Goal: Information Seeking & Learning: Check status

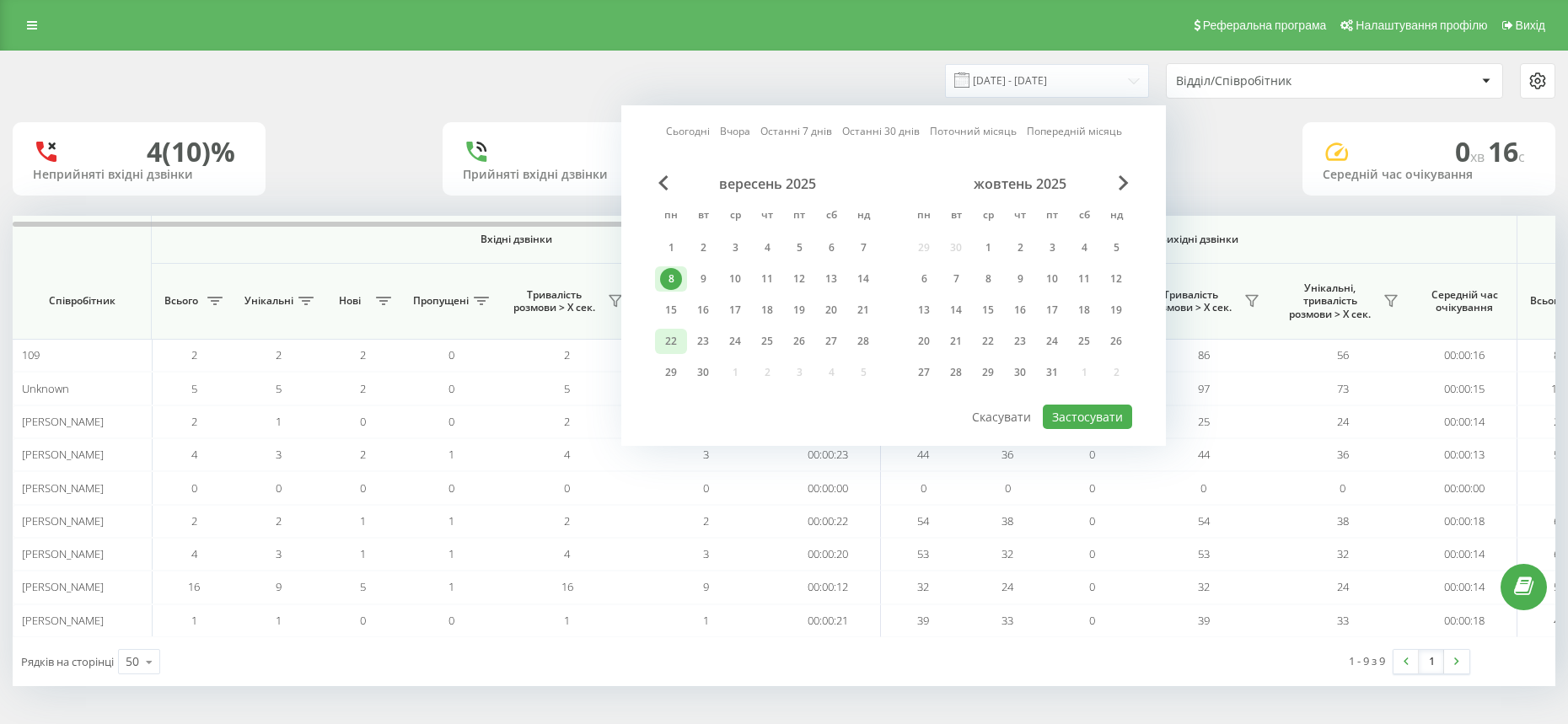
click at [674, 342] on div "22" at bounding box center [671, 342] width 22 height 22
click at [1101, 399] on div "вересень 2025 пн вт ср чт пт сб нд 1 2 3 4 5 6 7 8 9 10 11 12 13 14 15 16 17 18…" at bounding box center [893, 289] width 477 height 227
click at [1098, 427] on button "Застосувати" at bounding box center [1086, 416] width 89 height 25
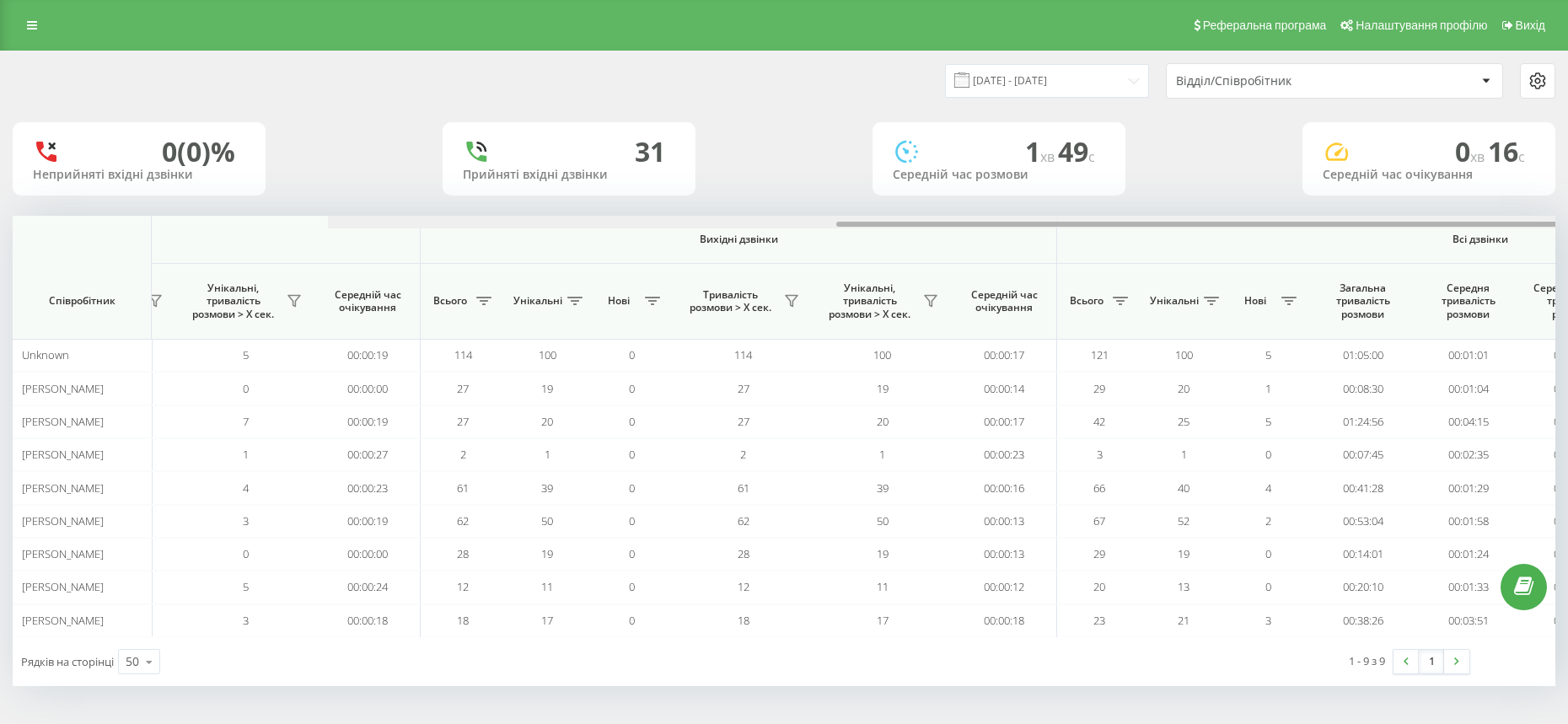
scroll to position [0, 777]
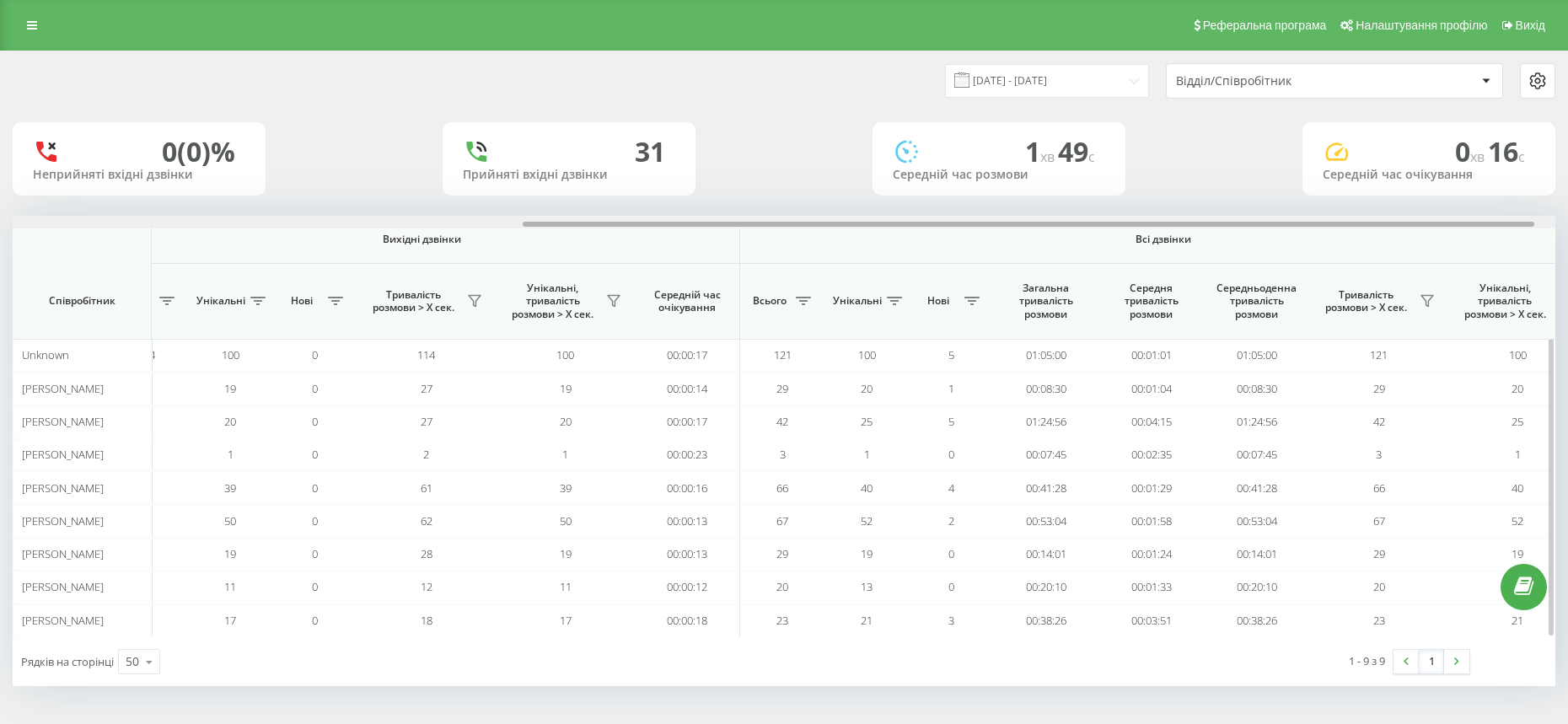
drag, startPoint x: 973, startPoint y: 225, endPoint x: 1482, endPoint y: 231, distance: 509.0
click at [1482, 231] on div "Вхідні дзвінки Вихідні дзвінки Всі дзвінки Співробітник Всього Унікальні Нові П…" at bounding box center [784, 426] width 1543 height 421
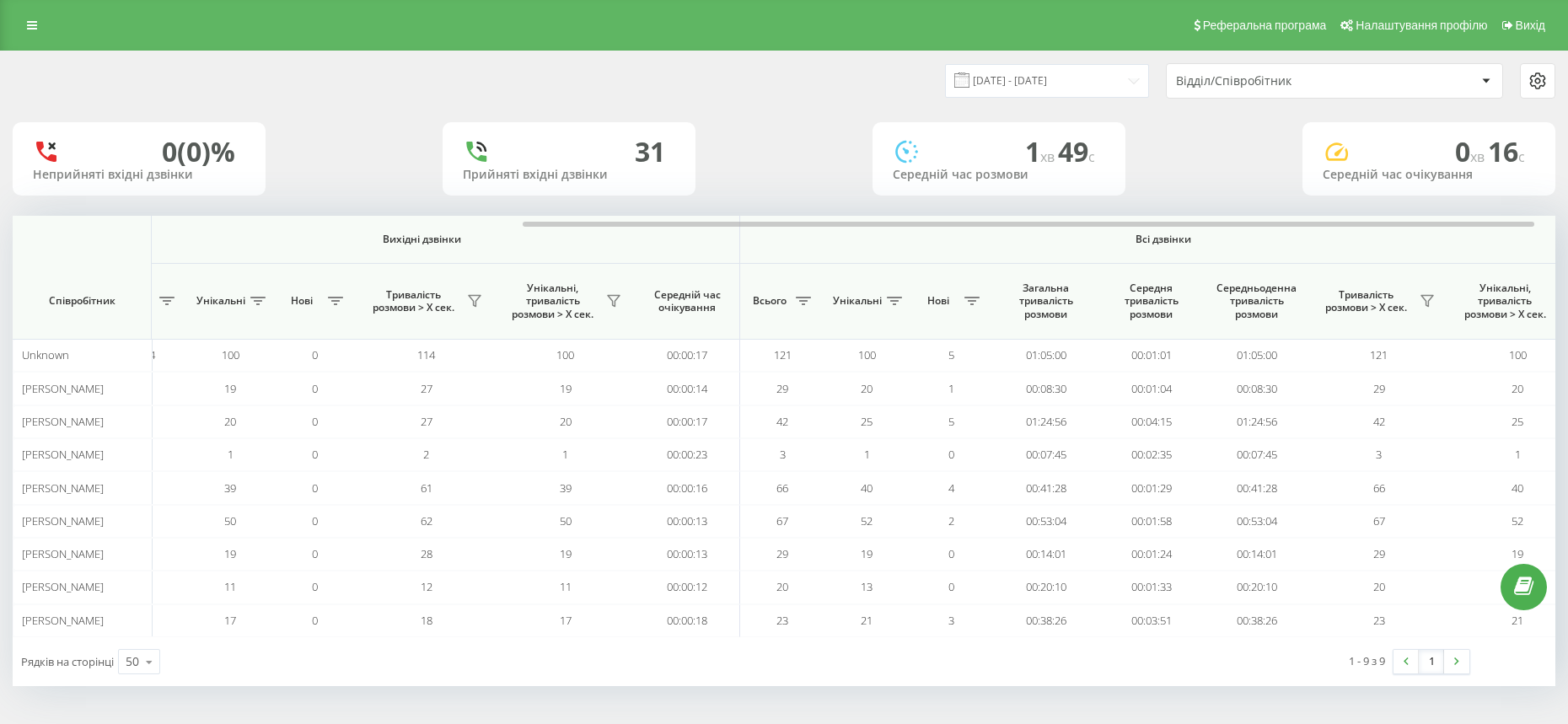
click at [1093, 97] on div "[DATE] - [DATE] Відділ/Співробітник" at bounding box center [1169, 81] width 771 height 36
click at [1096, 81] on input "[DATE] - [DATE]" at bounding box center [1046, 81] width 204 height 33
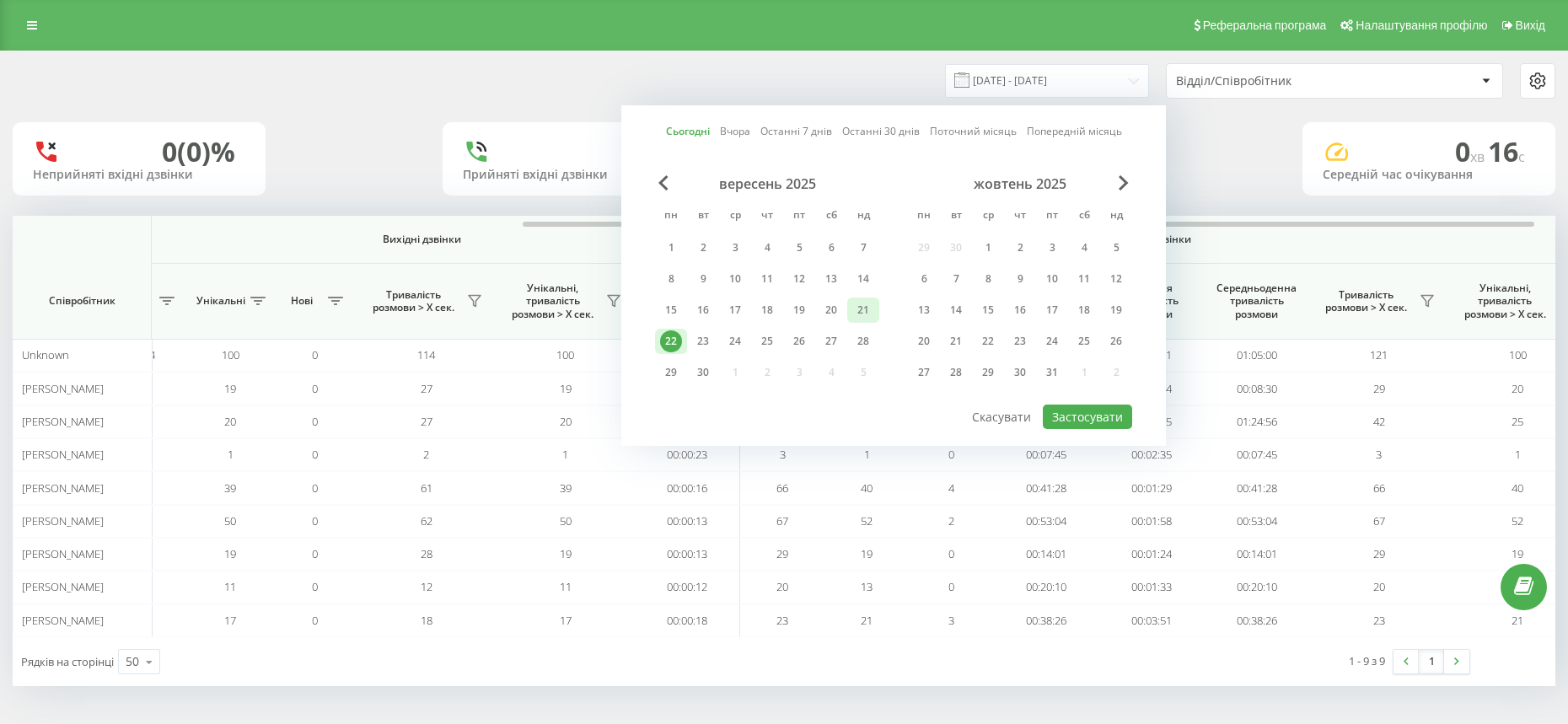
click at [855, 315] on div "21" at bounding box center [863, 310] width 22 height 22
click at [1080, 409] on button "Застосувати" at bounding box center [1086, 416] width 89 height 25
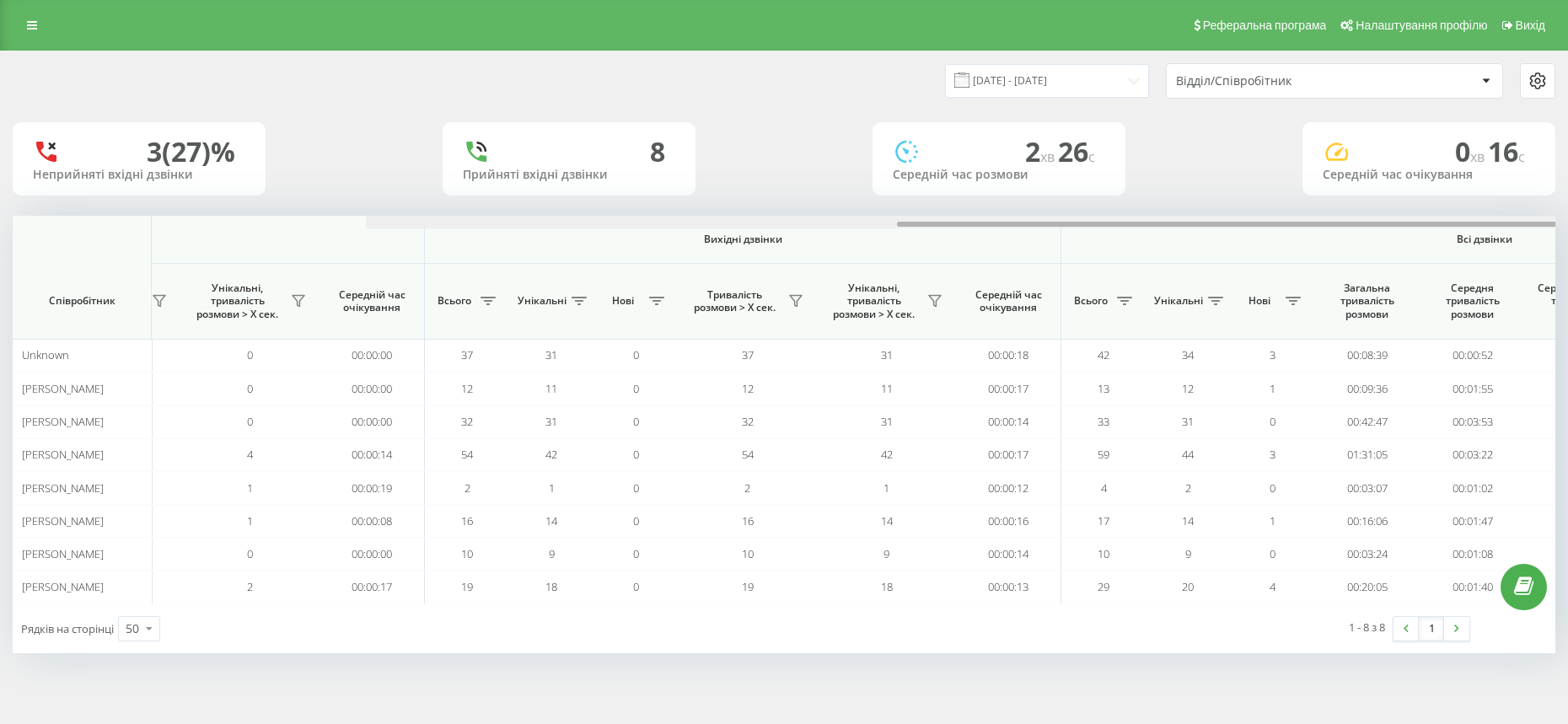
scroll to position [0, 809]
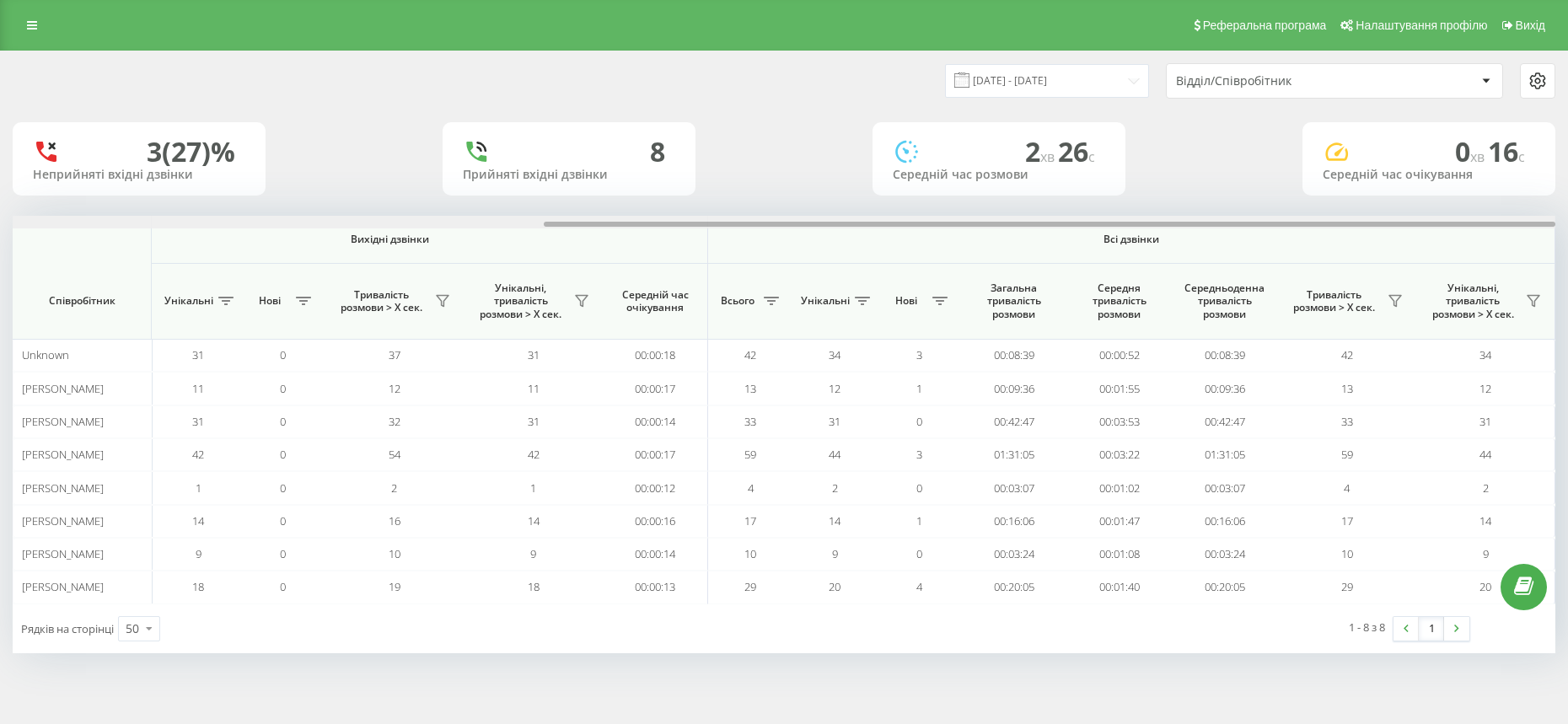
drag, startPoint x: 1293, startPoint y: 222, endPoint x: 1571, endPoint y: 222, distance: 278.0
click at [1567, 222] on html "Chernivtsi.bossauto Проекти Chernivtsi.bossauto Центр звернень Аналiтика Співро…" at bounding box center [784, 362] width 1568 height 724
click at [1059, 84] on input "[DATE] - [DATE]" at bounding box center [1046, 81] width 204 height 33
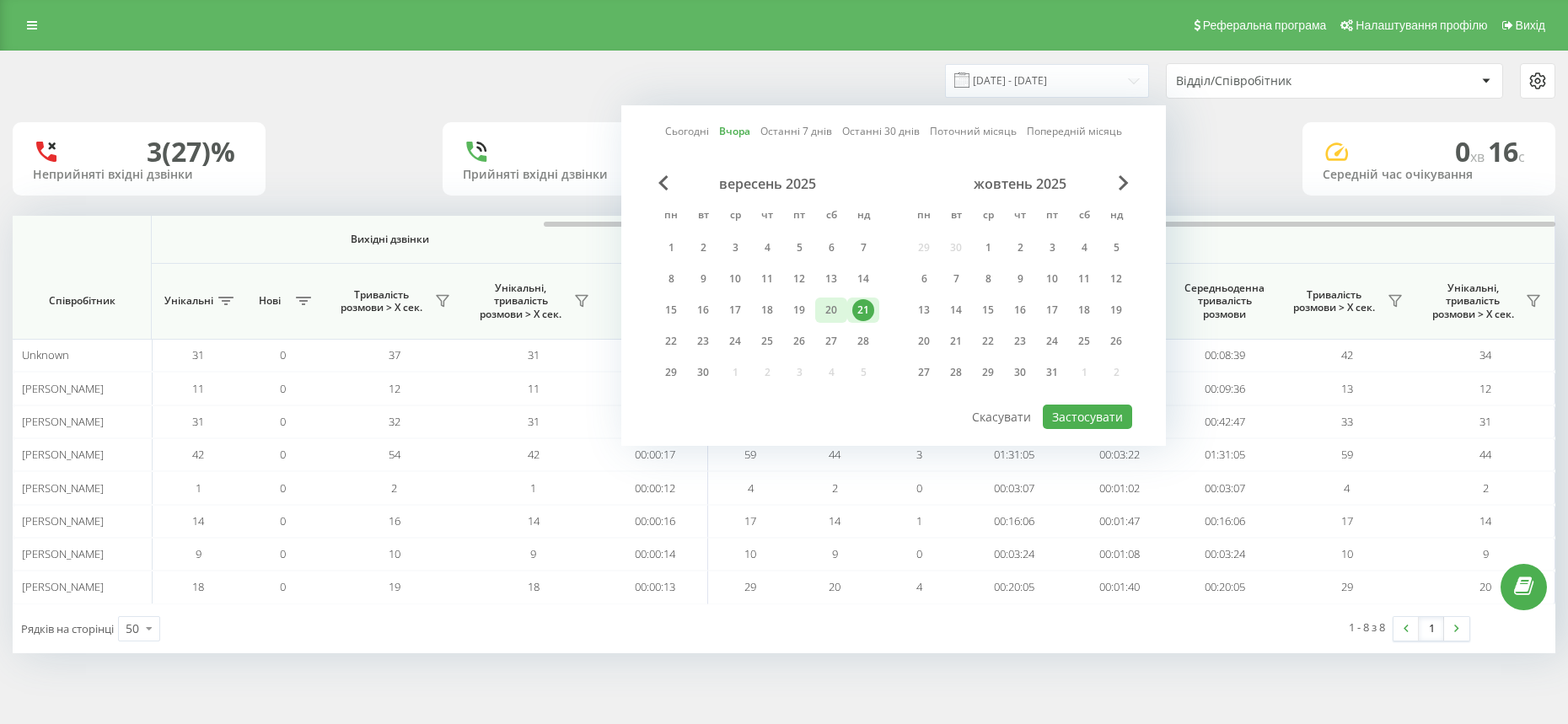
click at [821, 306] on div "20" at bounding box center [831, 310] width 22 height 22
click at [1091, 421] on button "Застосувати" at bounding box center [1086, 416] width 89 height 25
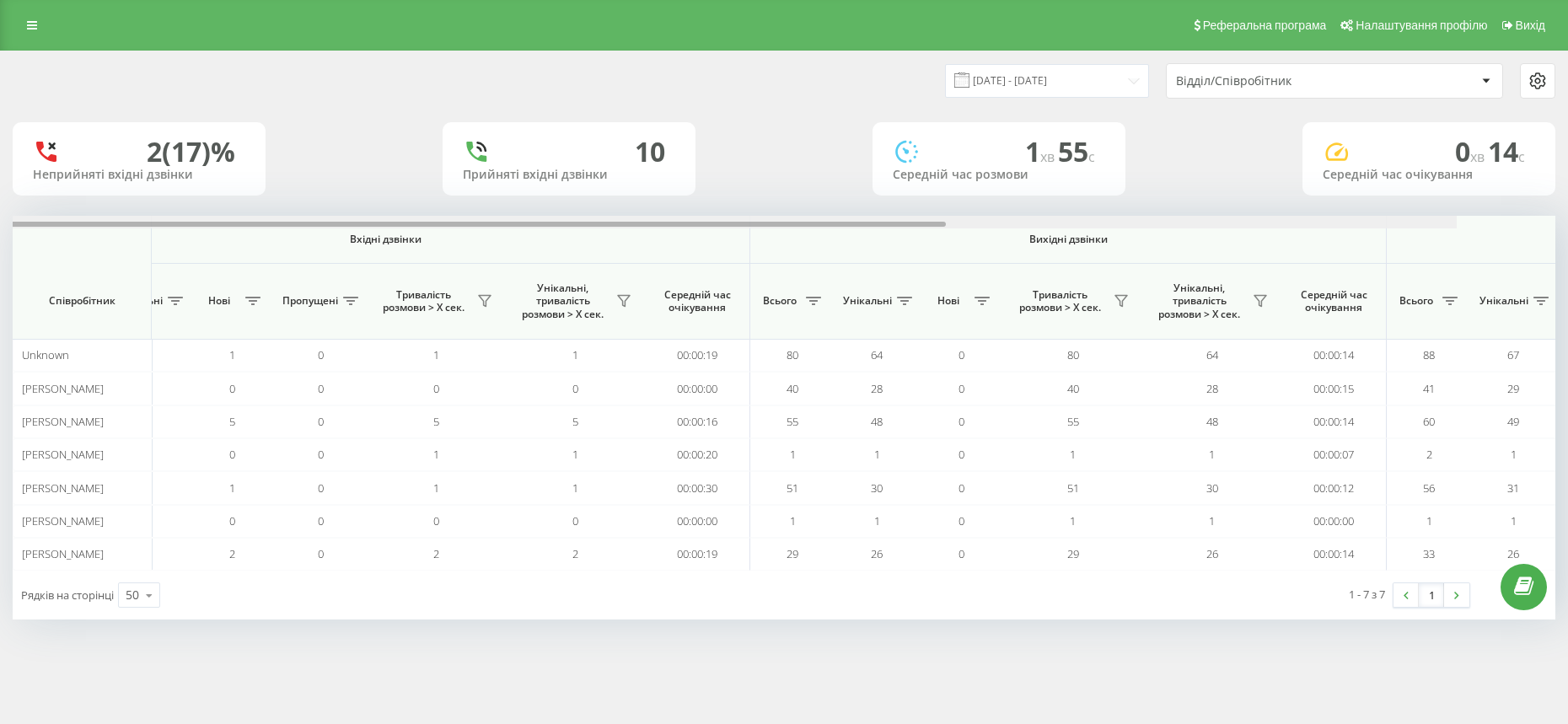
scroll to position [0, 809]
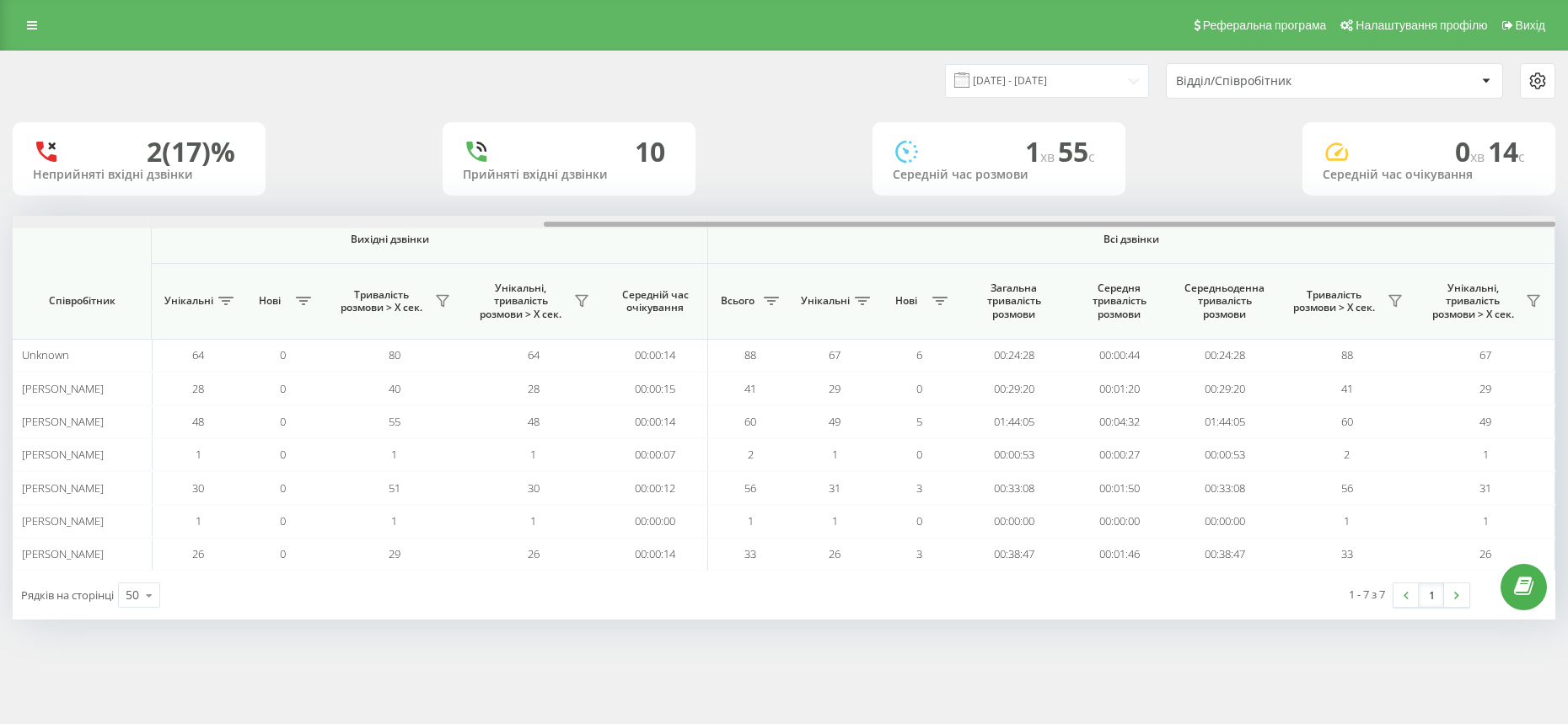
drag, startPoint x: 974, startPoint y: 226, endPoint x: 1571, endPoint y: 229, distance: 597.0
click at [1567, 229] on html "Chernivtsi.bossauto Проекти Chernivtsi.bossauto Центр звернень Аналiтика Співро…" at bounding box center [784, 362] width 1568 height 724
click at [1027, 82] on input "[DATE] - [DATE]" at bounding box center [1046, 81] width 204 height 33
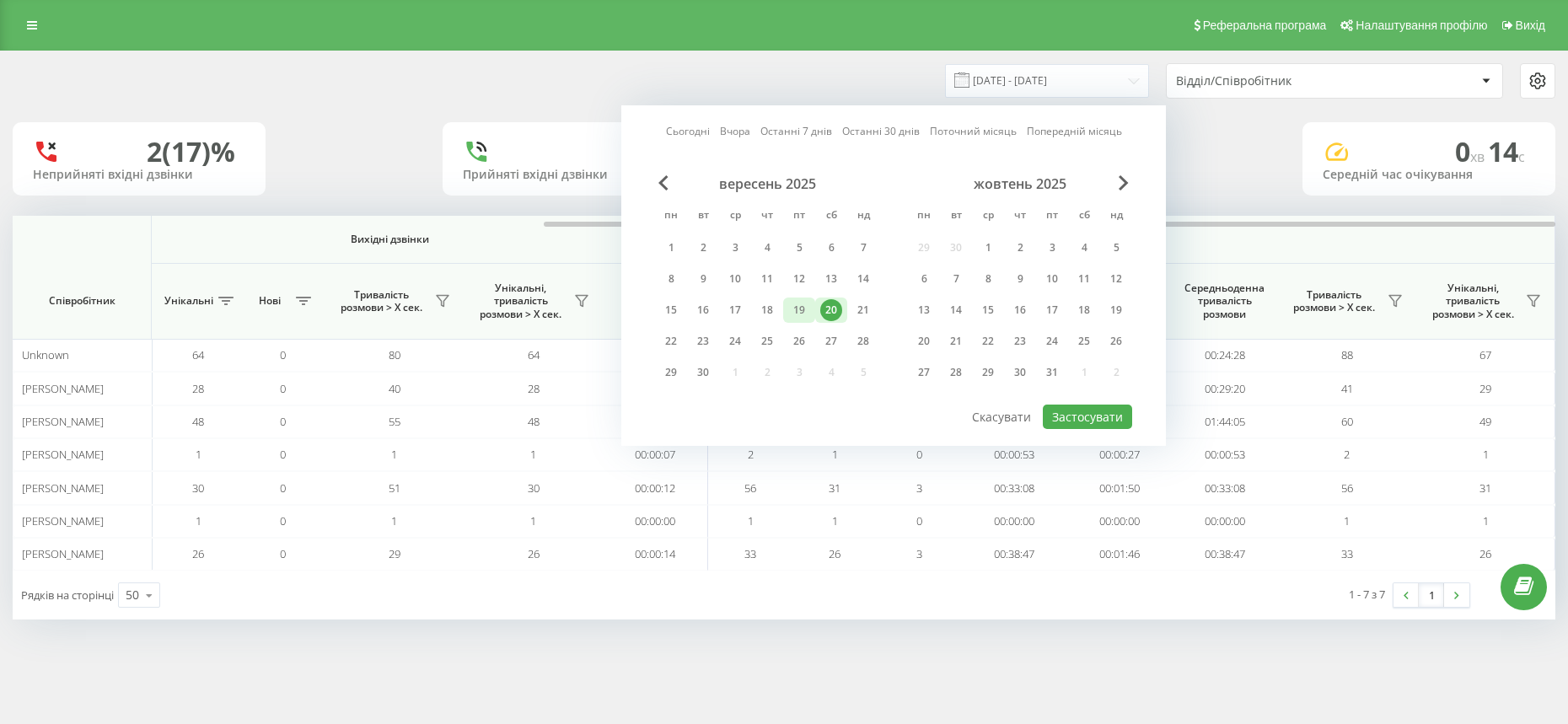
click at [797, 305] on div "19" at bounding box center [799, 310] width 22 height 22
click at [1094, 404] on button "Застосувати" at bounding box center [1086, 416] width 89 height 25
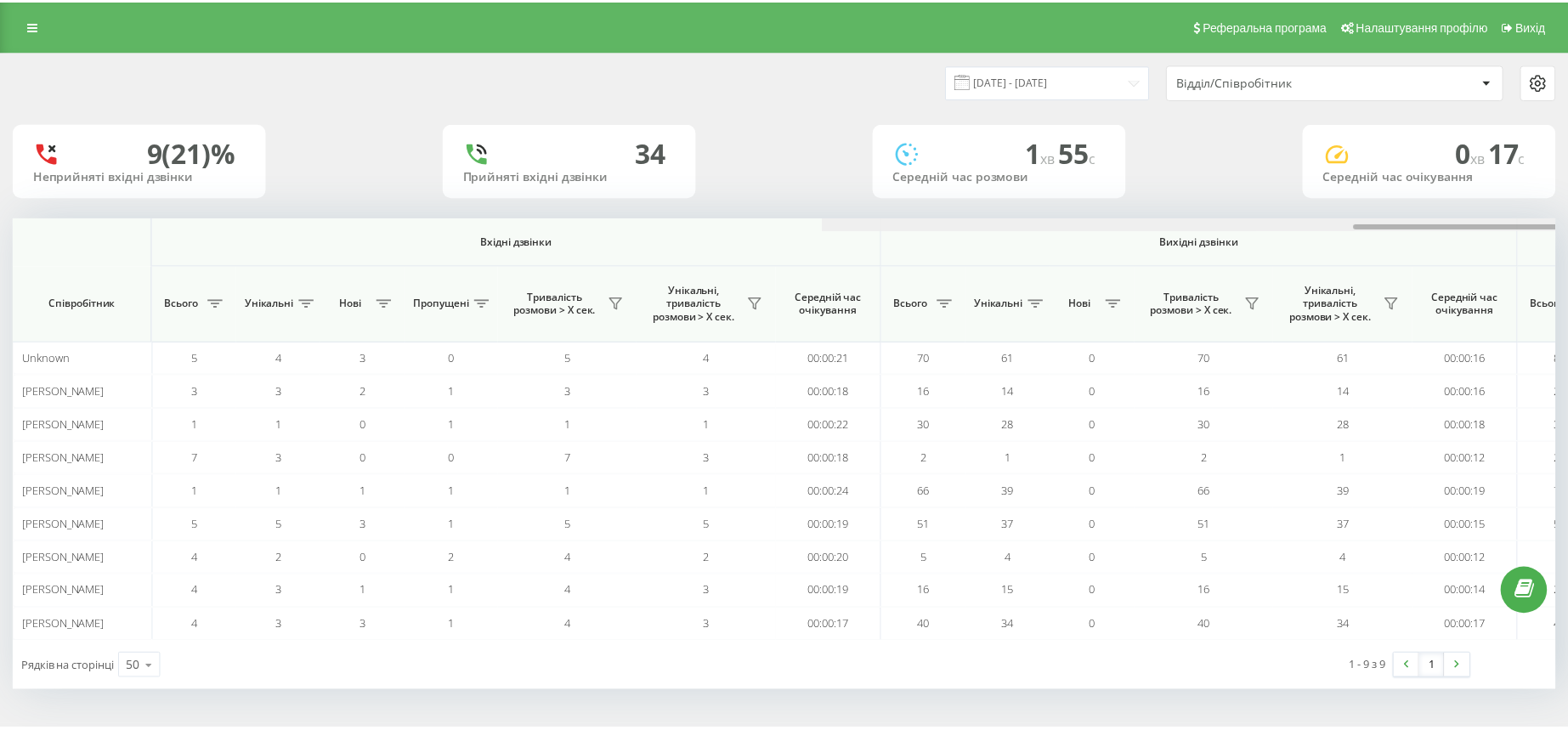
scroll to position [0, 816]
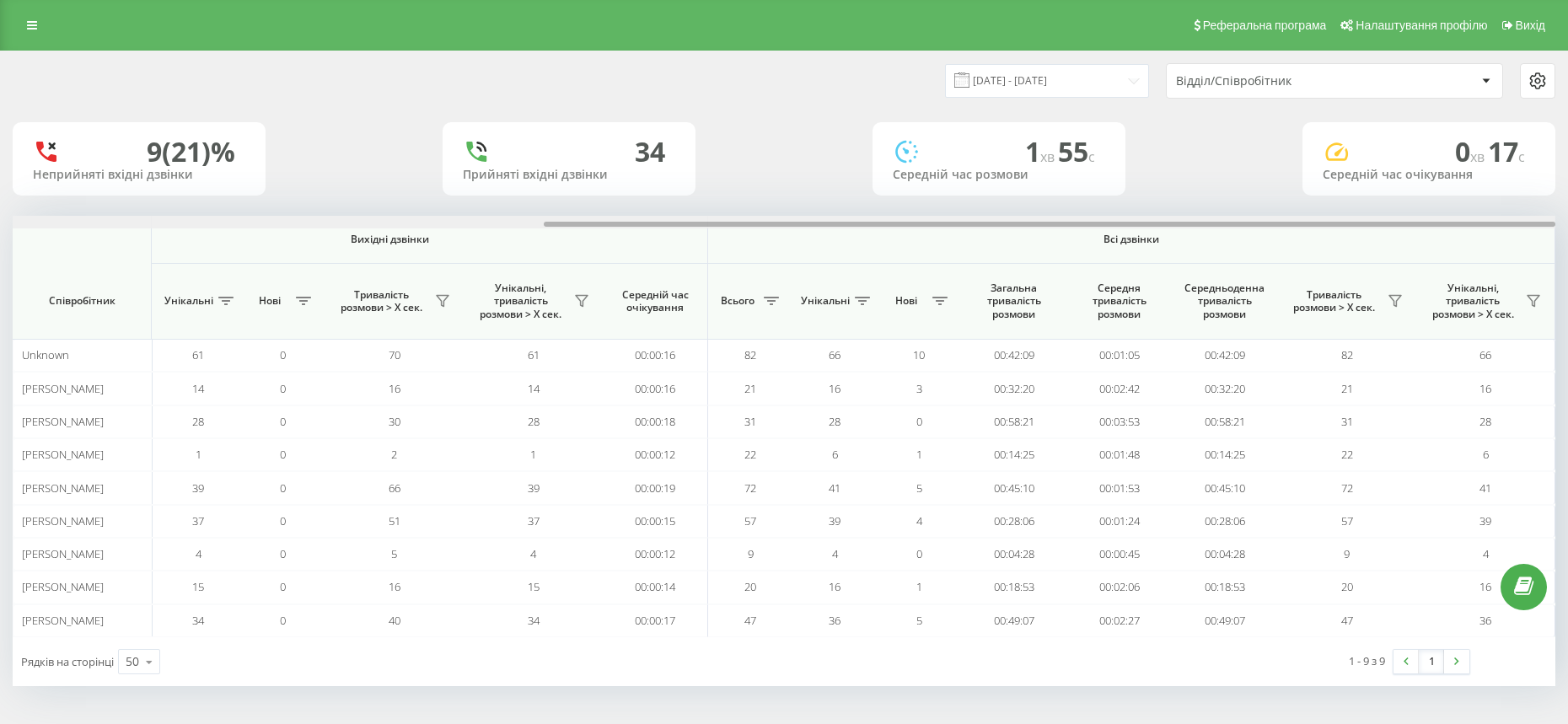
drag, startPoint x: 956, startPoint y: 226, endPoint x: 1571, endPoint y: 229, distance: 615.0
click at [1567, 229] on html "Chernivtsi.bossauto Проекти Chernivtsi.bossauto Центр звернень Аналiтика Співро…" at bounding box center [784, 362] width 1568 height 724
click at [1107, 86] on input "[DATE] - [DATE]" at bounding box center [1046, 81] width 204 height 33
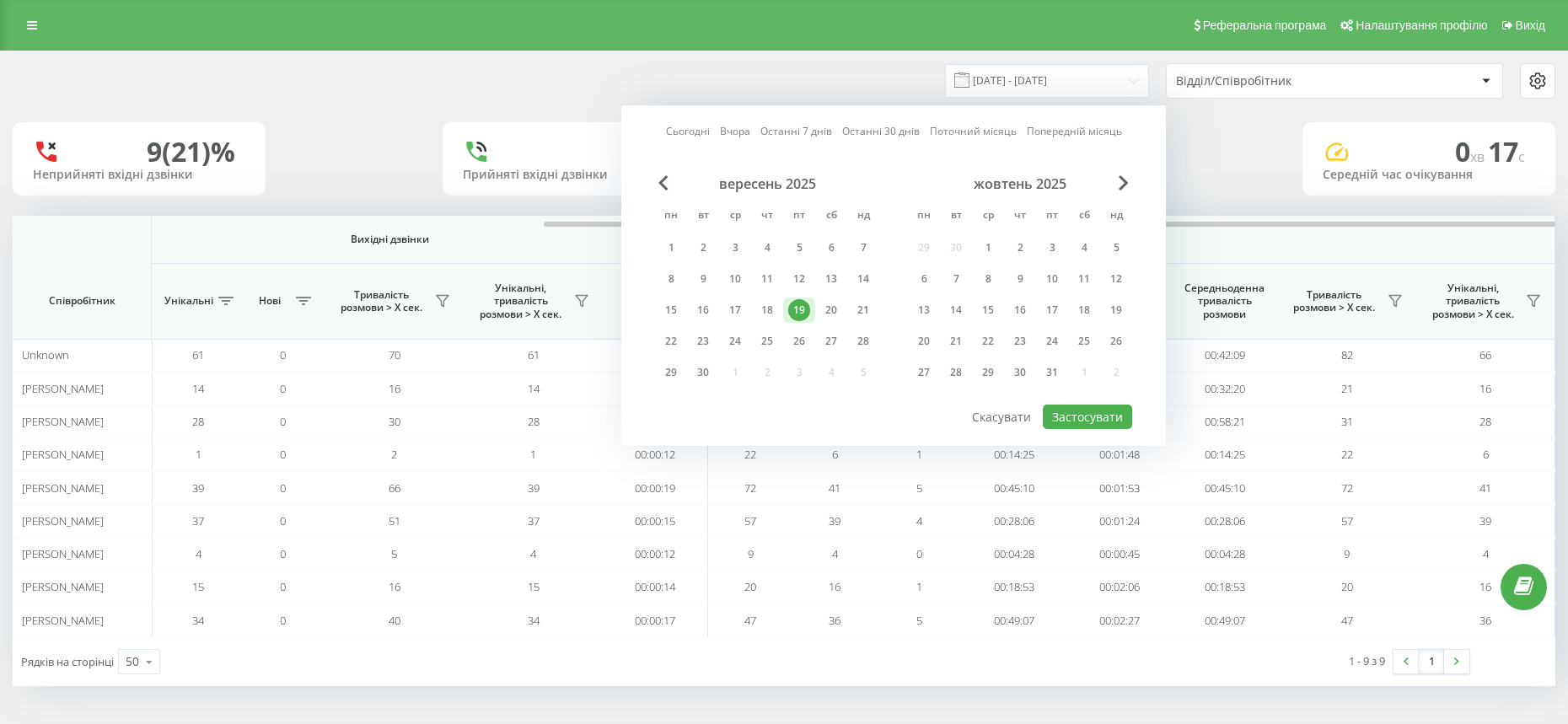
click at [782, 298] on div "вересень 2025 пн вт ср чт пт сб нд 1 2 3 4 5 6 7 8 9 10 11 12 13 14 15 16 17 18…" at bounding box center [767, 283] width 224 height 215
click at [775, 304] on div "18" at bounding box center [767, 310] width 22 height 22
click at [1070, 413] on button "Застосувати" at bounding box center [1086, 416] width 89 height 25
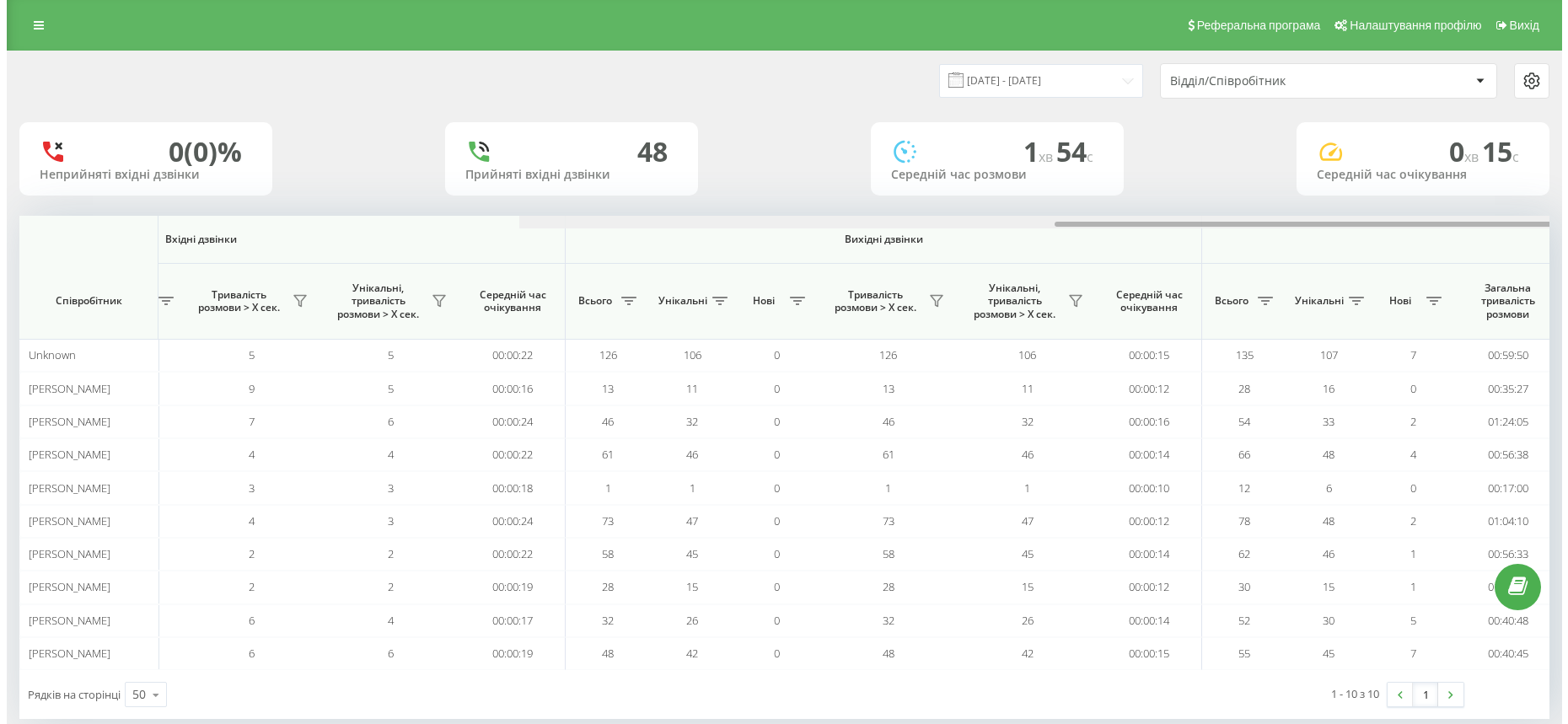
scroll to position [0, 822]
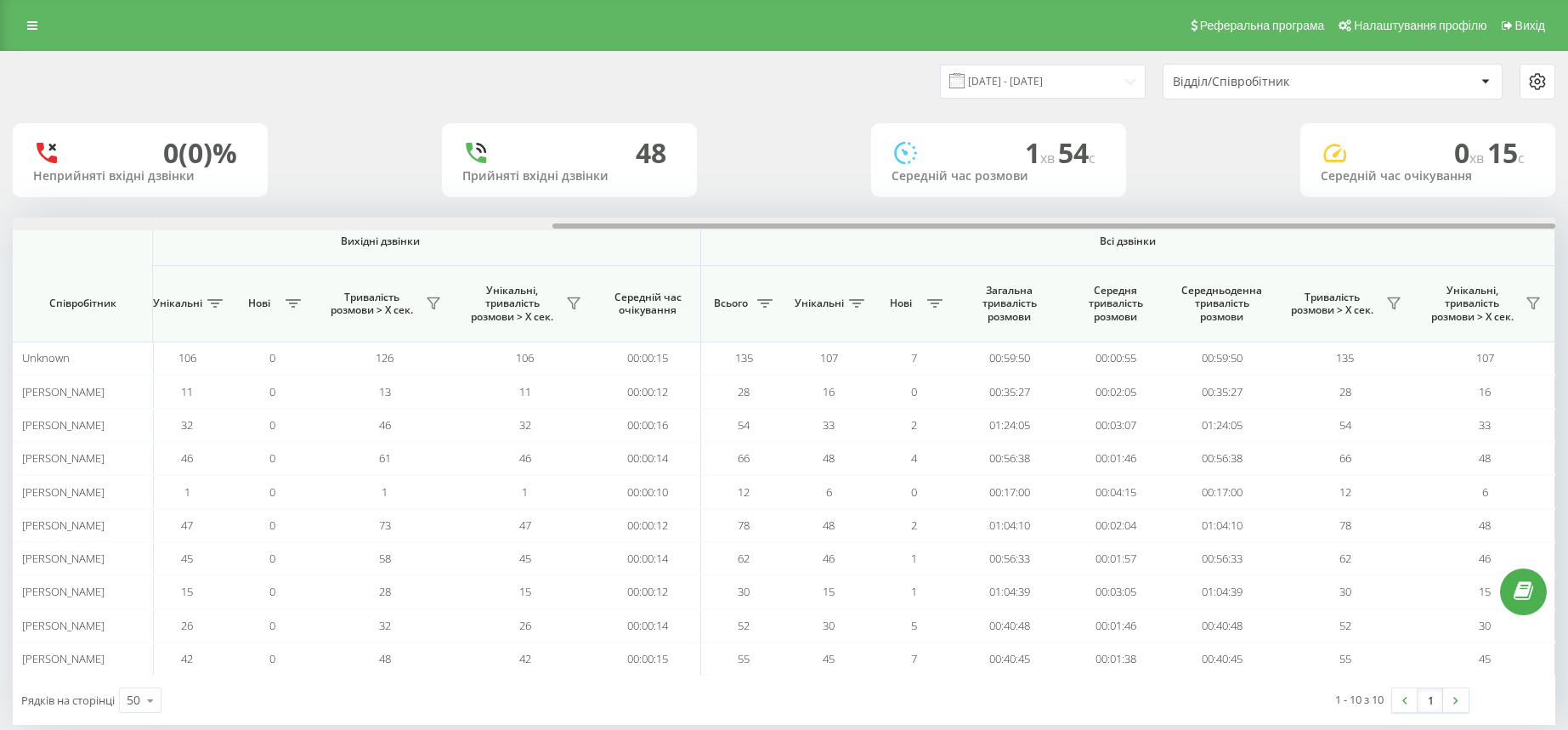
drag, startPoint x: 997, startPoint y: 224, endPoint x: 1583, endPoint y: 232, distance: 586.1
click at [1568, 232] on html "Chernivtsi.bossauto Проекти Chernivtsi.bossauto Центр звернень Аналiтика Співро…" at bounding box center [784, 365] width 1568 height 730
click at [1123, 65] on input "[DATE] - [DATE]" at bounding box center [1042, 81] width 206 height 33
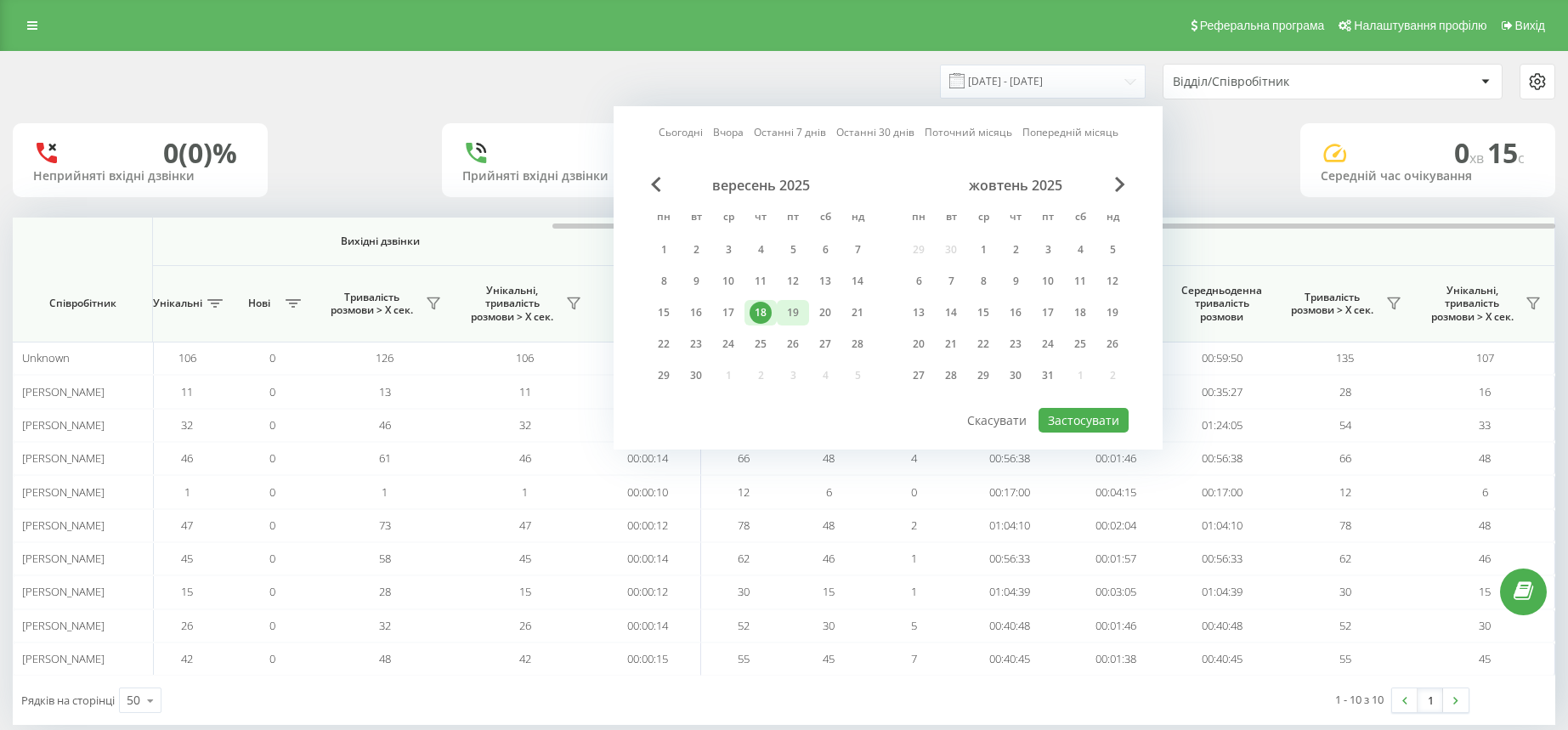
click at [801, 309] on div "19" at bounding box center [793, 313] width 22 height 22
click at [1068, 417] on button "Застосувати" at bounding box center [1082, 420] width 90 height 25
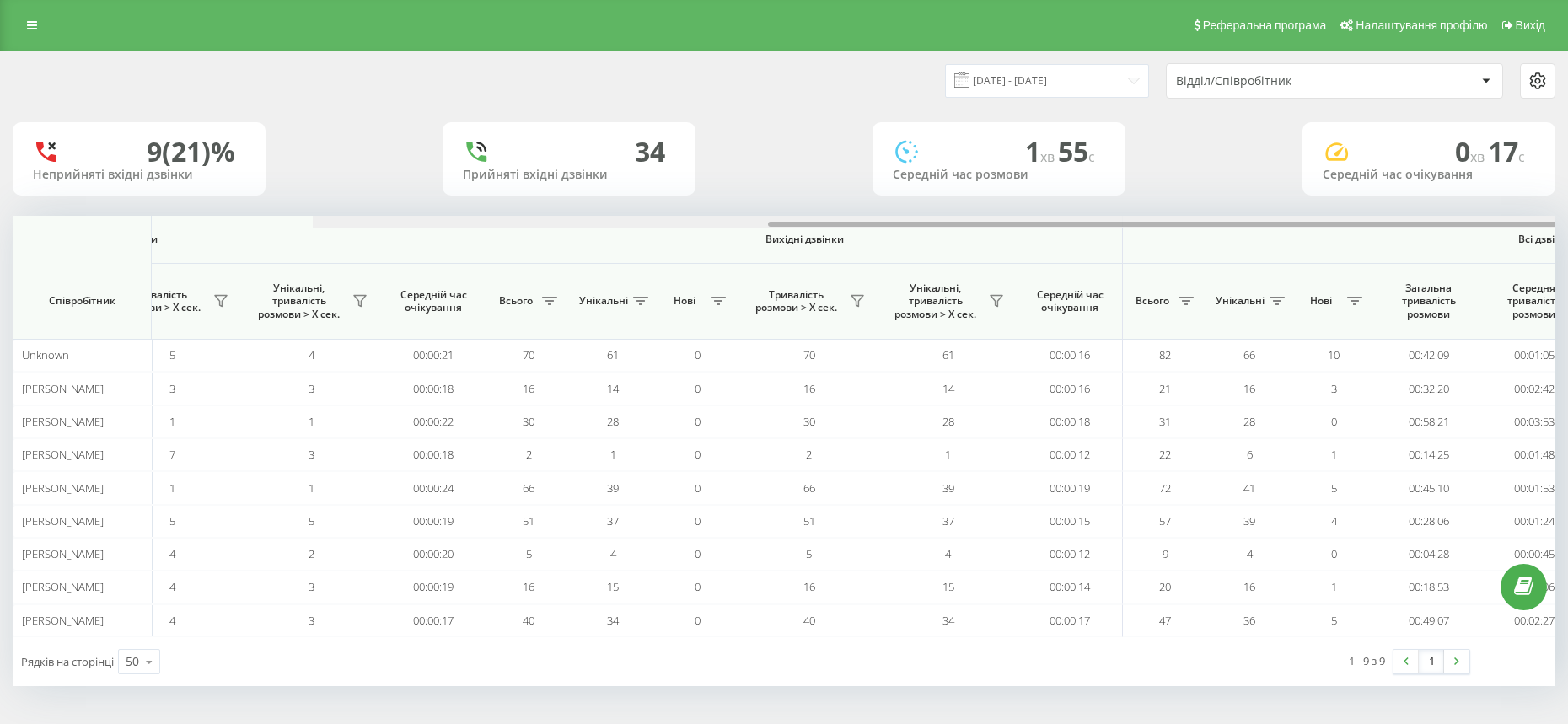
scroll to position [0, 809]
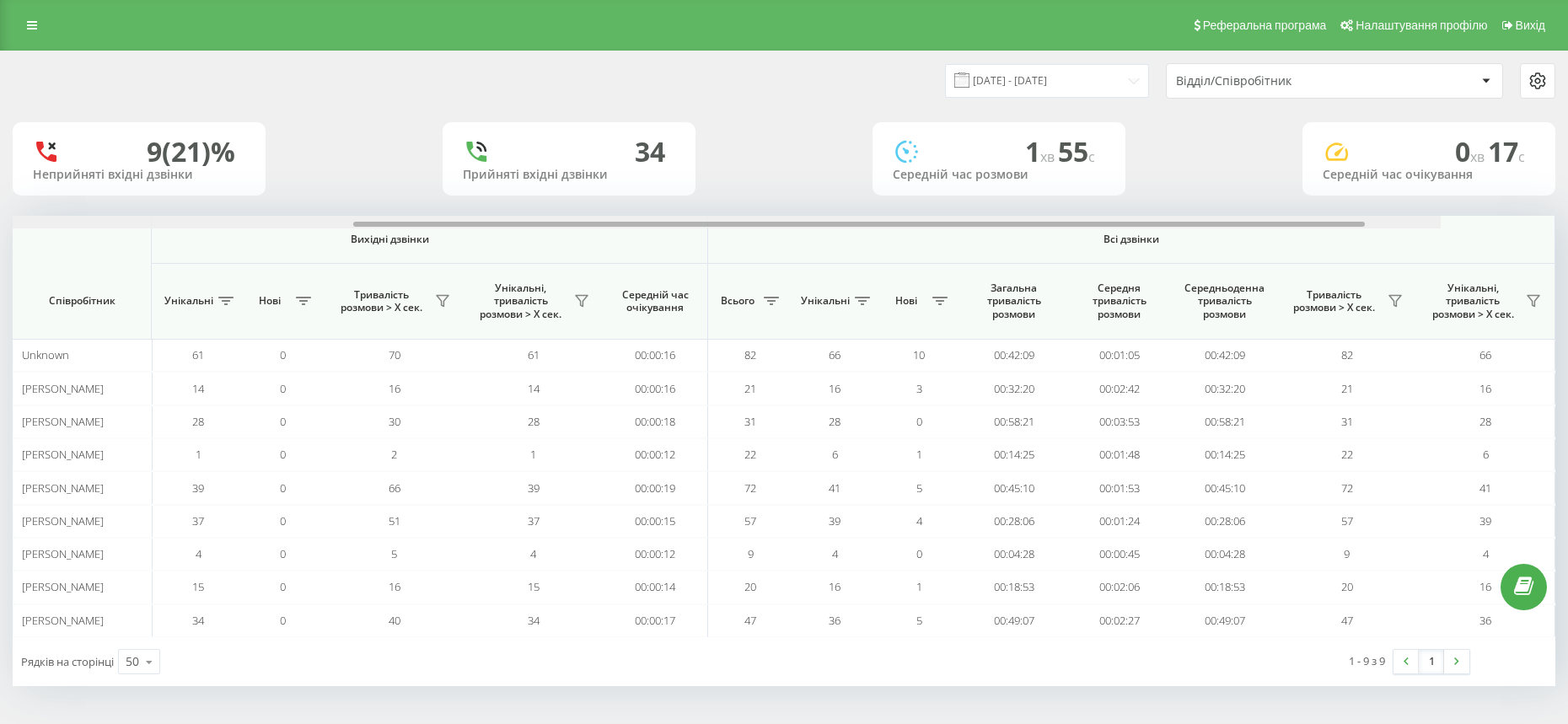
drag, startPoint x: 1015, startPoint y: 222, endPoint x: 1571, endPoint y: 231, distance: 556.1
click at [1567, 231] on html "Chernivtsi.bossauto Проекти Chernivtsi.bossauto Центр звернень Аналiтика Співро…" at bounding box center [784, 362] width 1568 height 724
drag, startPoint x: 1230, startPoint y: 225, endPoint x: 1313, endPoint y: 226, distance: 83.0
click at [1313, 226] on div "Вхідні дзвінки Вихідні дзвінки Всі дзвінки Співробітник Всього Унікальні Нові П…" at bounding box center [784, 426] width 1543 height 421
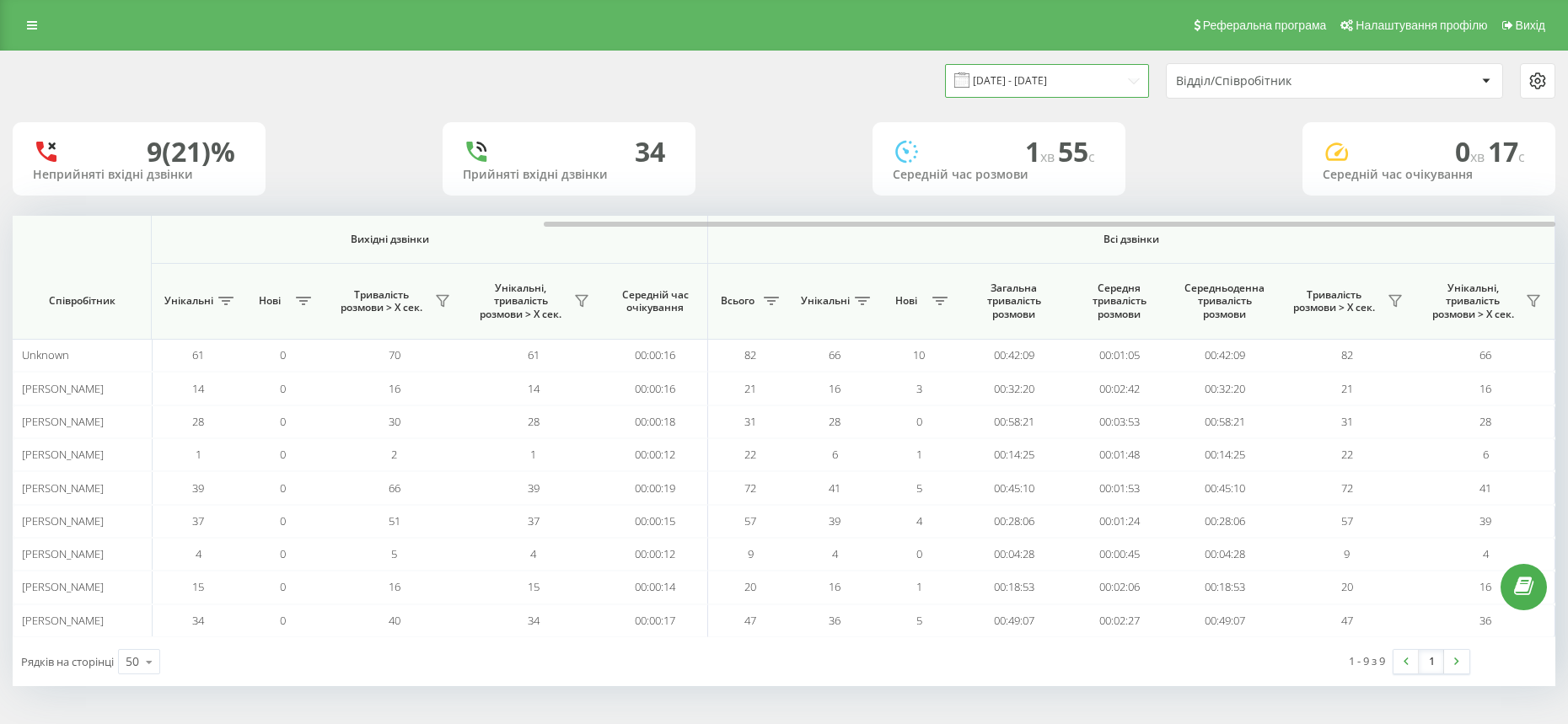
click at [1097, 79] on input "[DATE] - [DATE]" at bounding box center [1046, 81] width 204 height 33
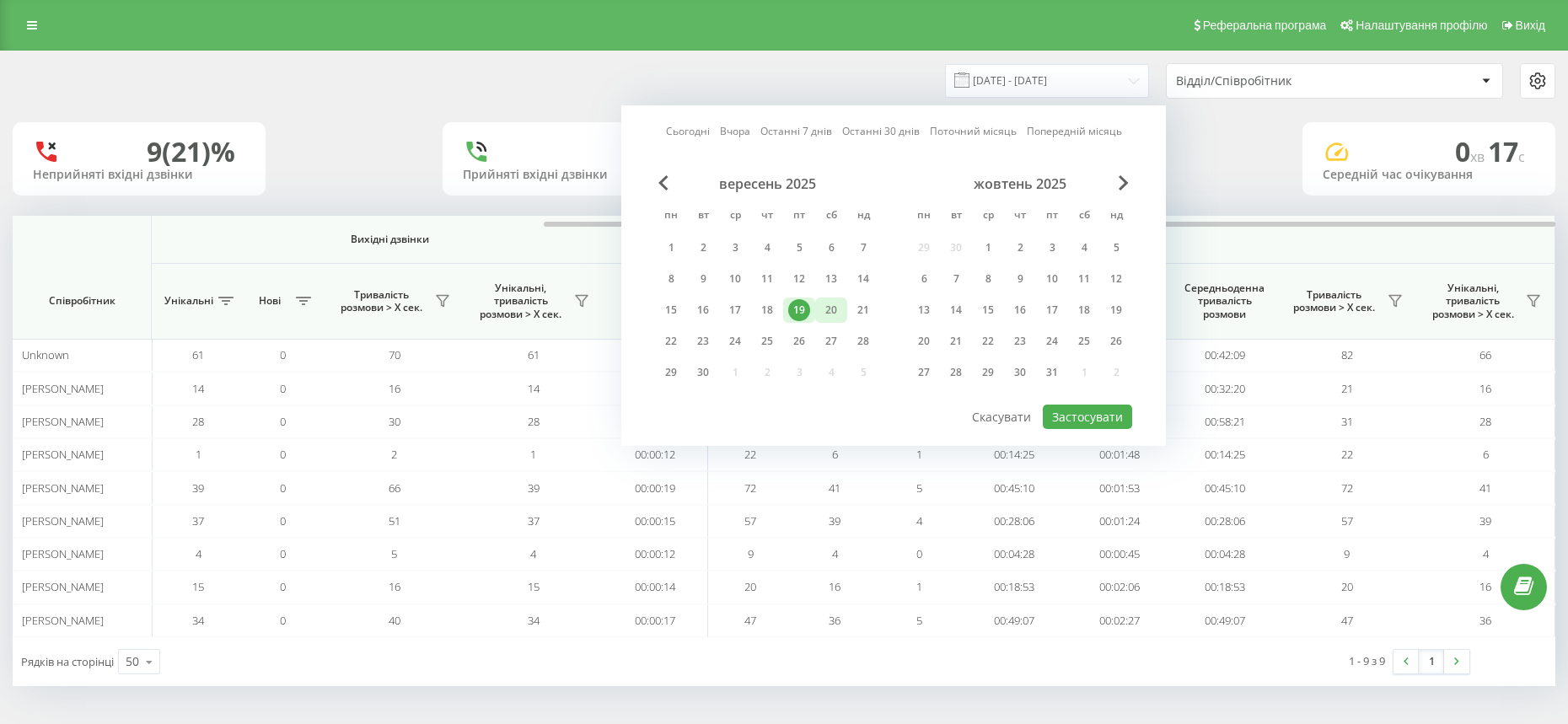
click at [828, 306] on div "20" at bounding box center [831, 310] width 22 height 22
click at [1247, 189] on div "9 (21)% Неприйняті вхідні дзвінки [GEOGRAPHIC_DATA] вхідні дзвінки 1 хв 55 c Се…" at bounding box center [784, 159] width 1543 height 73
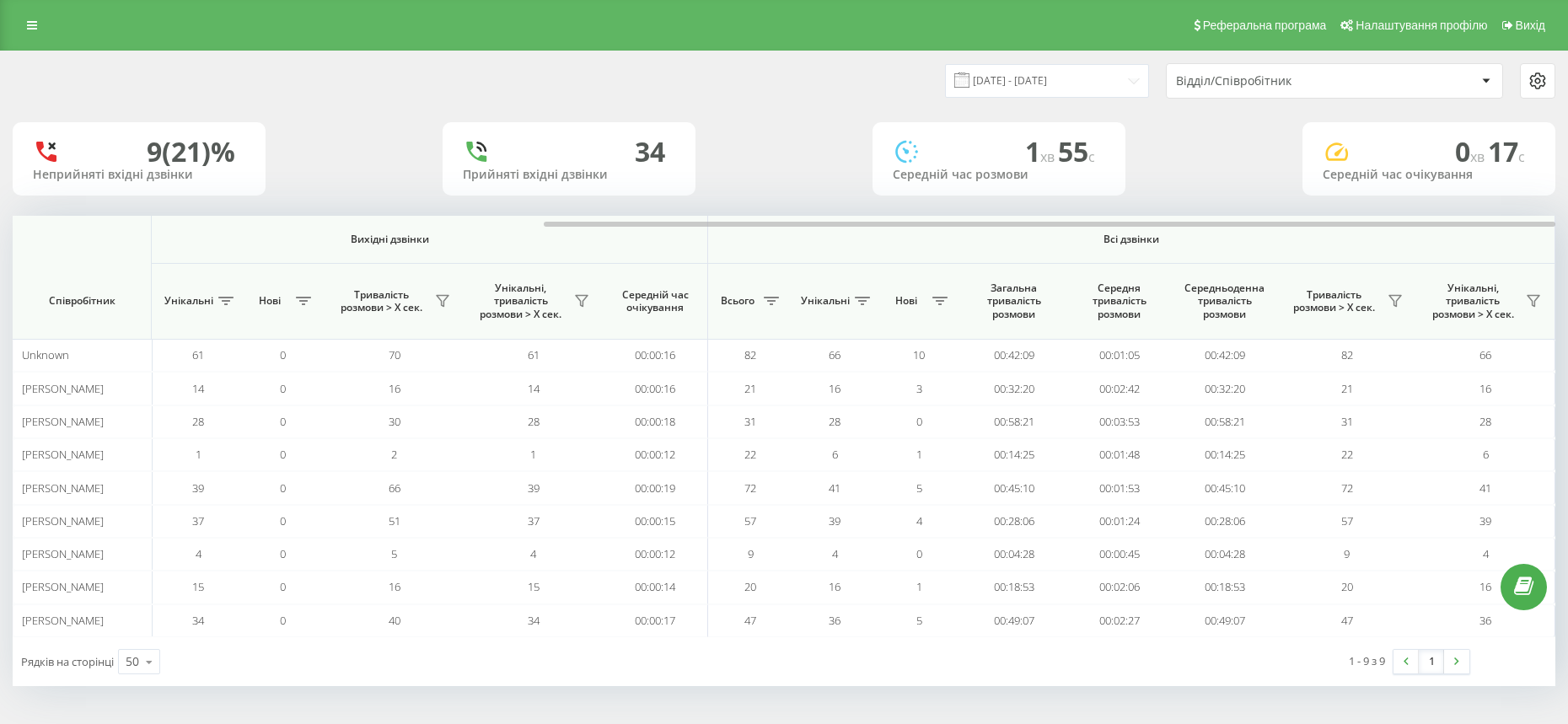
click at [1005, 164] on div "1 хв 55 c" at bounding box center [998, 152] width 212 height 32
click at [1045, 84] on input "[DATE] - [DATE]" at bounding box center [1046, 81] width 204 height 33
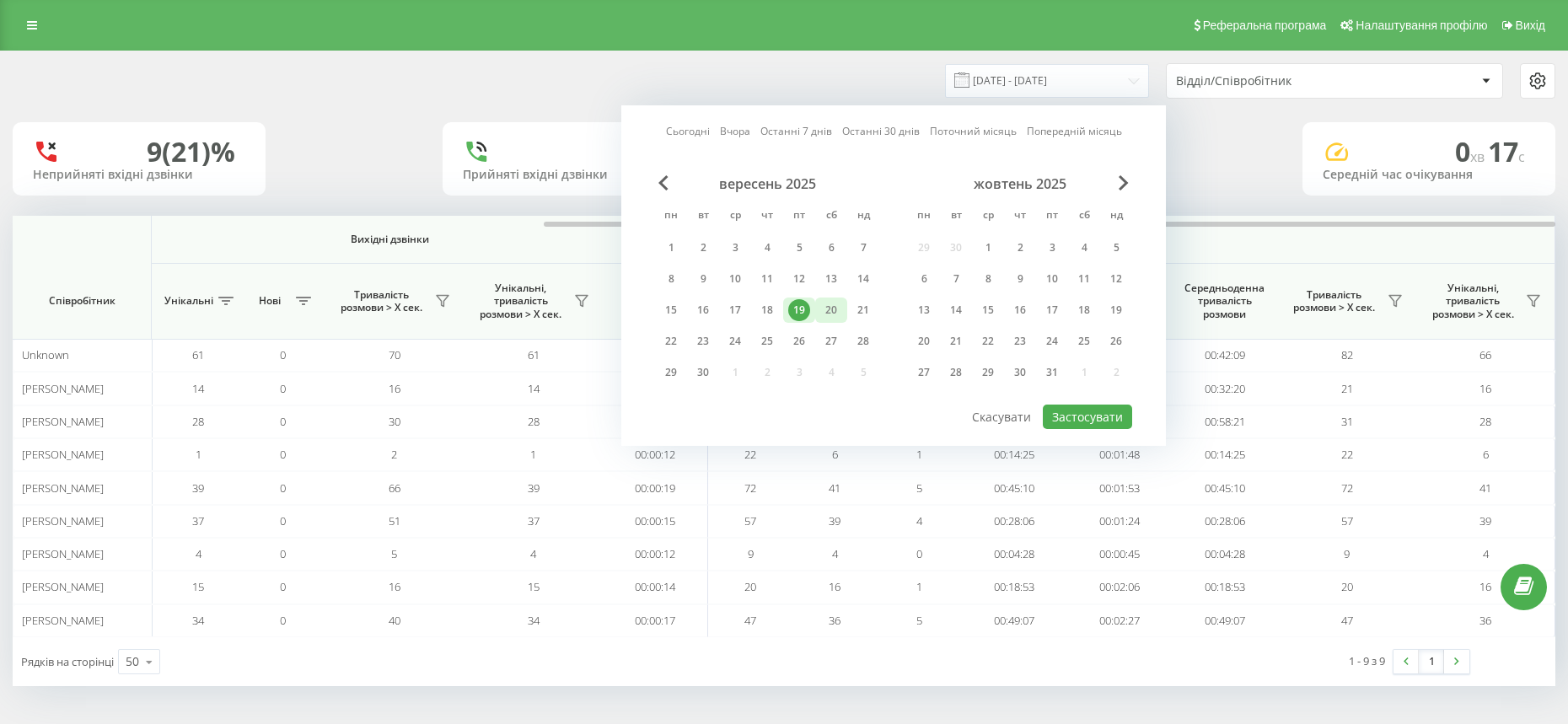
click at [838, 299] on div "20" at bounding box center [831, 310] width 22 height 22
click at [1078, 409] on button "Застосувати" at bounding box center [1086, 416] width 89 height 25
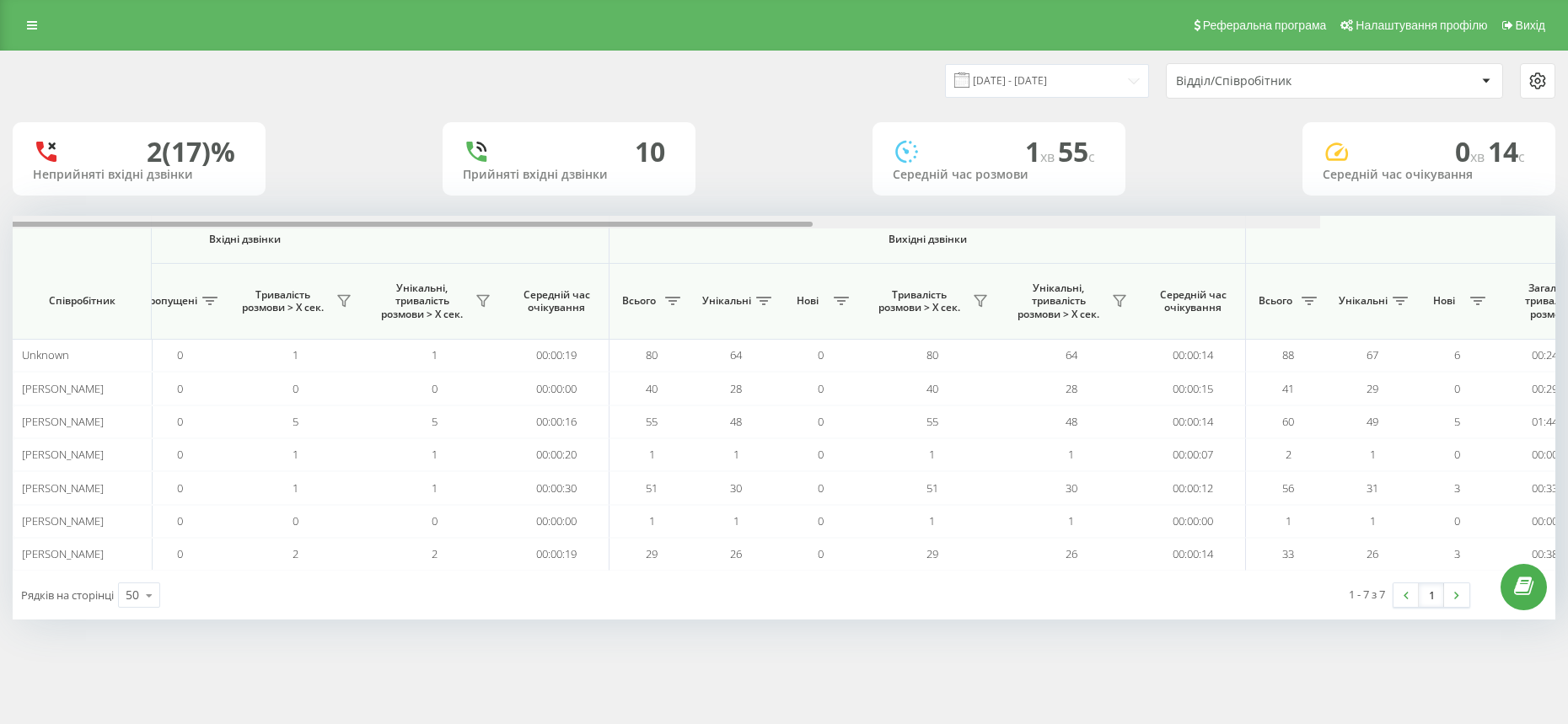
scroll to position [0, 809]
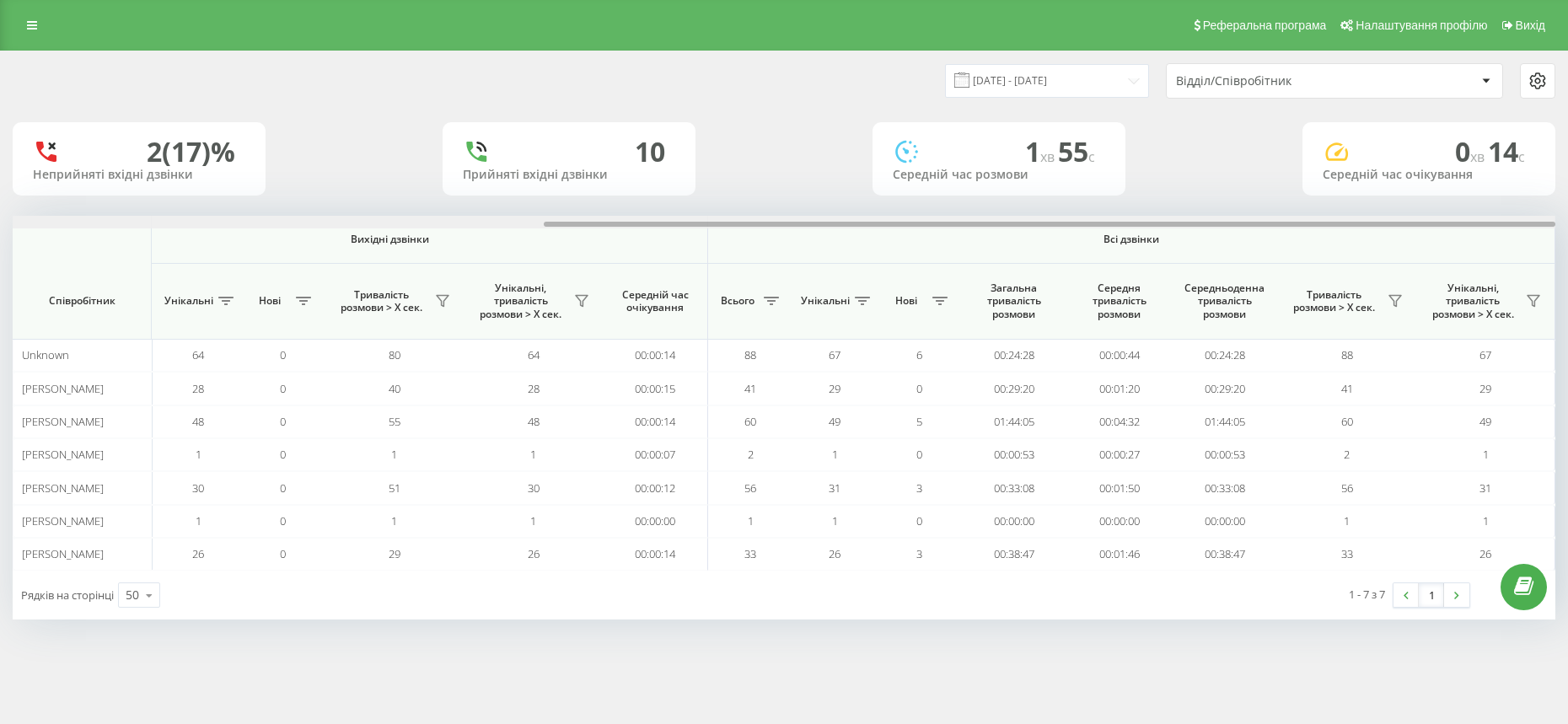
drag, startPoint x: 1011, startPoint y: 226, endPoint x: 1571, endPoint y: 231, distance: 560.0
click at [1567, 231] on html "Chernivtsi.bossauto Проекти Chernivtsi.bossauto Центр звернень Аналiтика Співро…" at bounding box center [784, 362] width 1568 height 724
click at [1051, 85] on input "[DATE] - [DATE]" at bounding box center [1046, 81] width 204 height 33
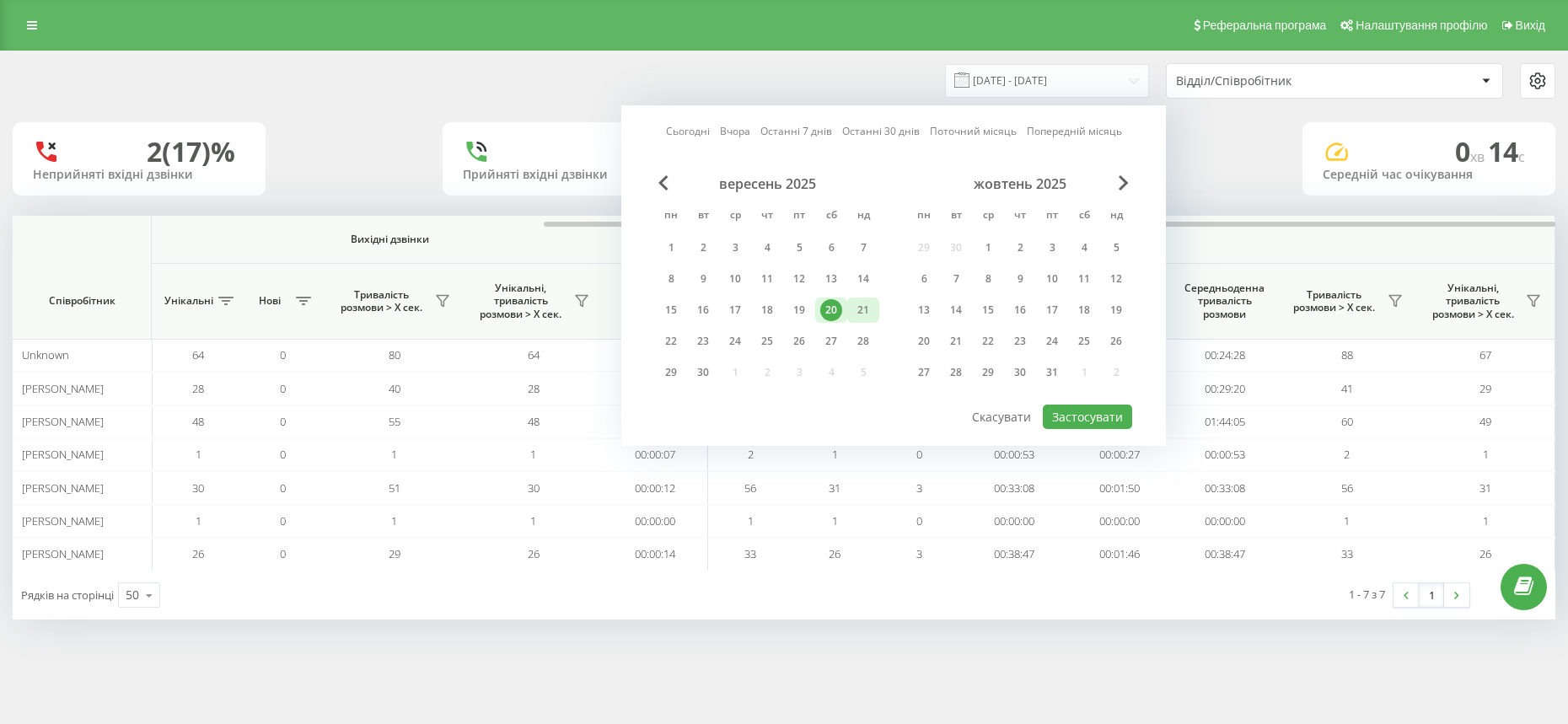
click at [861, 310] on div "21" at bounding box center [863, 310] width 22 height 22
click at [1077, 415] on button "Застосувати" at bounding box center [1086, 416] width 89 height 25
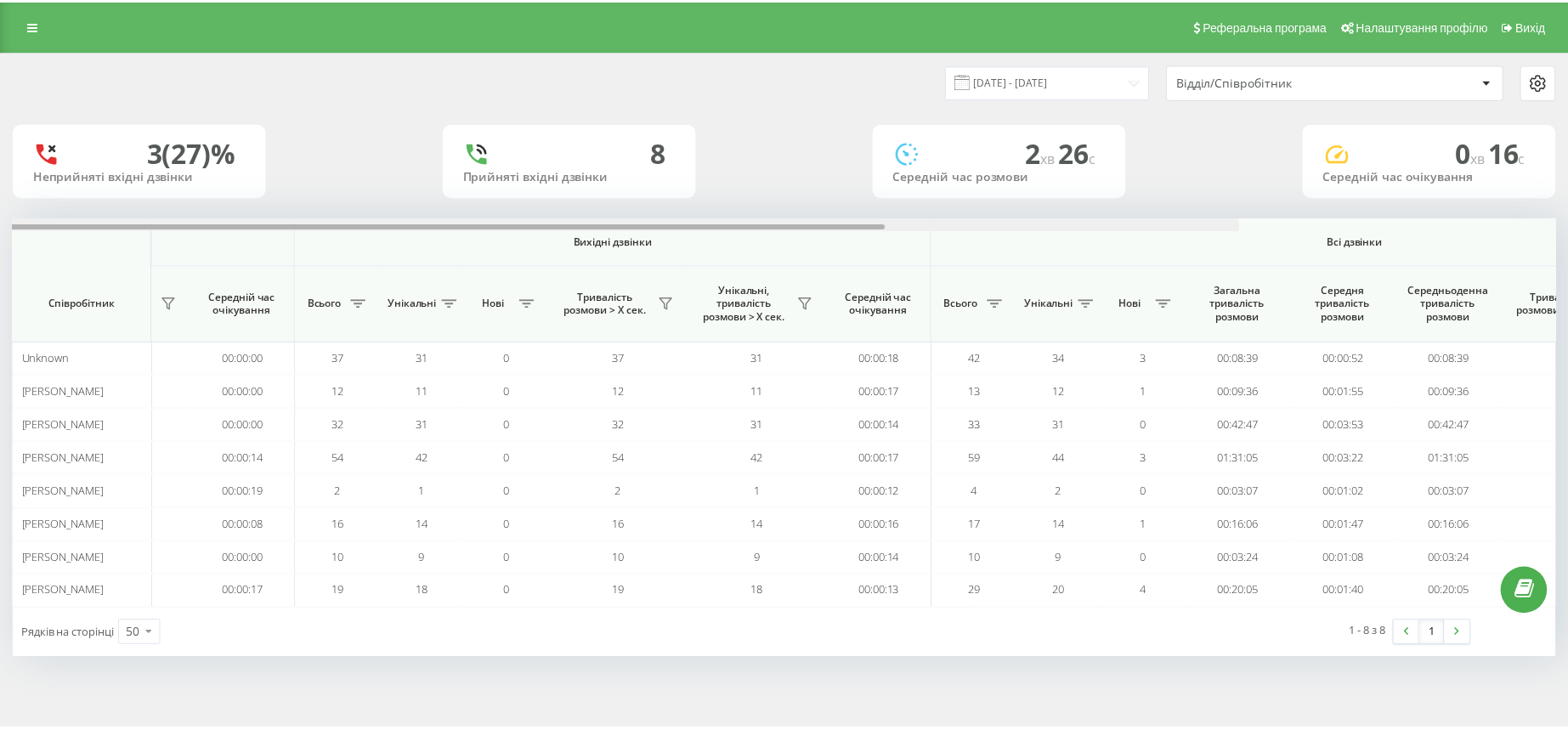
scroll to position [0, 816]
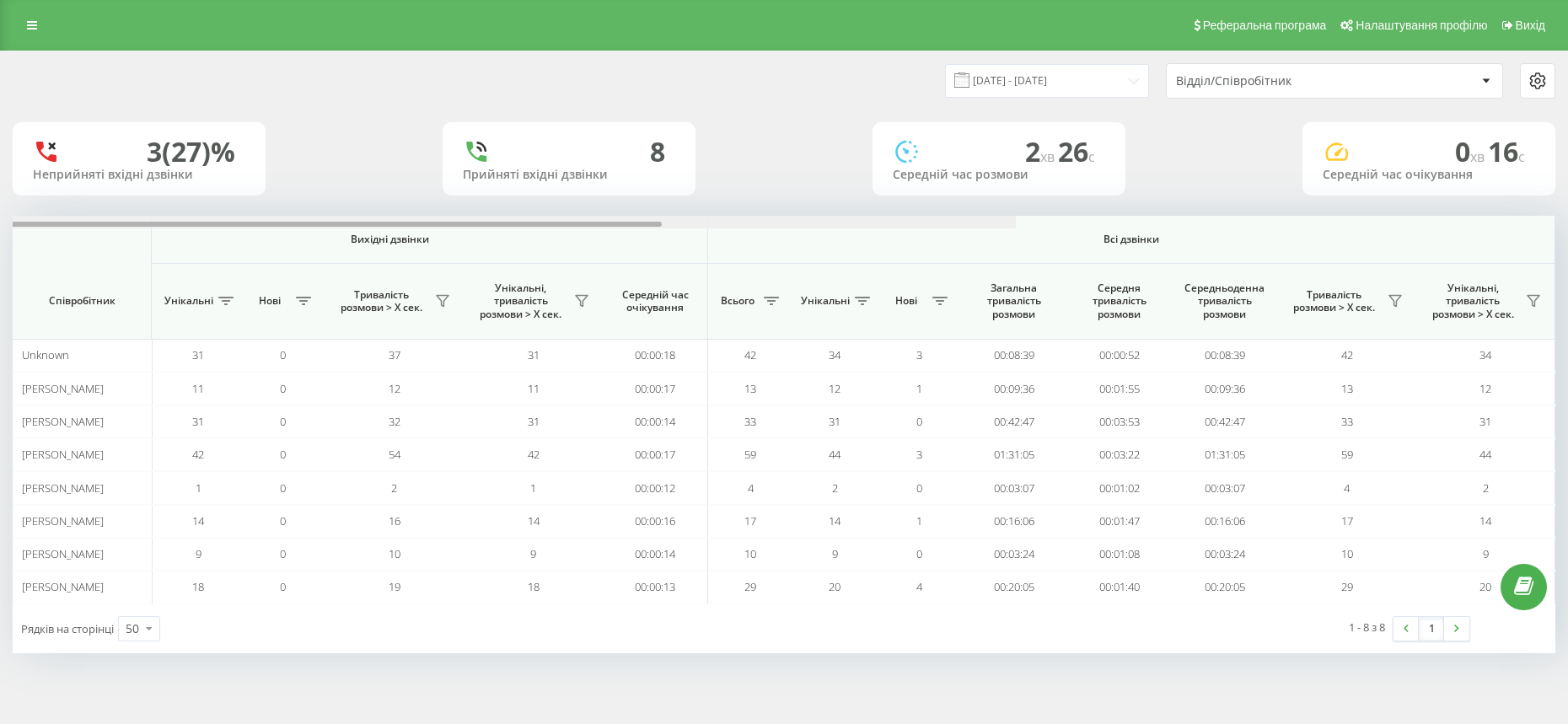
drag, startPoint x: 1035, startPoint y: 224, endPoint x: 1571, endPoint y: 231, distance: 536.0
click at [1567, 231] on html "Chernivtsi.bossauto Проекти Chernivtsi.bossauto Центр звернень Аналiтика Співро…" at bounding box center [784, 362] width 1568 height 724
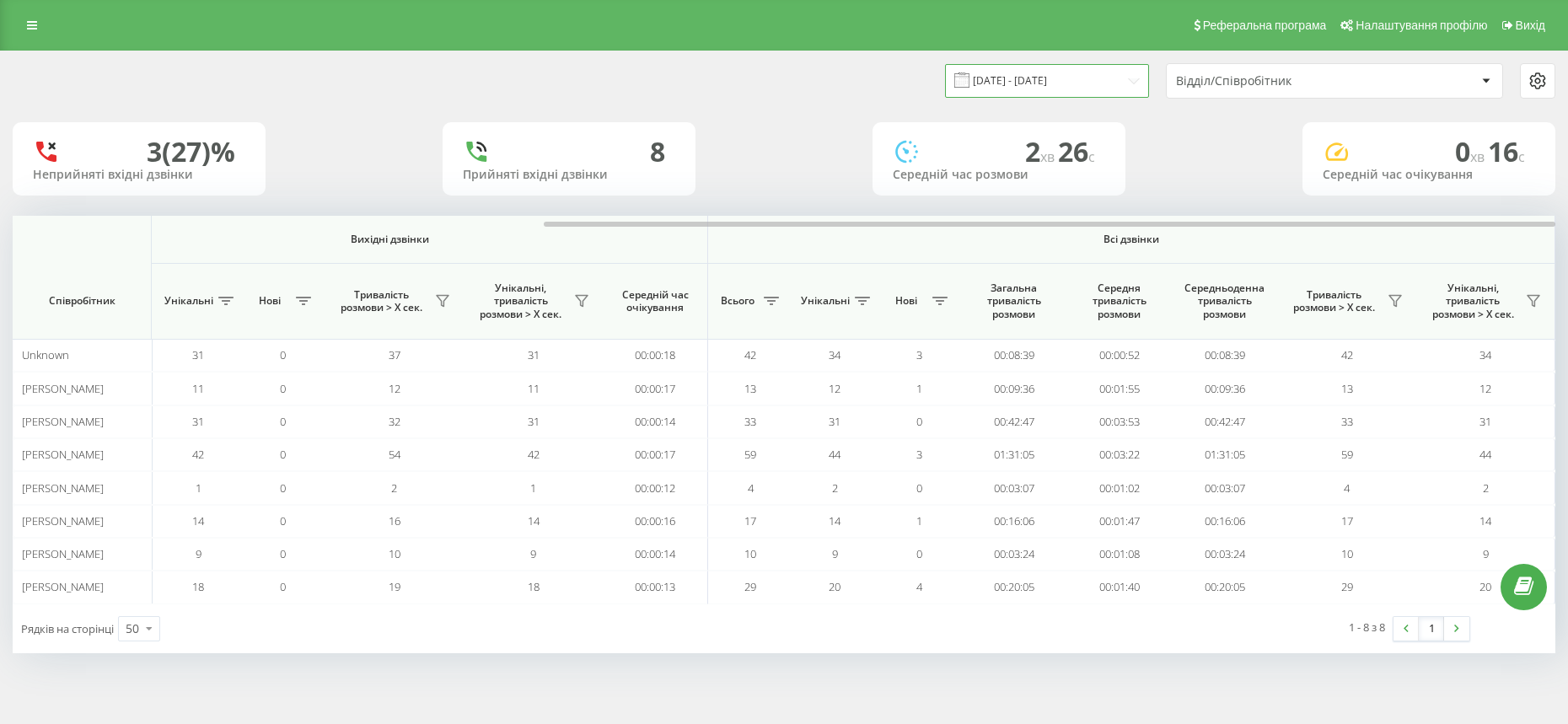
click at [1083, 68] on input "[DATE] - [DATE]" at bounding box center [1046, 81] width 204 height 33
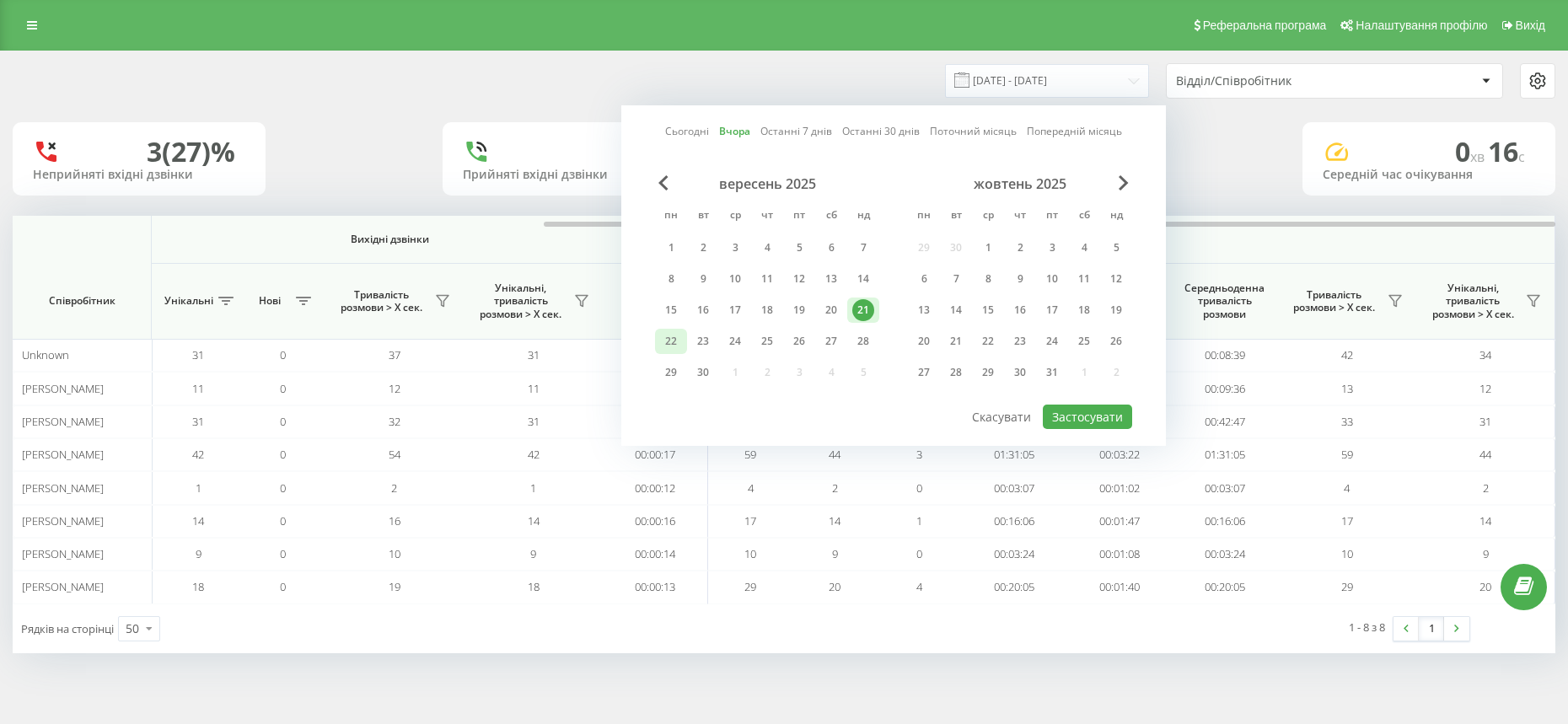
click at [676, 338] on div "22" at bounding box center [671, 342] width 22 height 22
click at [1063, 405] on button "Застосувати" at bounding box center [1086, 416] width 89 height 25
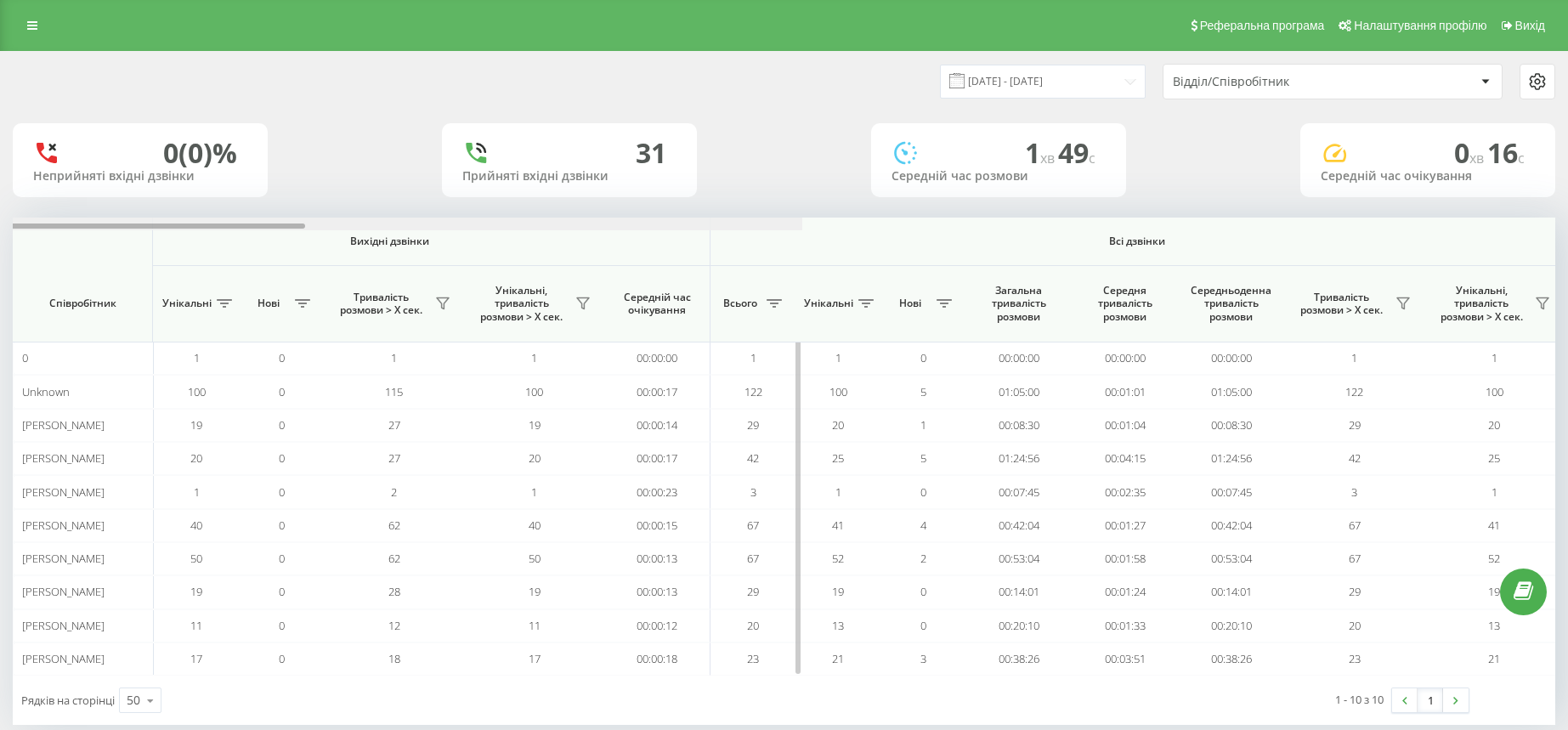
scroll to position [0, 828]
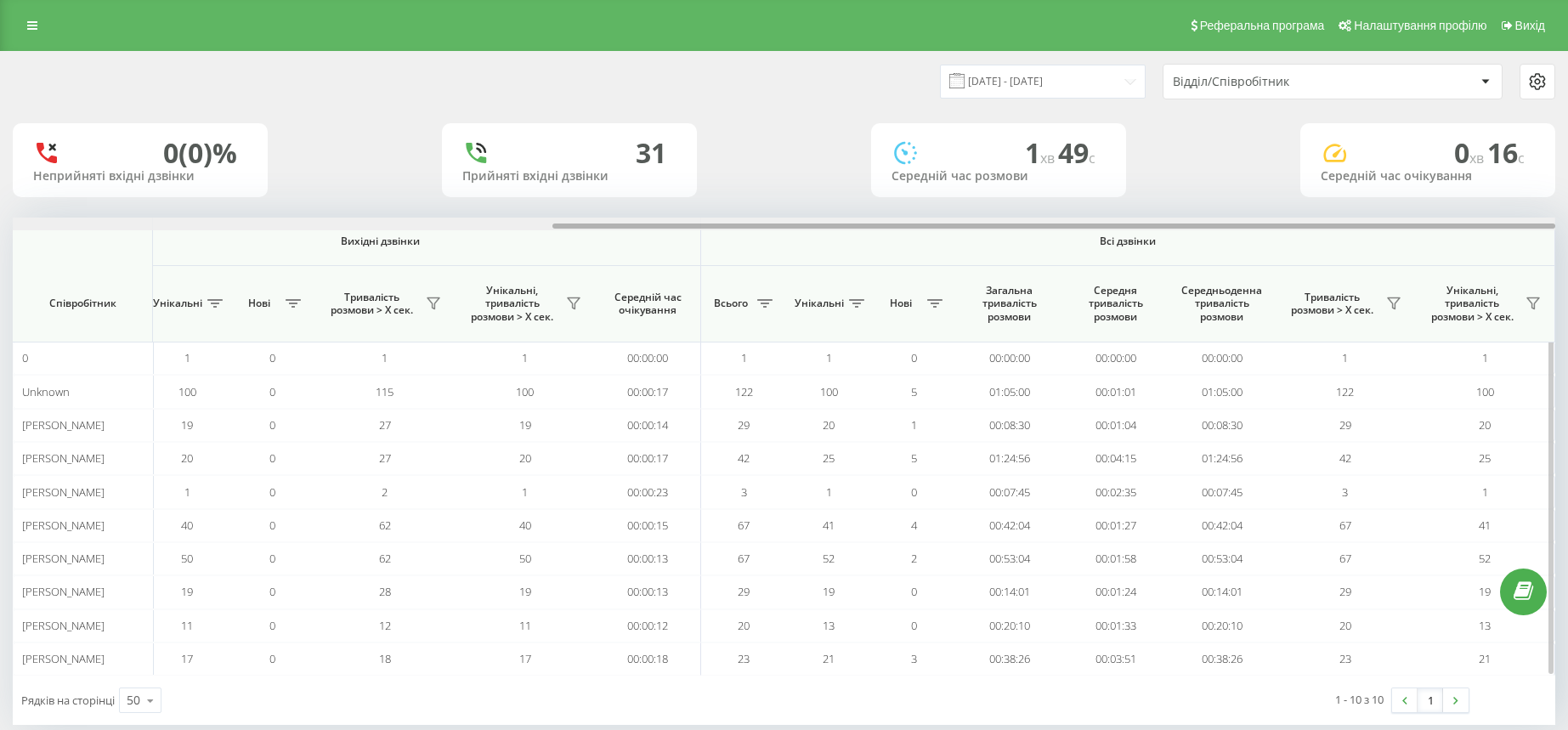
drag, startPoint x: 1031, startPoint y: 225, endPoint x: 1546, endPoint y: 233, distance: 515.1
click at [1568, 234] on html "Chernivtsi.bossauto Проекти Chernivtsi.bossauto Центр звернень Аналiтика Співро…" at bounding box center [784, 365] width 1568 height 730
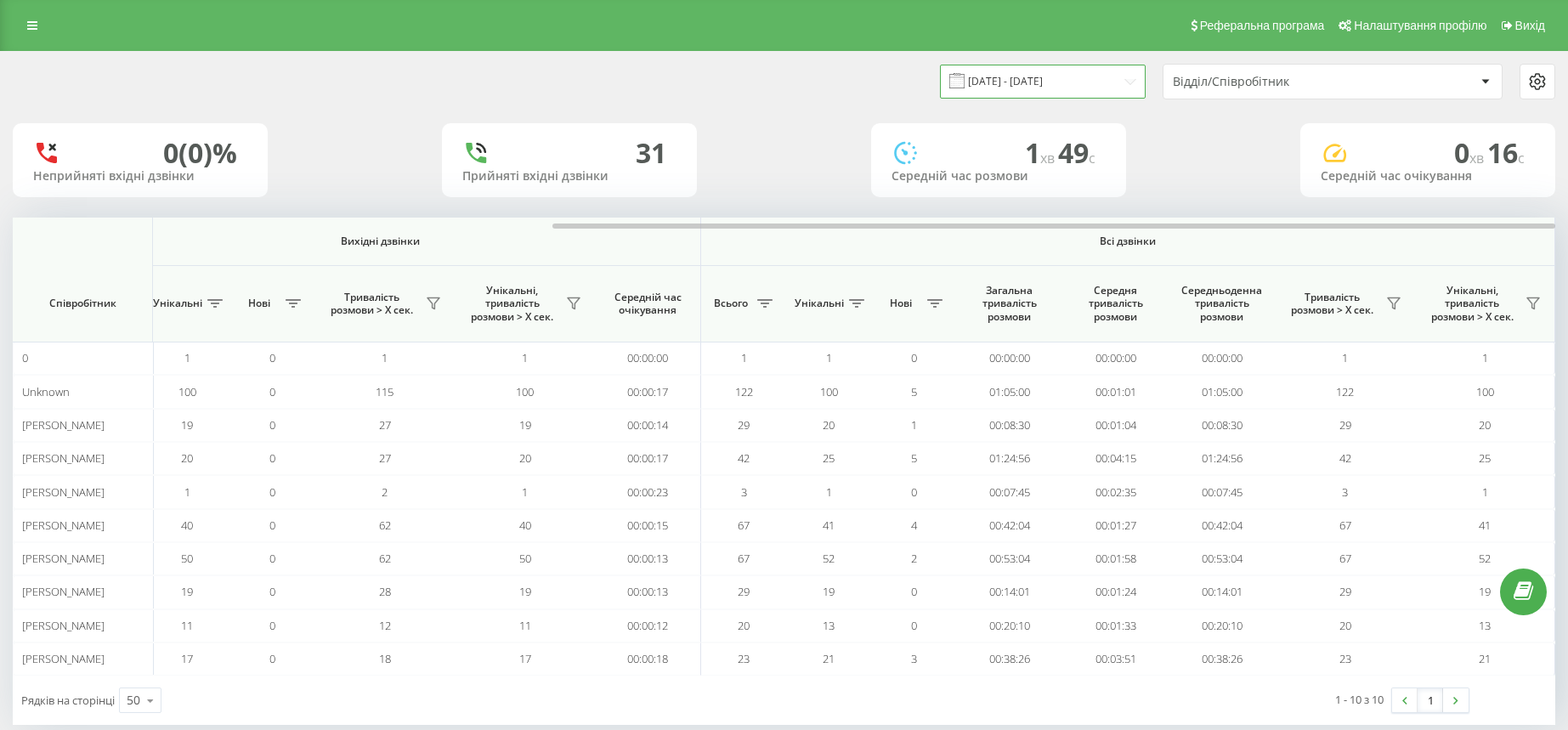
click at [1105, 84] on input "[DATE] - [DATE]" at bounding box center [1042, 81] width 206 height 33
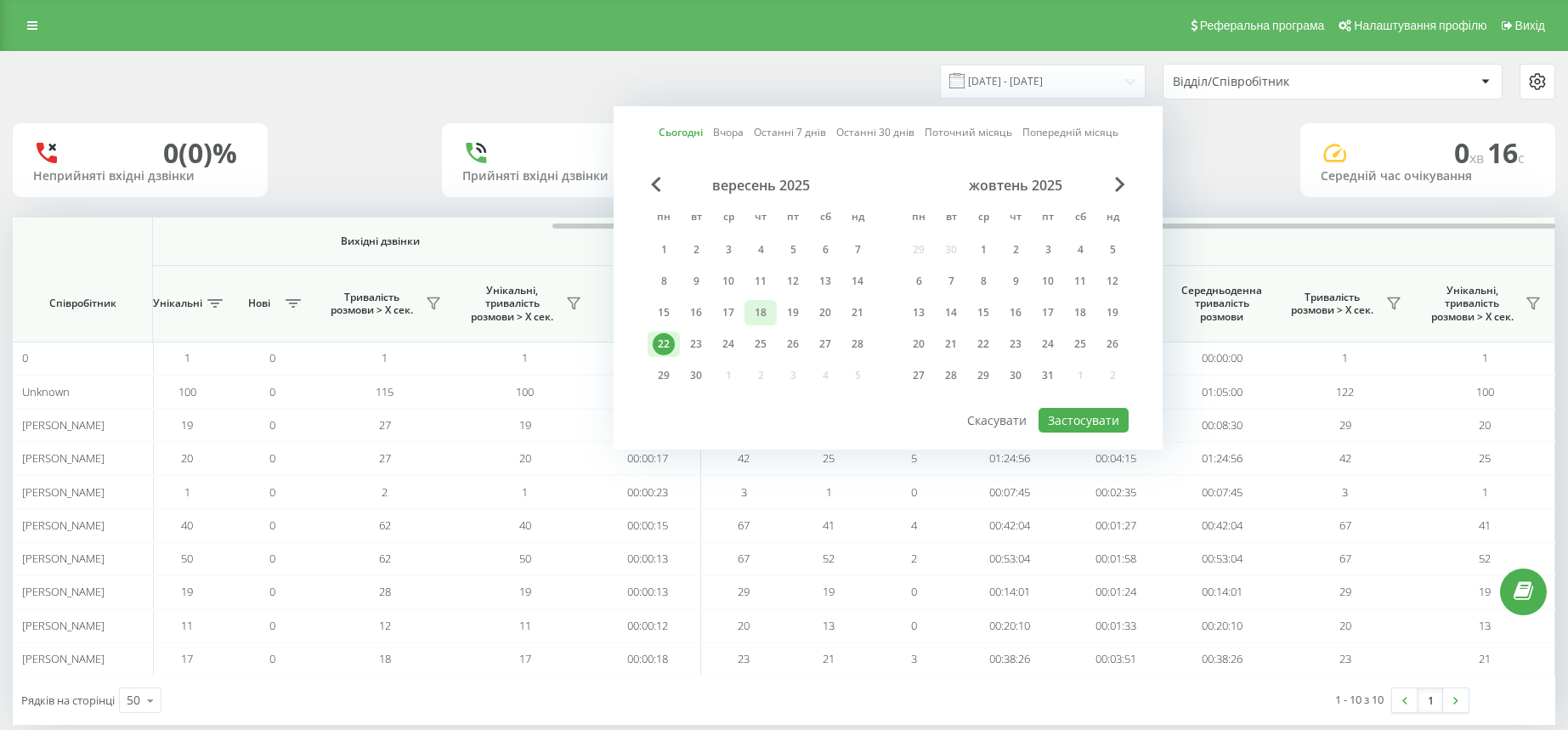
click at [745, 311] on div "18" at bounding box center [761, 313] width 32 height 26
click at [1106, 427] on button "Застосувати" at bounding box center [1082, 420] width 90 height 25
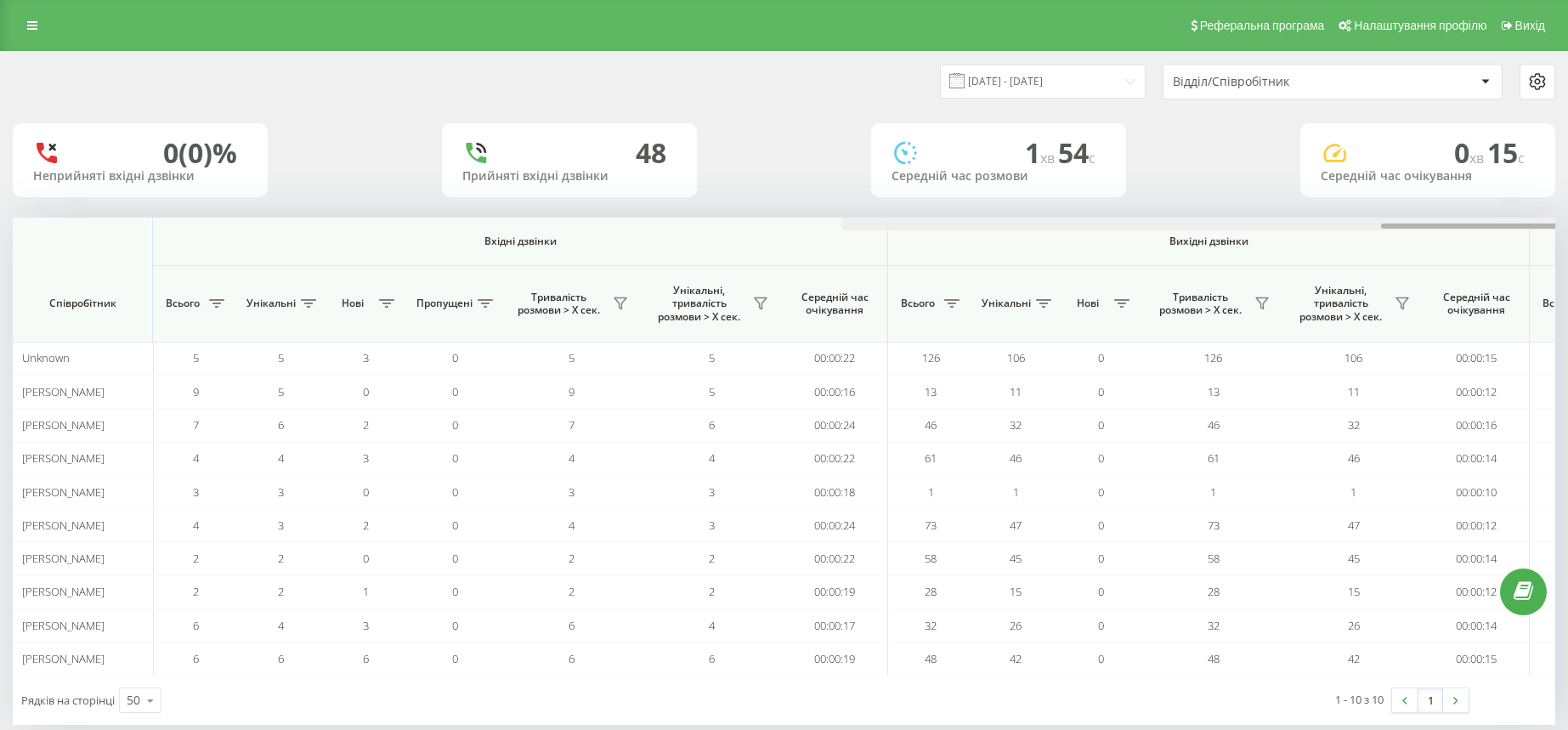
scroll to position [0, 828]
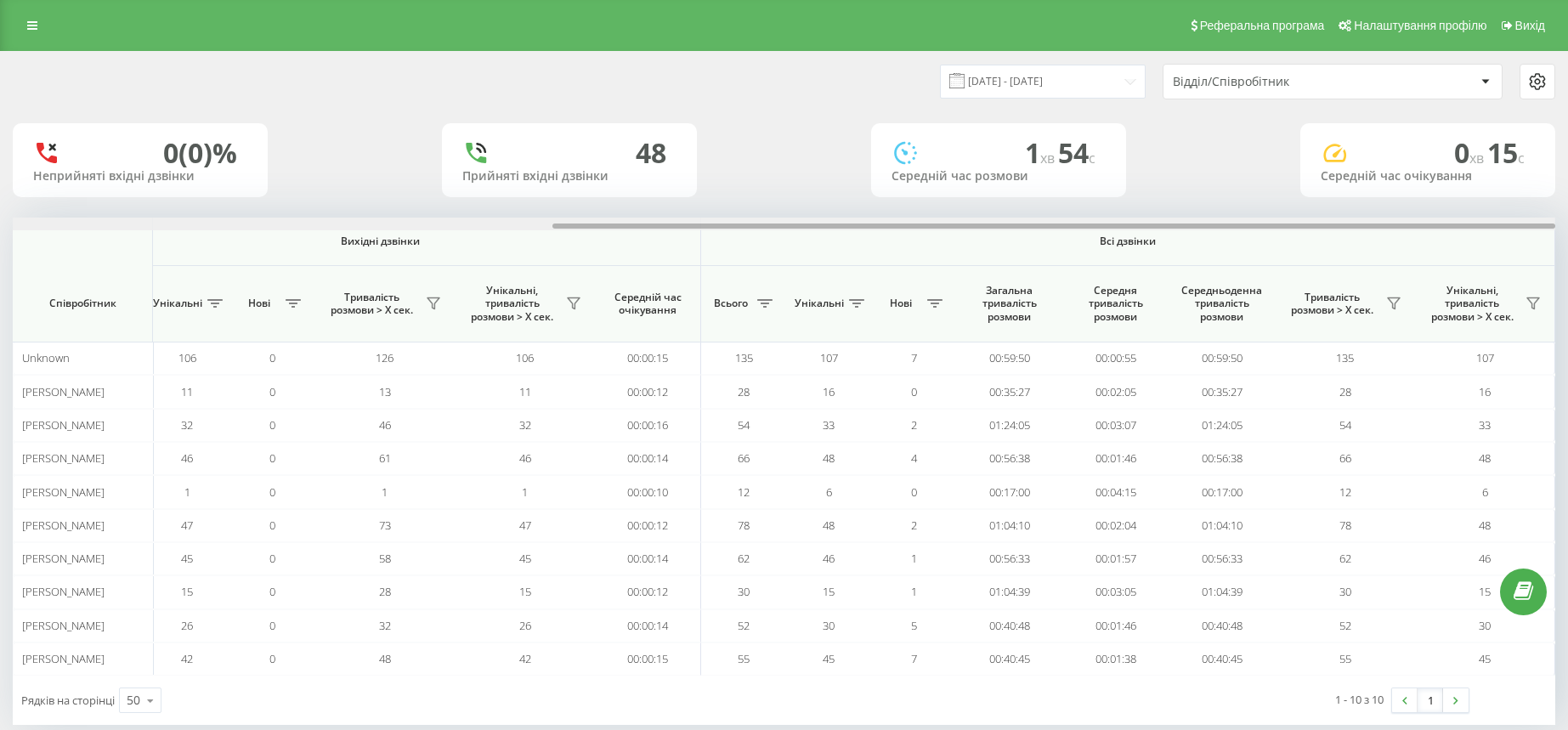
drag, startPoint x: 998, startPoint y: 227, endPoint x: 1583, endPoint y: 244, distance: 585.2
click at [1568, 244] on html "Chernivtsi.bossauto Проекти Chernivtsi.bossauto Центр звернень Аналiтика Співро…" at bounding box center [784, 365] width 1568 height 730
click at [1101, 85] on input "[DATE] - [DATE]" at bounding box center [1042, 81] width 206 height 33
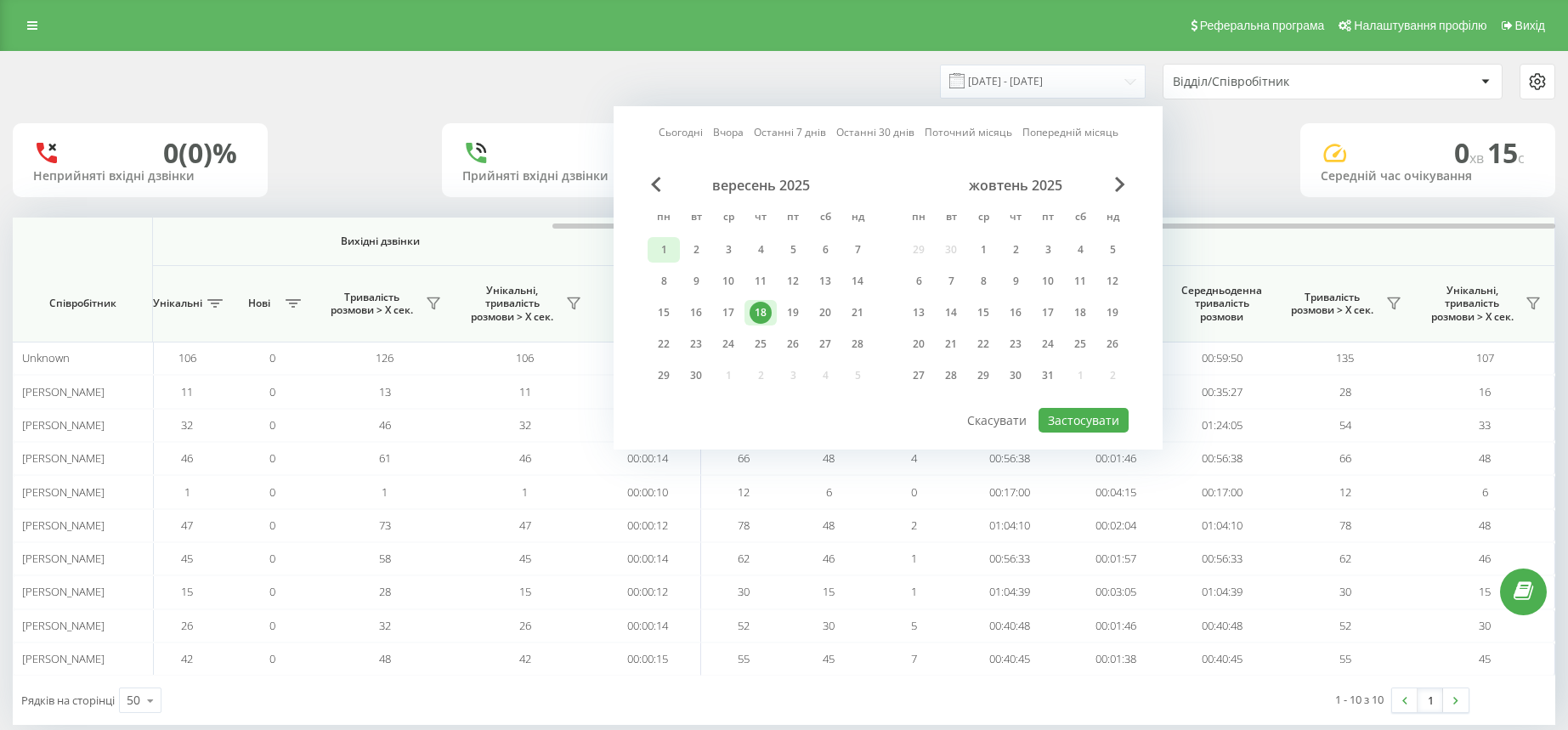
click at [661, 240] on div "1" at bounding box center [663, 250] width 22 height 22
click at [700, 375] on div "30" at bounding box center [696, 375] width 22 height 22
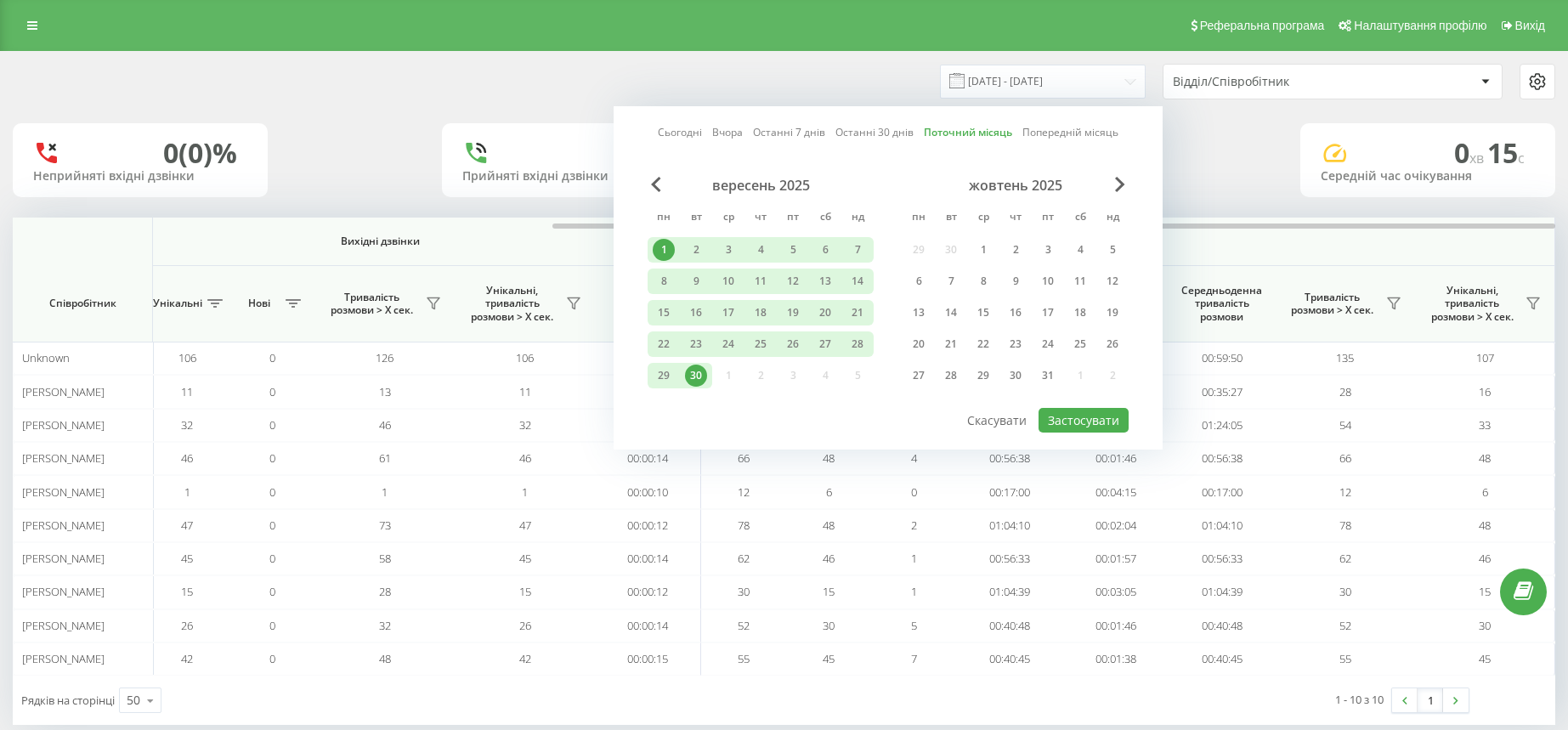
click at [976, 131] on link "Поточний місяць" at bounding box center [967, 132] width 88 height 16
click at [1088, 421] on button "Застосувати" at bounding box center [1082, 420] width 90 height 25
type input "[DATE] - [DATE]"
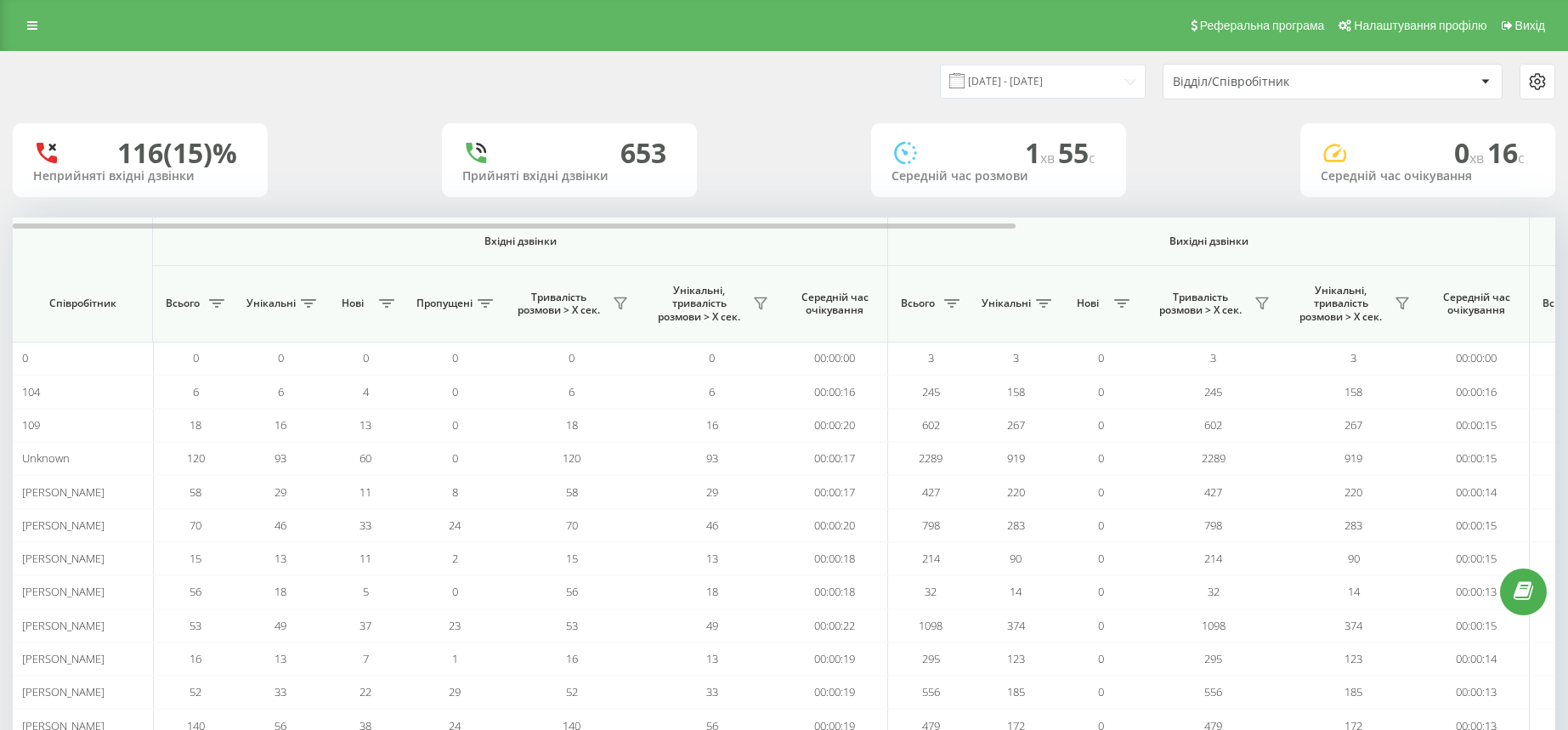
click at [1264, 67] on div "Відділ/Співробітник" at bounding box center [1333, 82] width 339 height 34
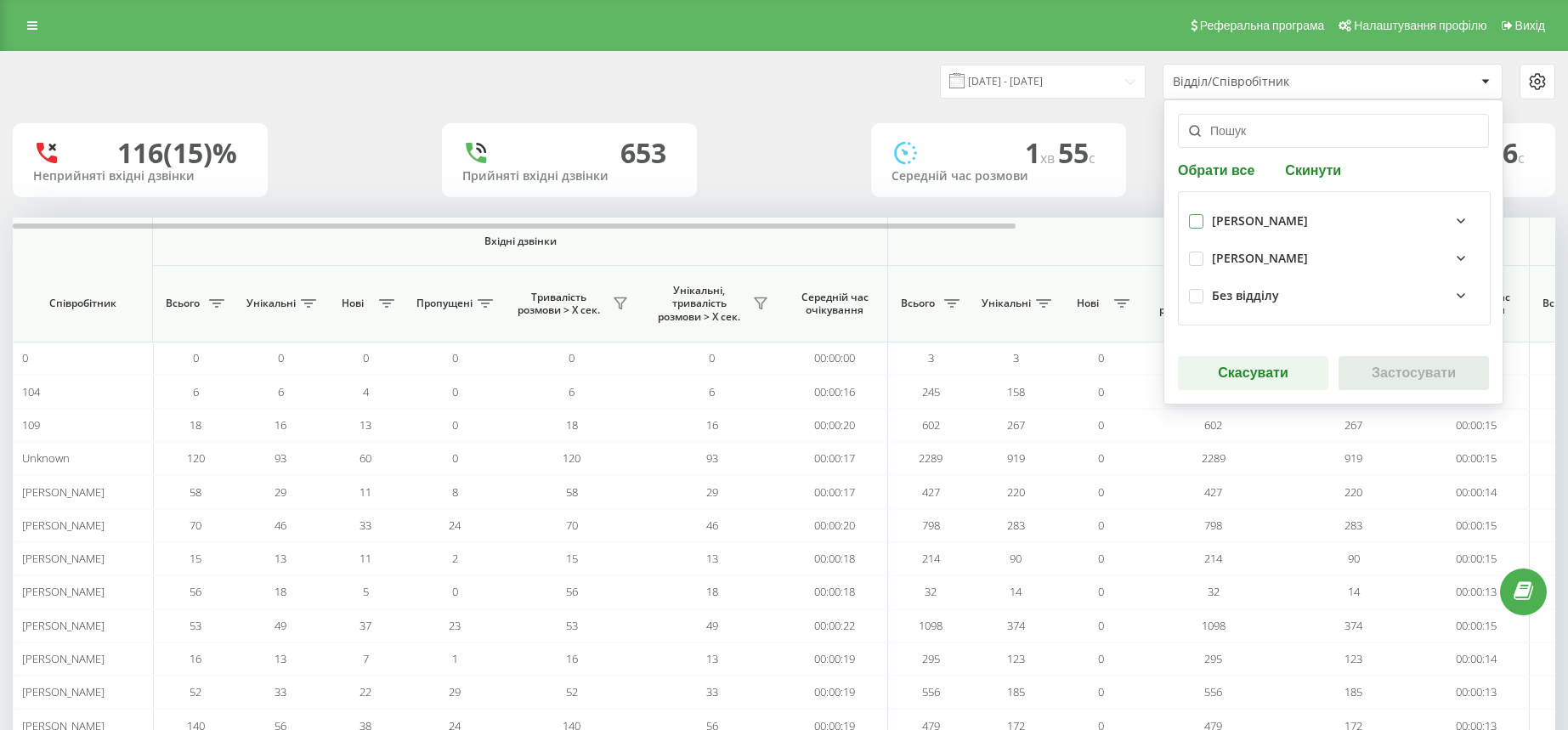
click at [1197, 214] on label at bounding box center [1195, 214] width 15 height 0
checkbox input "true"
click at [1457, 294] on icon at bounding box center [1460, 296] width 21 height 21
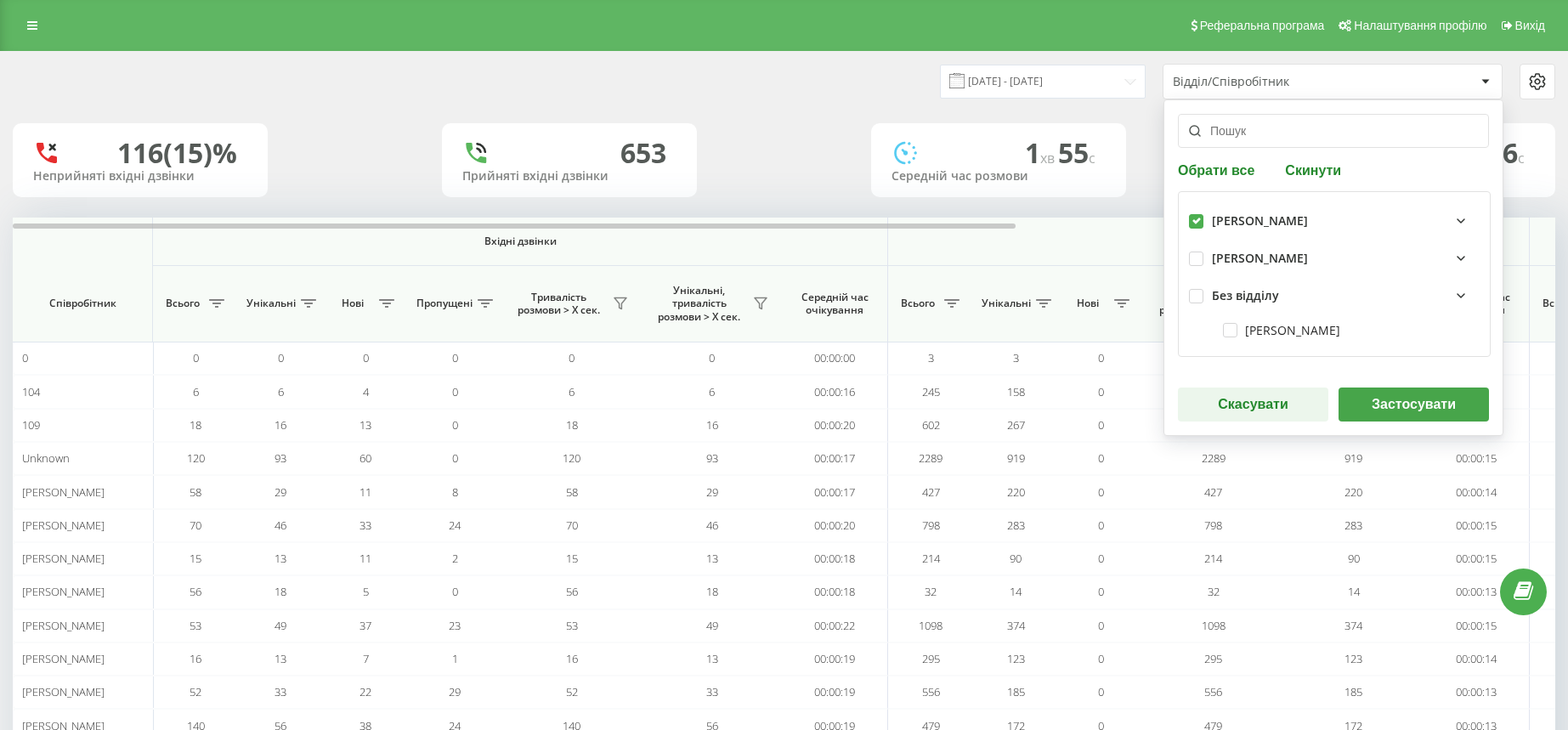
scroll to position [50, 0]
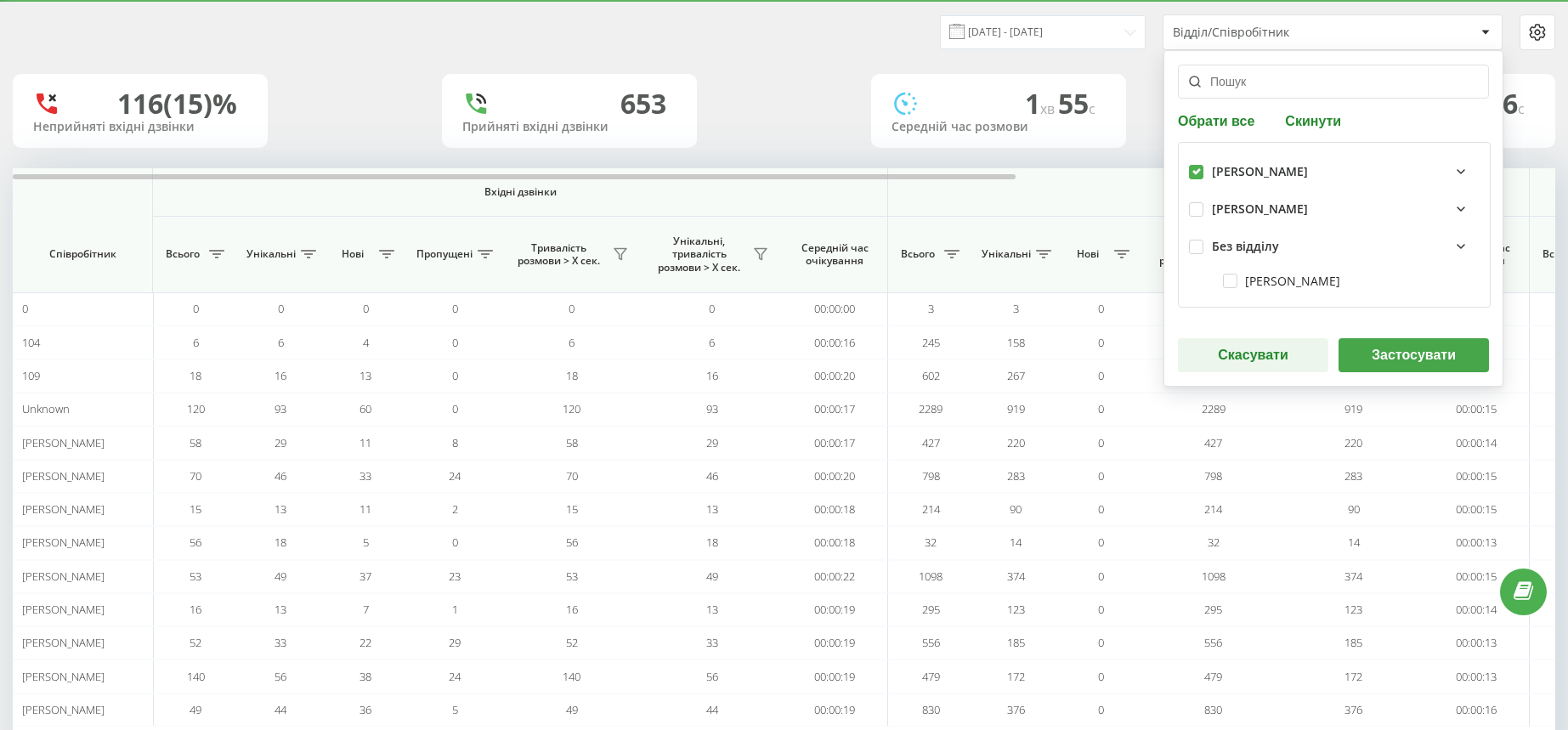
click at [1428, 251] on div "Без відділу" at bounding box center [1345, 246] width 268 height 21
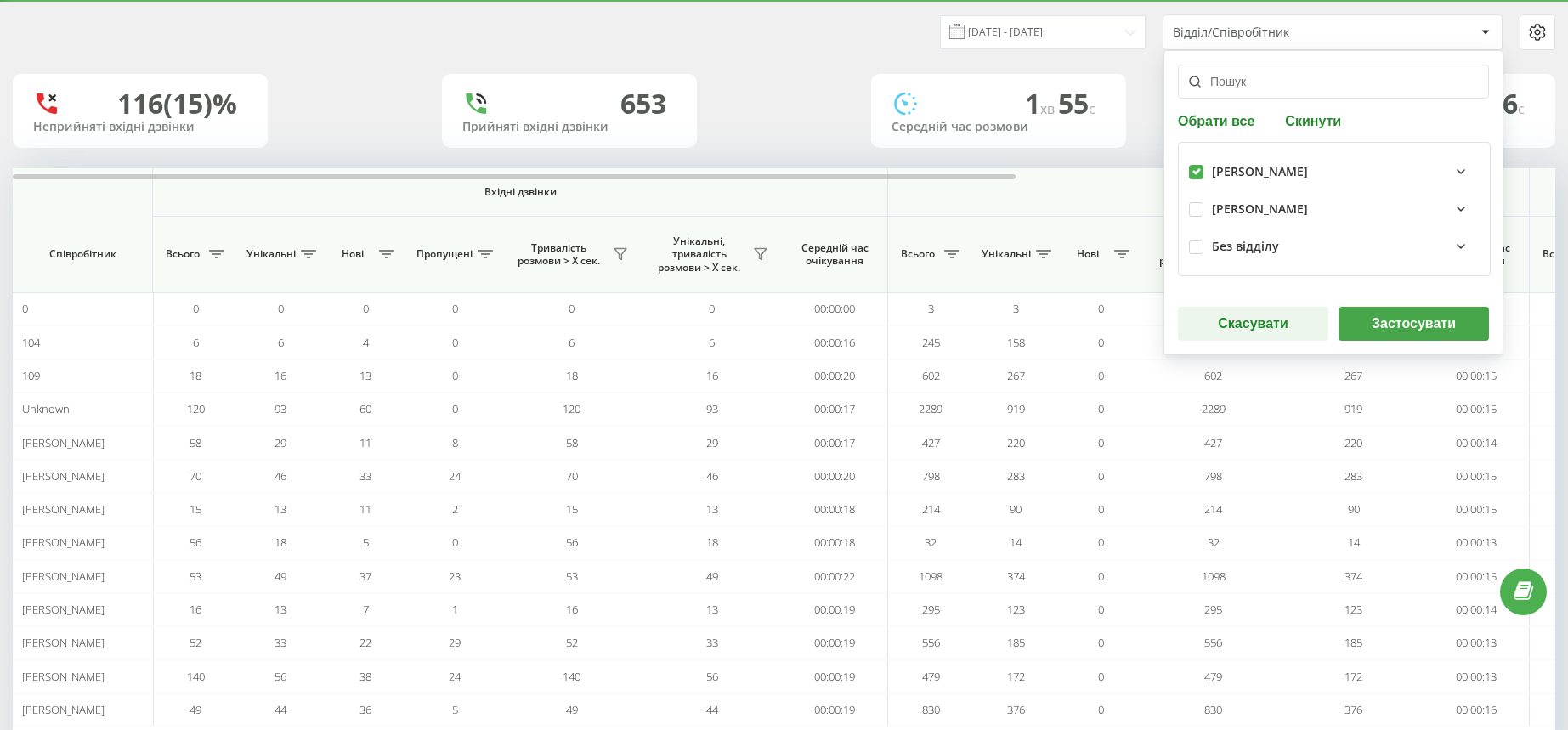
click at [1403, 320] on button "Застосувати" at bounding box center [1413, 324] width 150 height 34
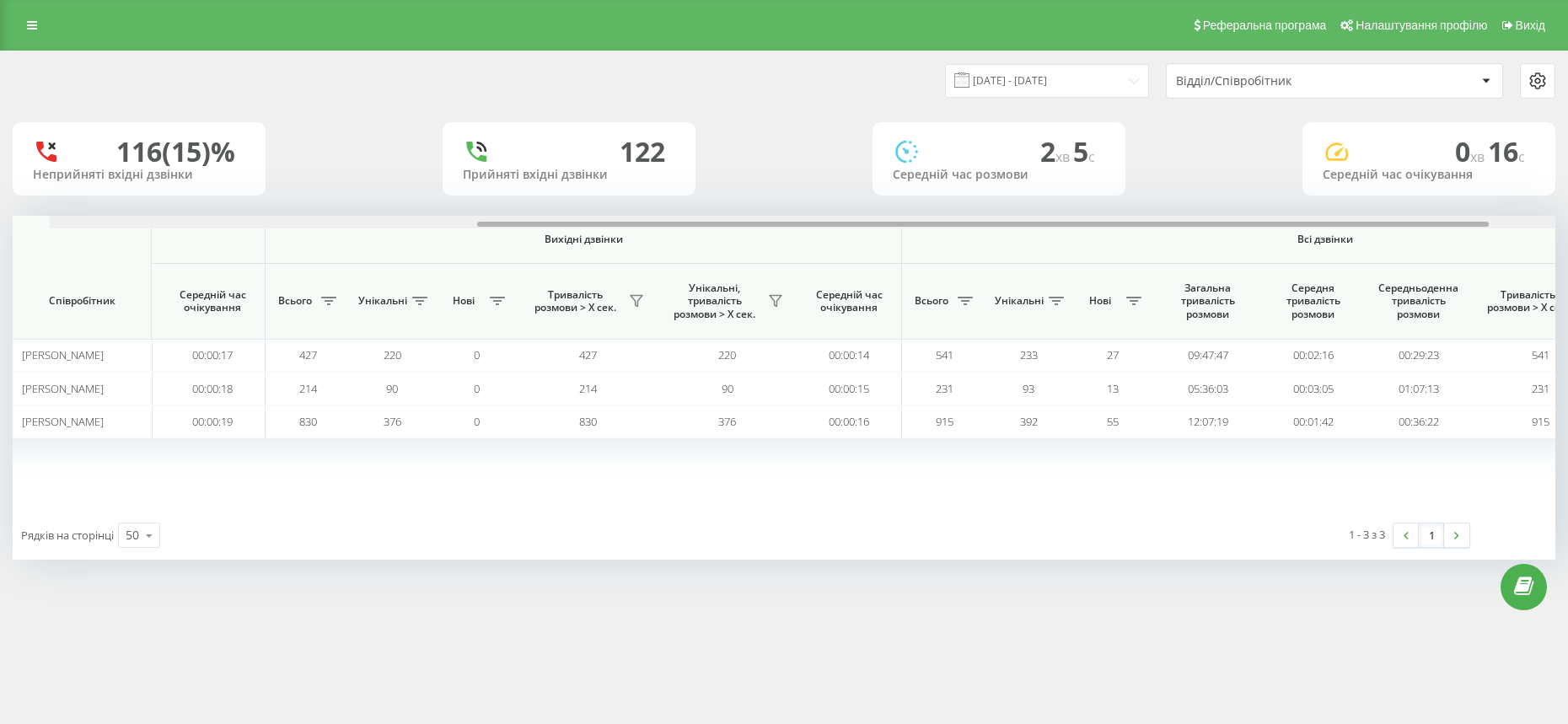
scroll to position [0, 809]
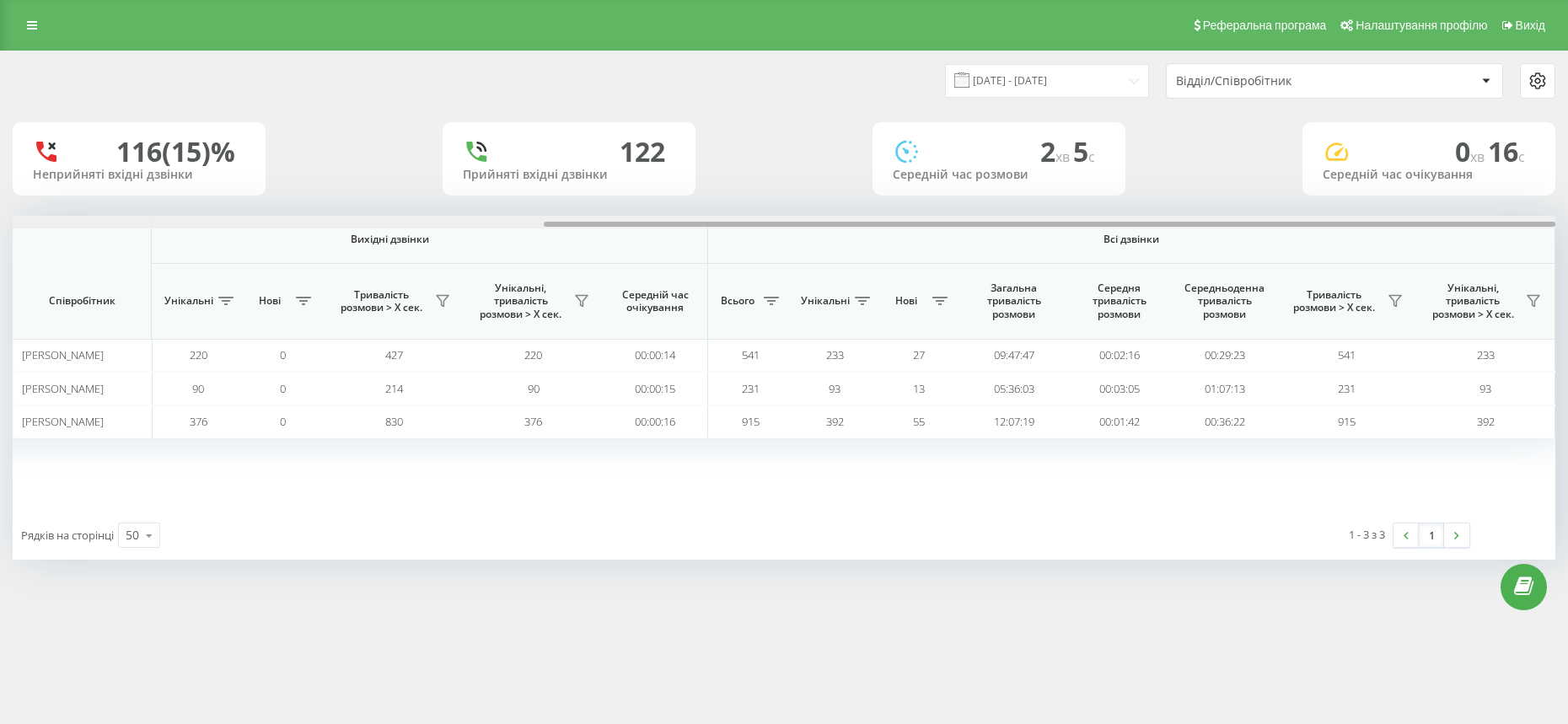
drag, startPoint x: 951, startPoint y: 224, endPoint x: 1516, endPoint y: 230, distance: 565.0
click at [1516, 230] on div "Вхідні дзвінки Вихідні дзвінки Всі дзвінки Співробітник Всього Унікальні Нові П…" at bounding box center [784, 363] width 1543 height 295
drag, startPoint x: 569, startPoint y: 222, endPoint x: 629, endPoint y: 220, distance: 60.0
click at [629, 221] on div at bounding box center [1049, 224] width 1012 height 5
click at [1096, 69] on input "[DATE] - [DATE]" at bounding box center [1046, 81] width 204 height 33
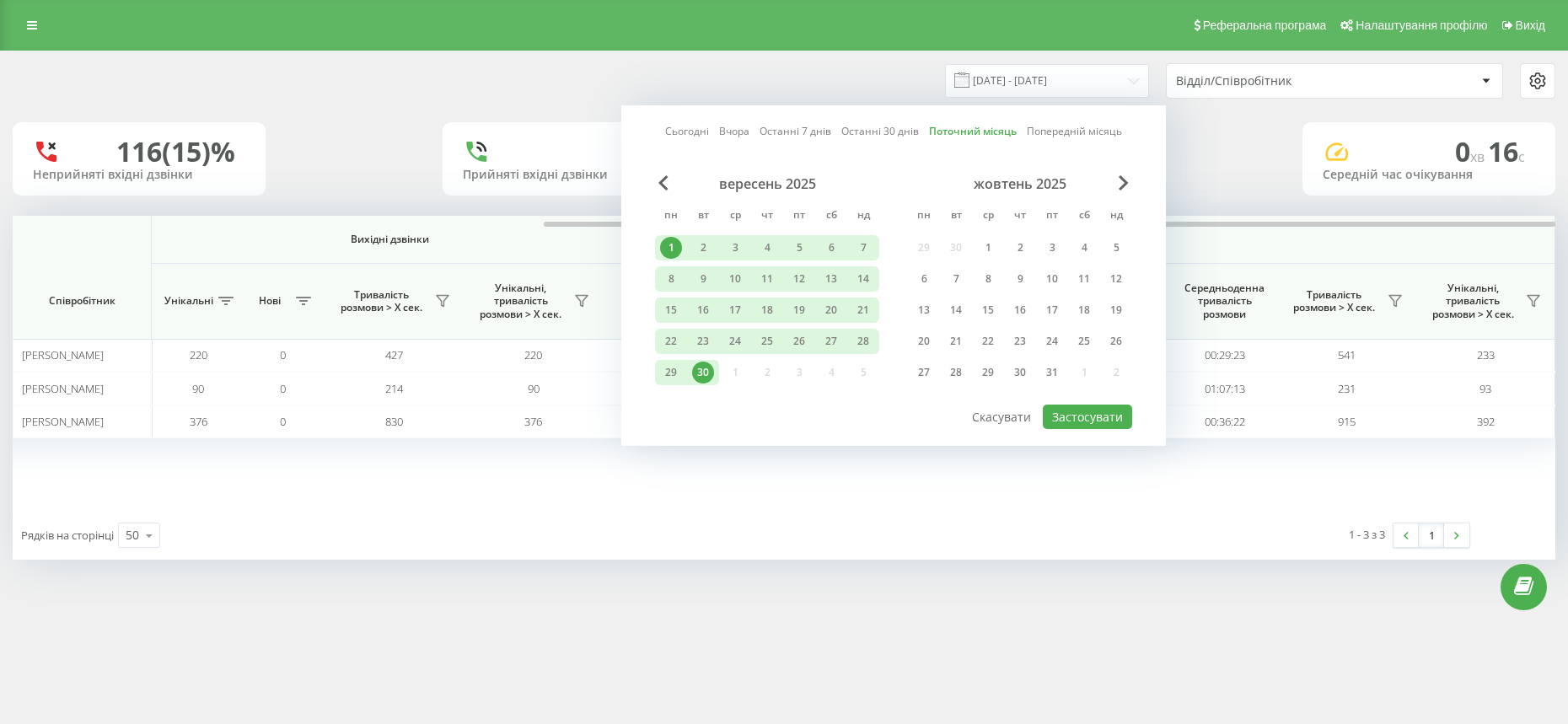
click at [1093, 129] on link "Попередній місяць" at bounding box center [1074, 131] width 95 height 16
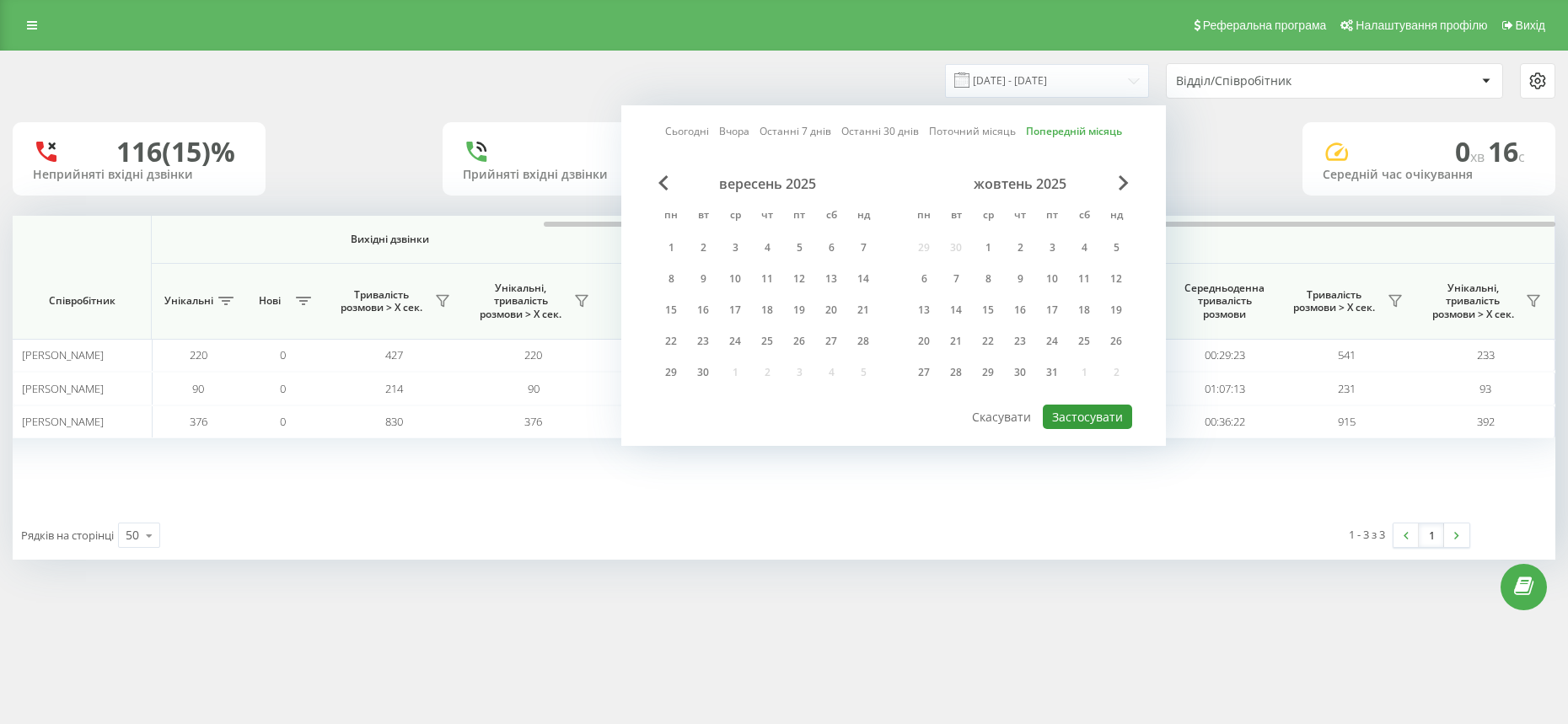
click at [1095, 414] on button "Застосувати" at bounding box center [1086, 416] width 89 height 25
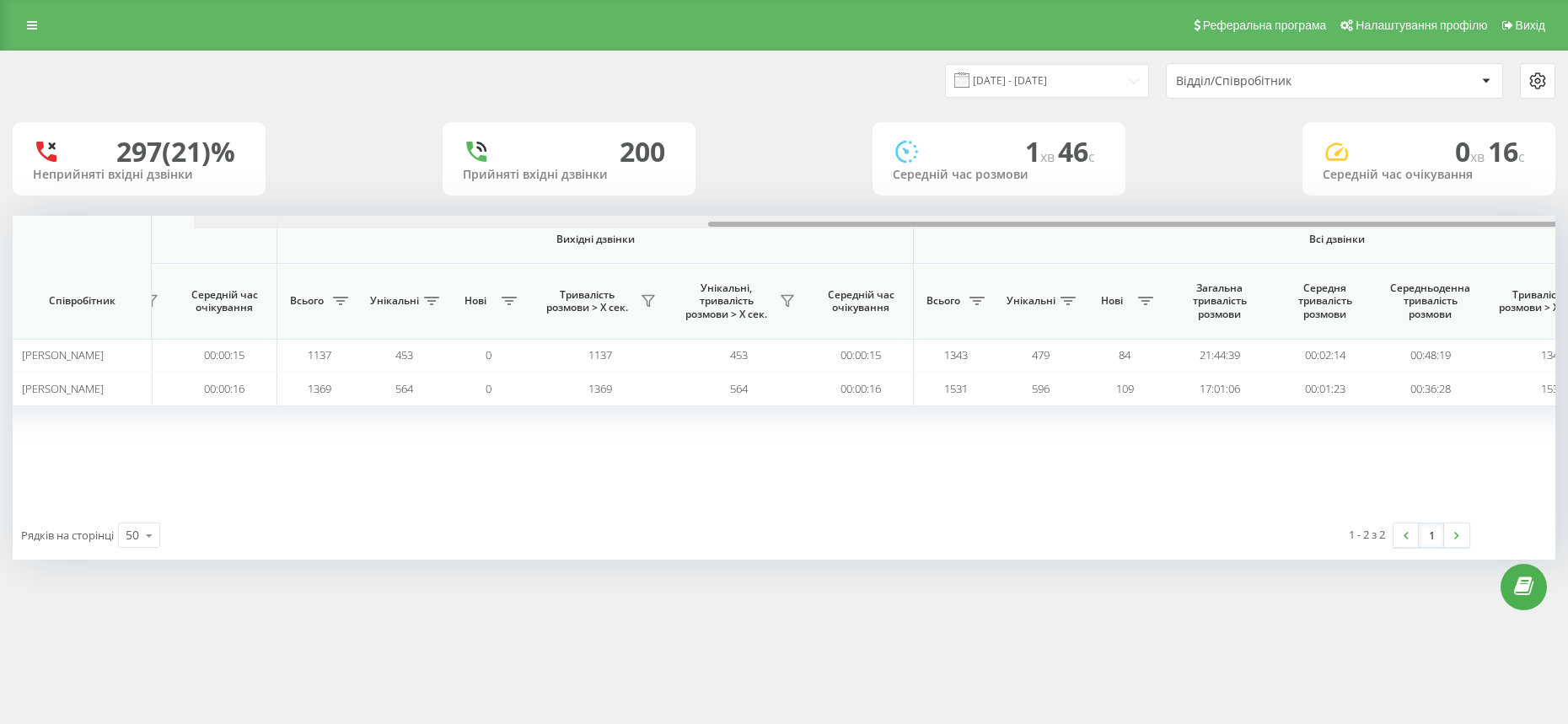
scroll to position [0, 809]
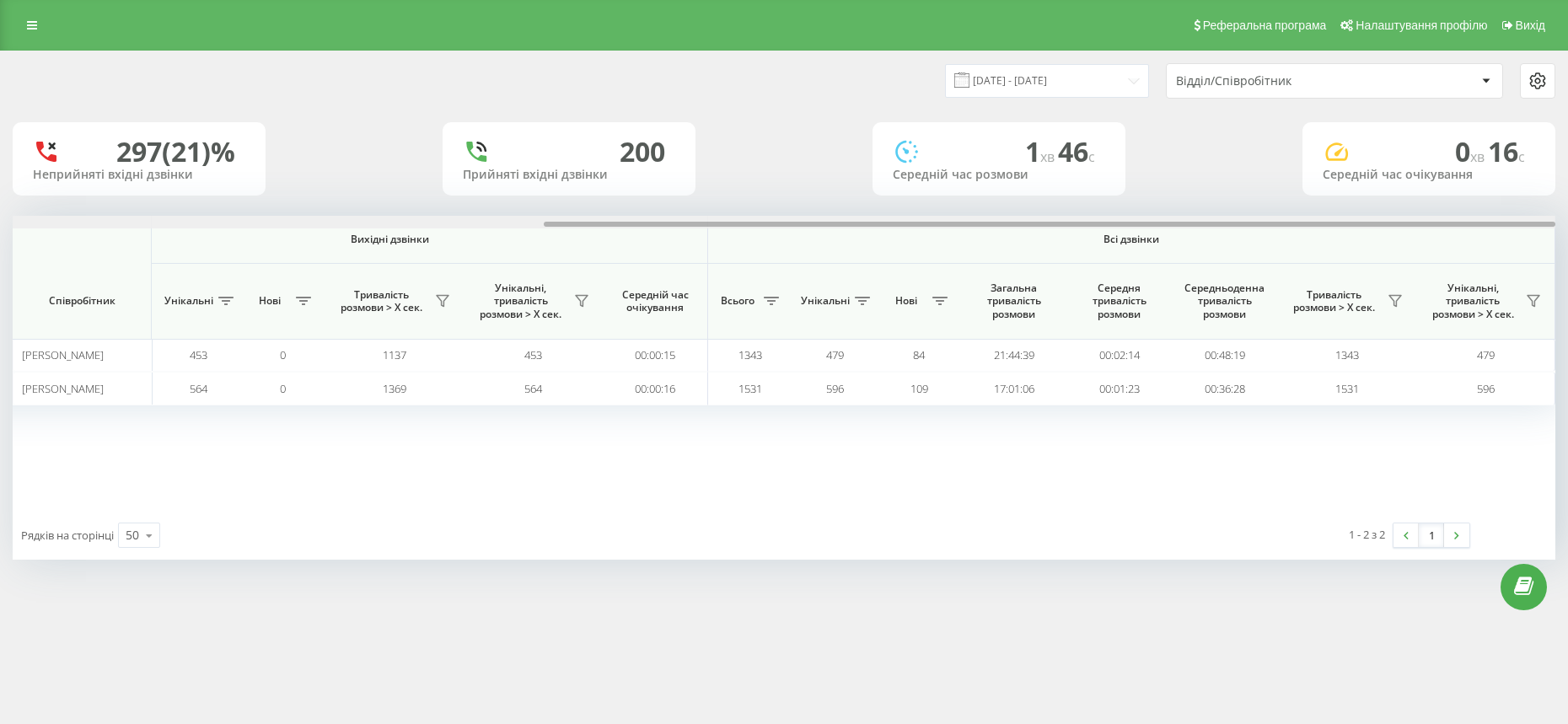
drag, startPoint x: 999, startPoint y: 222, endPoint x: 1571, endPoint y: 239, distance: 572.3
click at [1567, 239] on html "Chernivtsi.bossauto Проекти Chernivtsi.bossauto Центр звернень Аналiтика Співро…" at bounding box center [784, 362] width 1568 height 724
click at [1091, 80] on input "[DATE] - [DATE]" at bounding box center [1046, 81] width 204 height 33
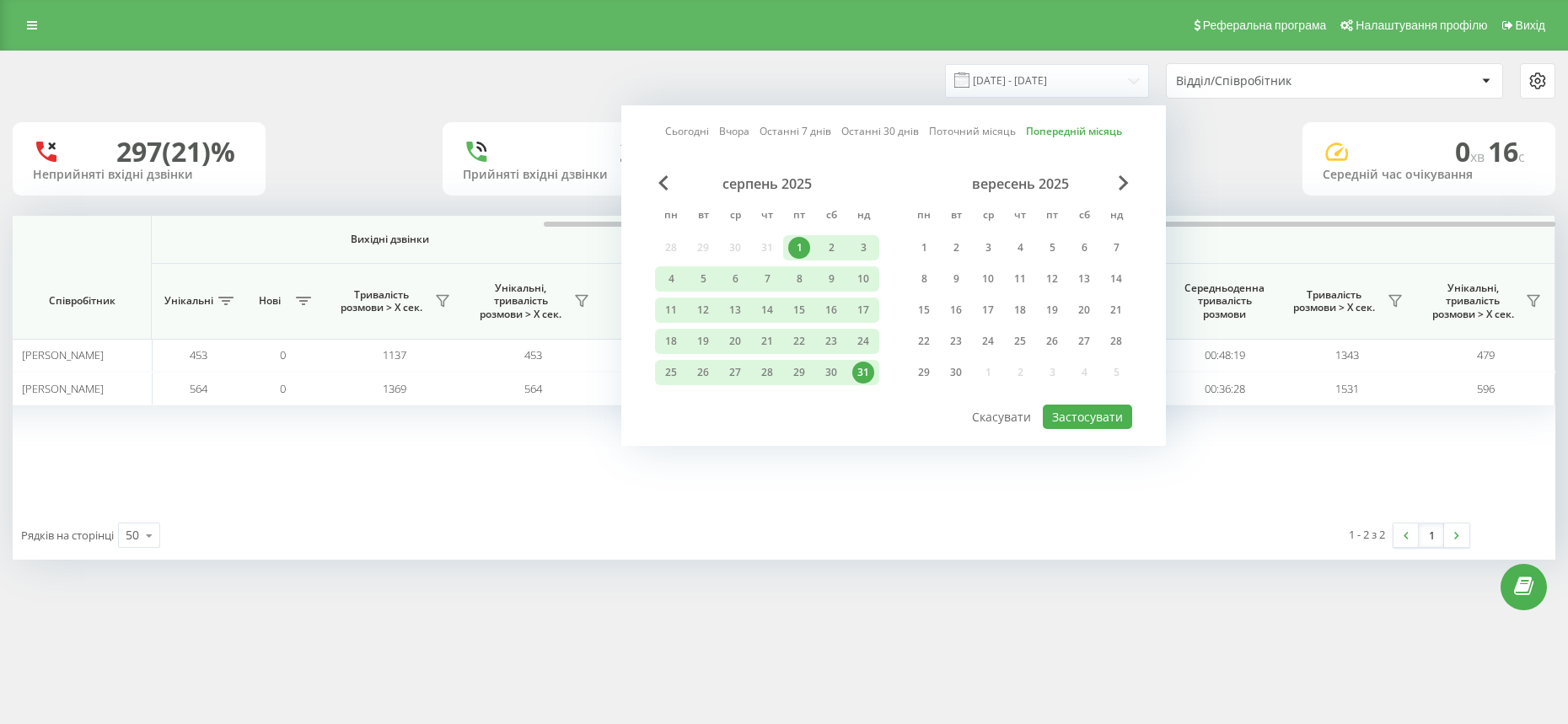
click at [977, 136] on link "Поточний місяць" at bounding box center [972, 131] width 86 height 16
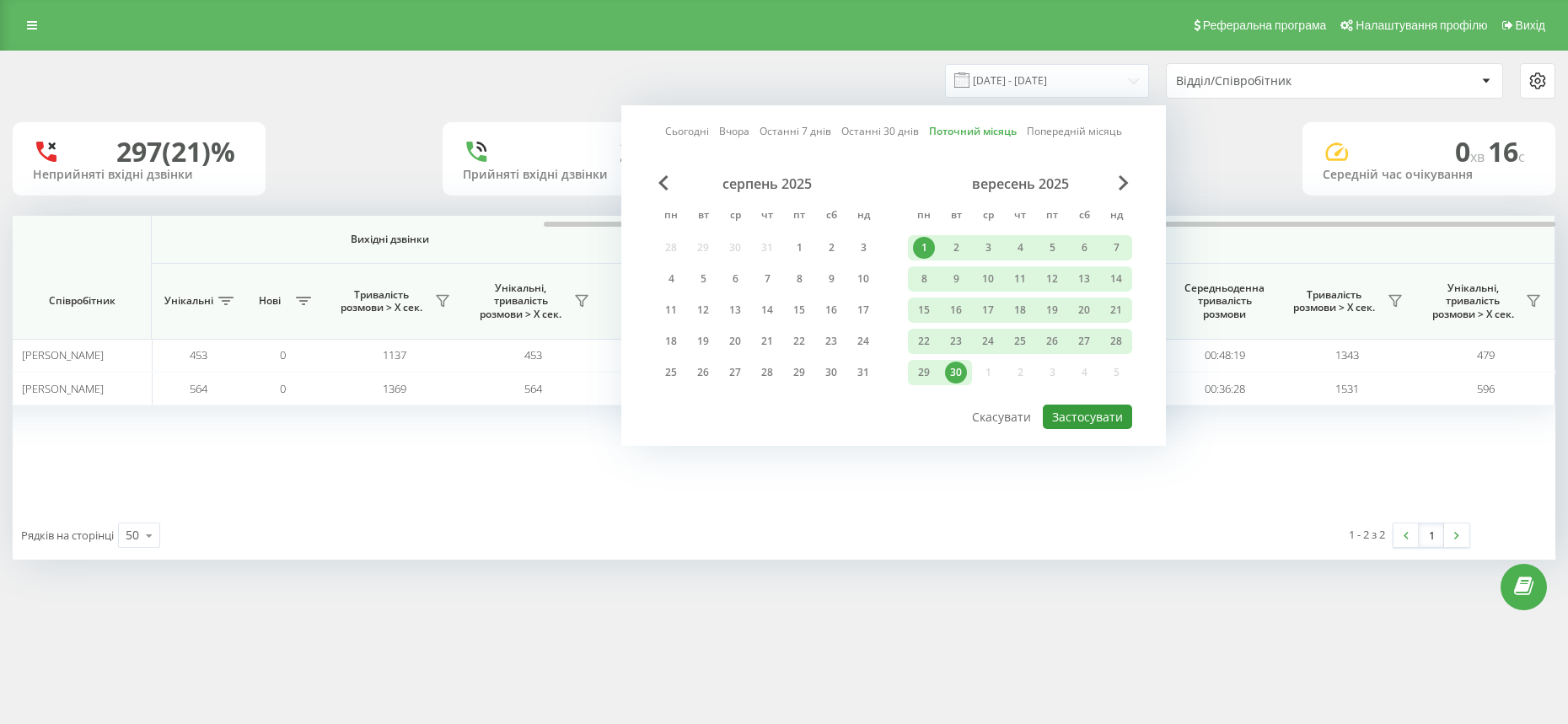
click at [1080, 417] on button "Застосувати" at bounding box center [1086, 416] width 89 height 25
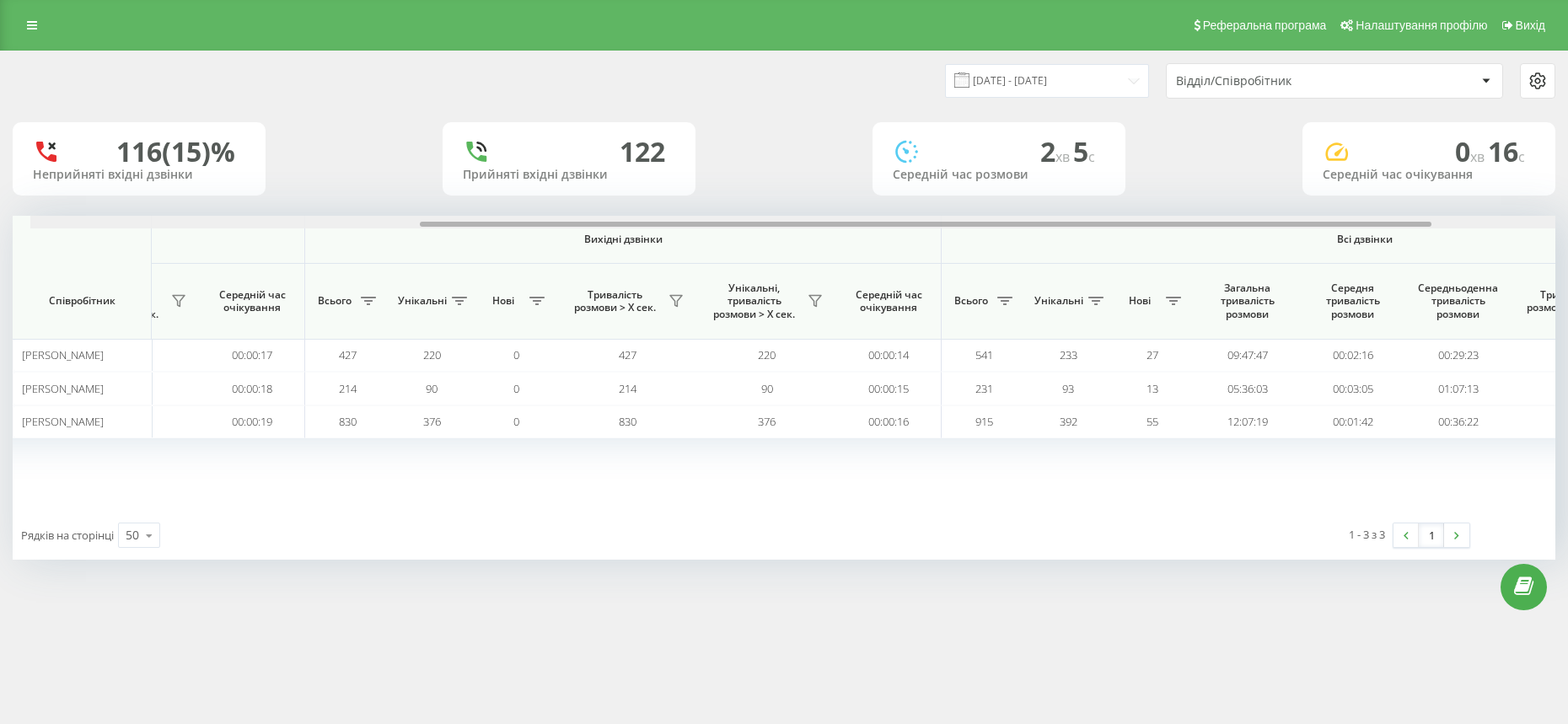
scroll to position [0, 809]
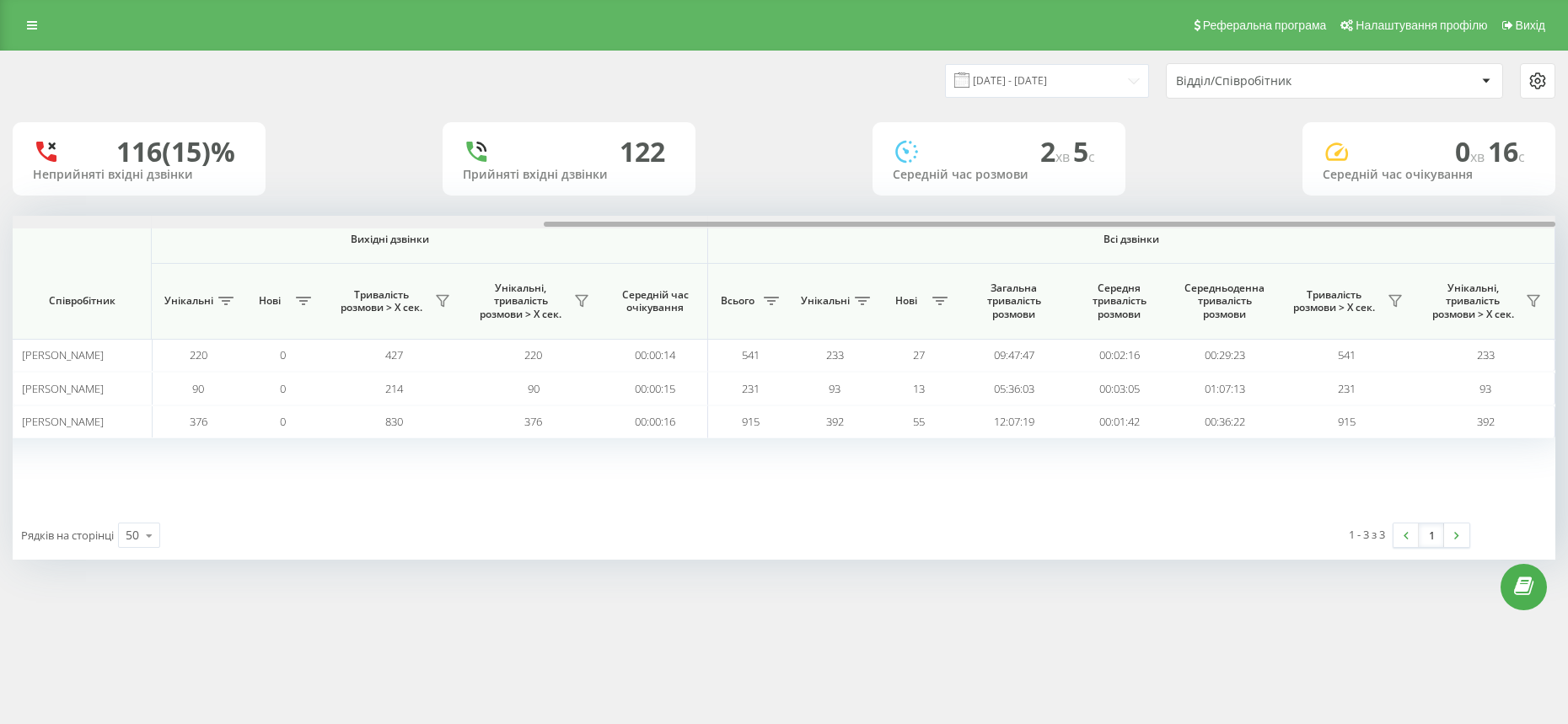
drag, startPoint x: 979, startPoint y: 223, endPoint x: 1571, endPoint y: 225, distance: 592.0
click at [1567, 225] on html "Chernivtsi.bossauto Проекти Chernivtsi.bossauto Центр звернень Аналiтика Співро…" at bounding box center [784, 362] width 1568 height 724
click at [1087, 64] on input "[DATE] - [DATE]" at bounding box center [1046, 81] width 204 height 33
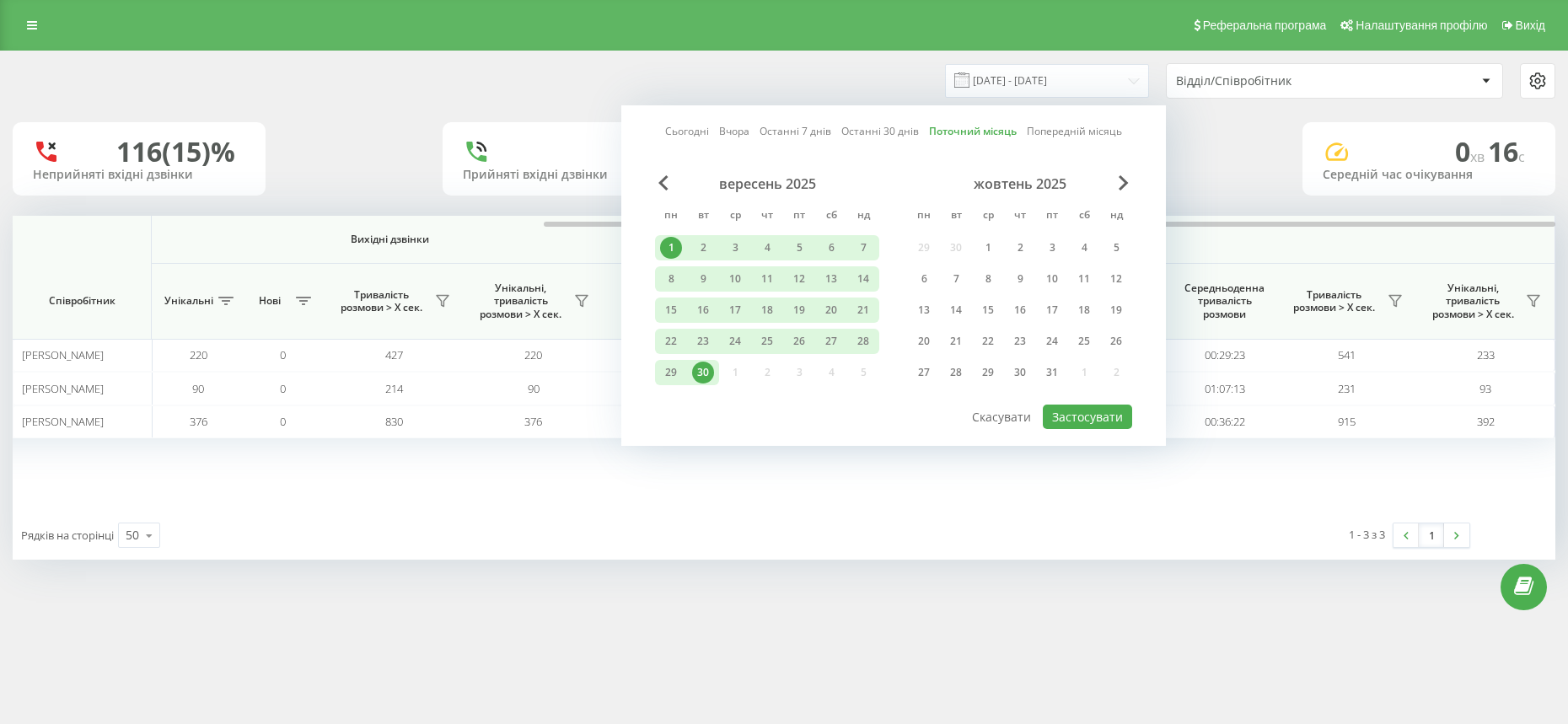
click at [1069, 134] on link "Попередній місяць" at bounding box center [1074, 131] width 95 height 16
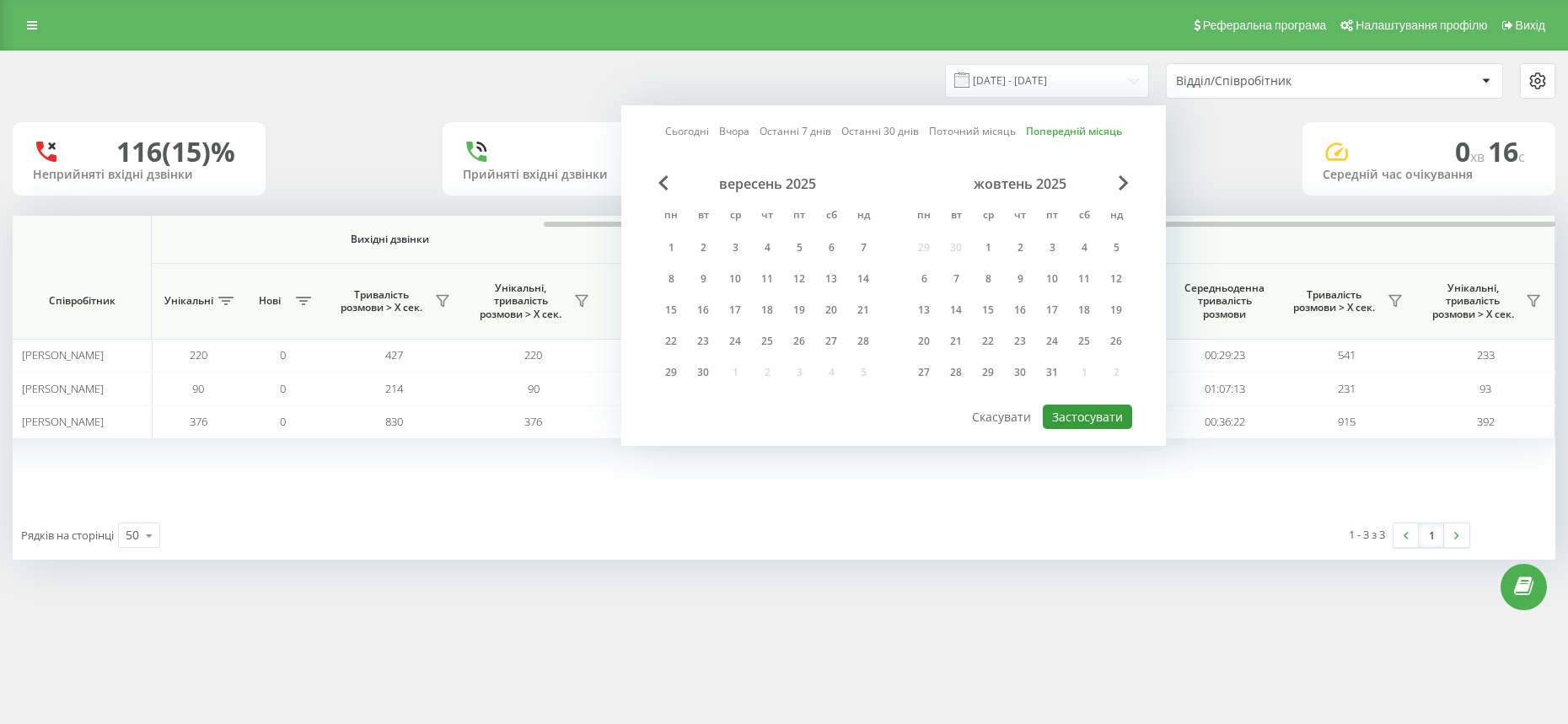
click at [1080, 414] on button "Застосувати" at bounding box center [1086, 416] width 89 height 25
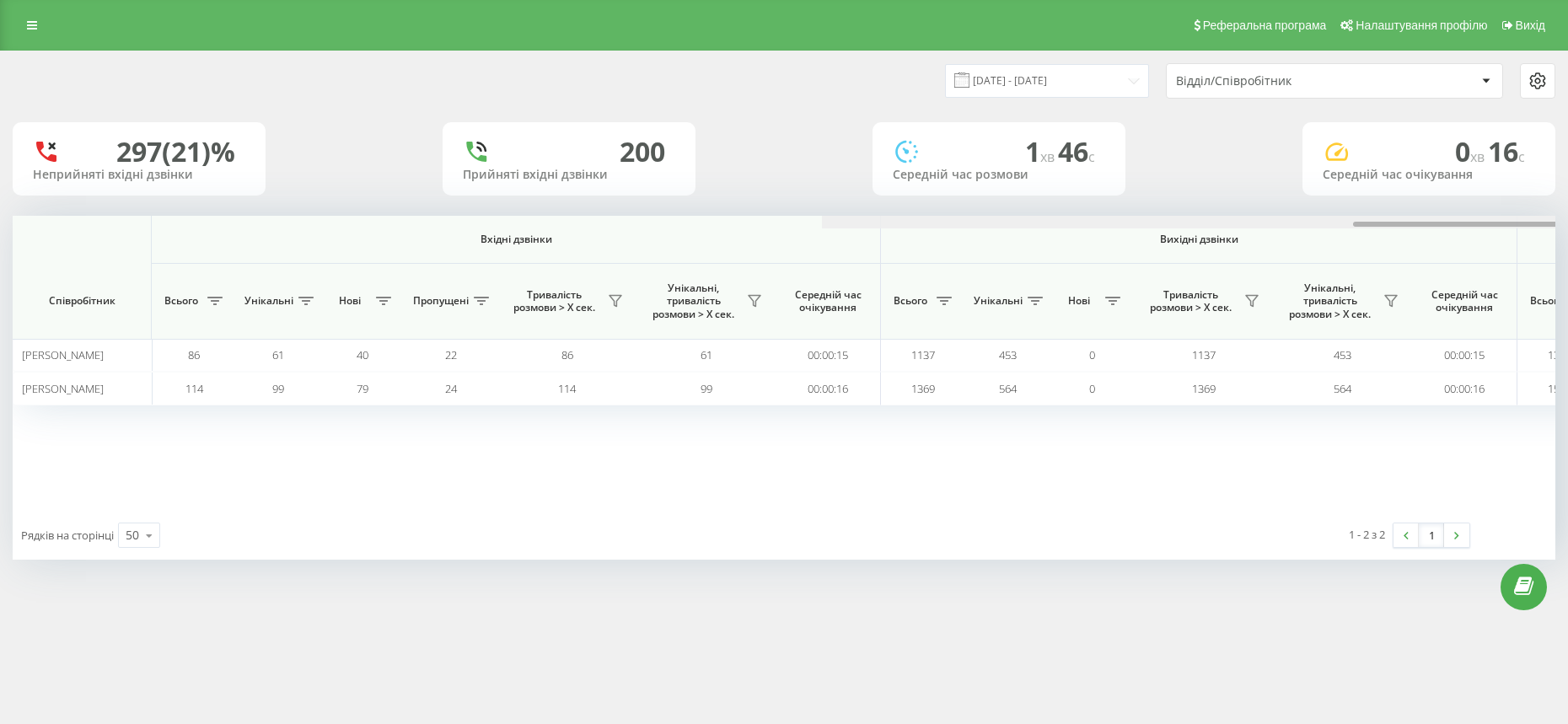
scroll to position [0, 809]
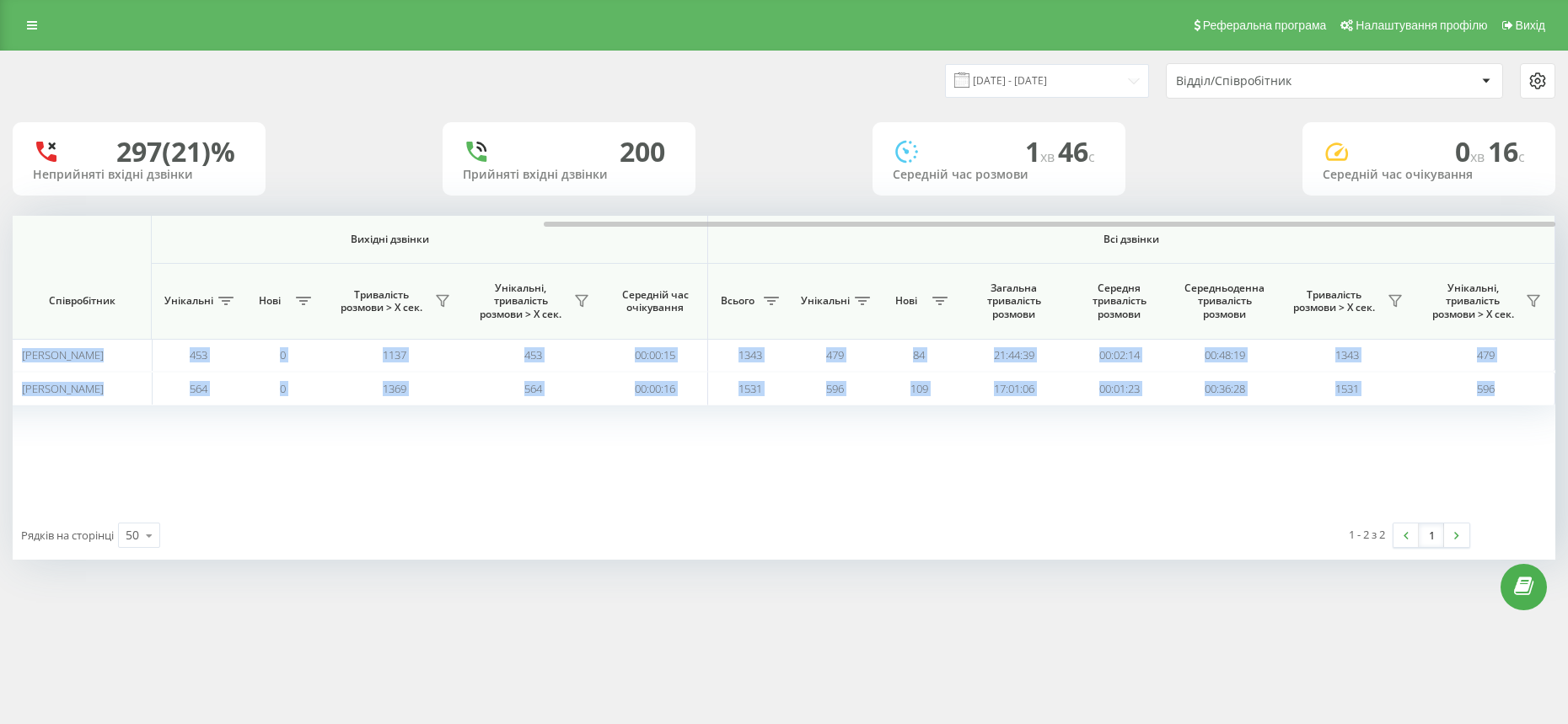
drag, startPoint x: 1002, startPoint y: 220, endPoint x: 1571, endPoint y: 237, distance: 569.3
click at [1567, 237] on html "Chernivtsi.bossauto Проекти Chernivtsi.bossauto Центр звернень Аналiтика Співро…" at bounding box center [784, 362] width 1568 height 724
drag, startPoint x: 1067, startPoint y: 226, endPoint x: 1571, endPoint y: 270, distance: 505.9
click at [1567, 270] on html "Chernivtsi.bossauto Проекти Chernivtsi.bossauto Центр звернень Аналiтика Співро…" at bounding box center [784, 362] width 1568 height 724
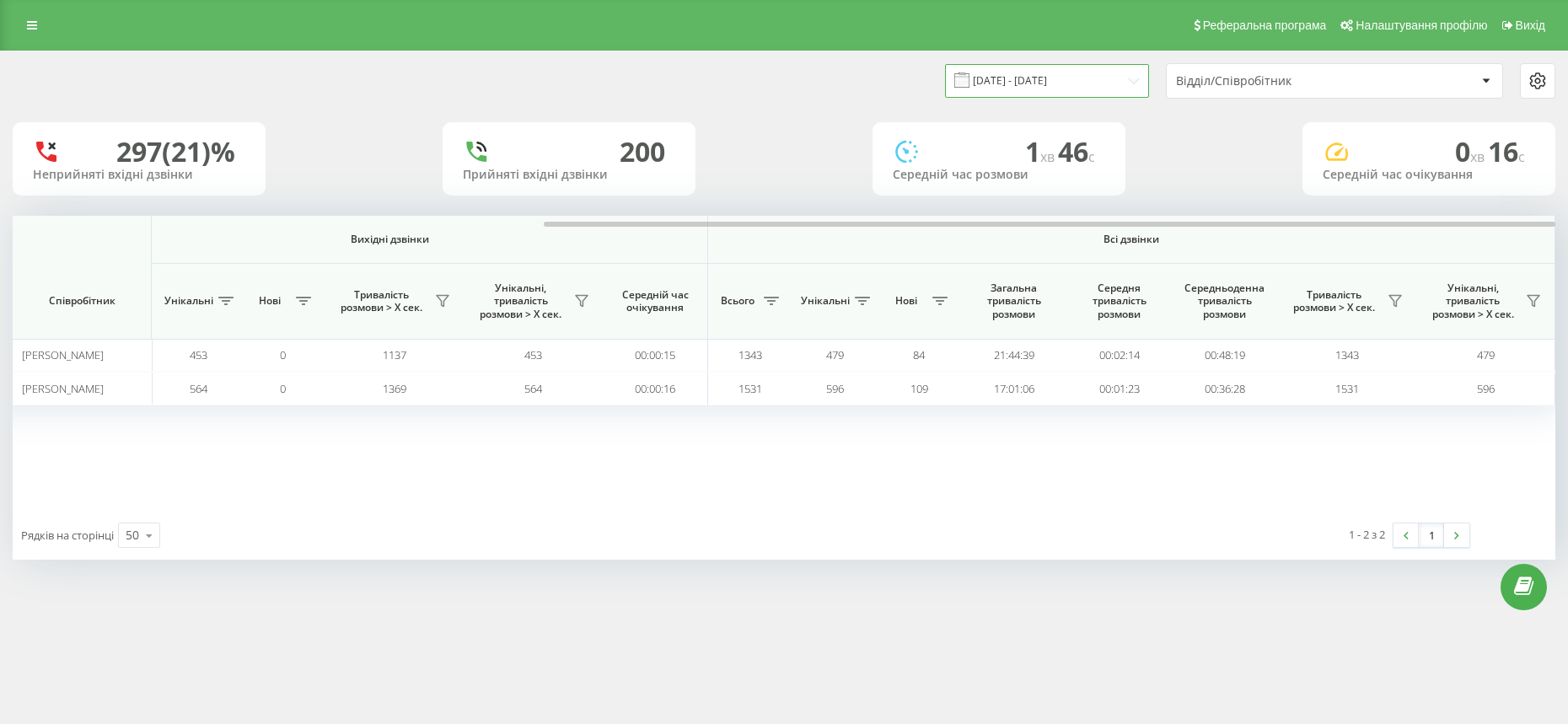
click at [1101, 86] on input "[DATE] - [DATE]" at bounding box center [1046, 81] width 204 height 33
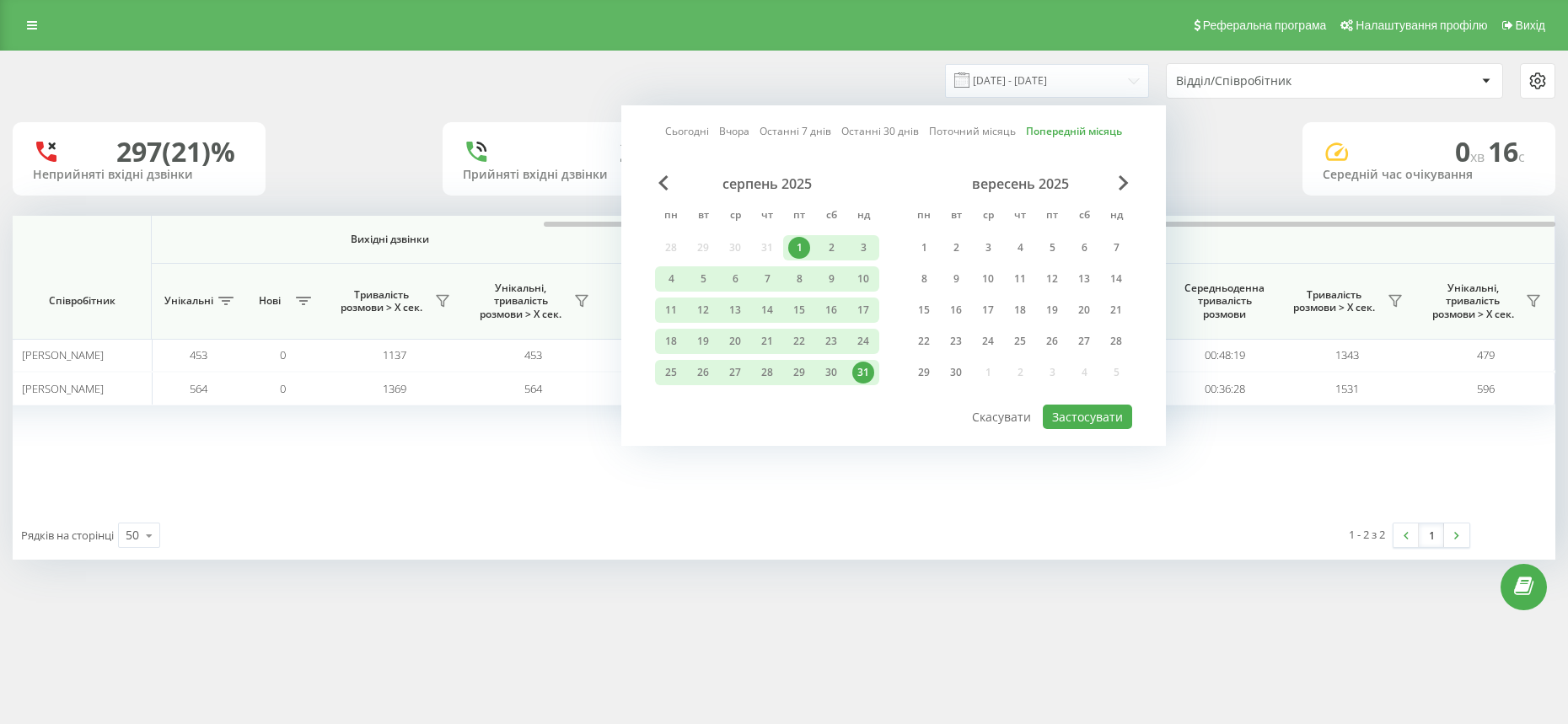
click at [973, 125] on link "Поточний місяць" at bounding box center [972, 131] width 86 height 16
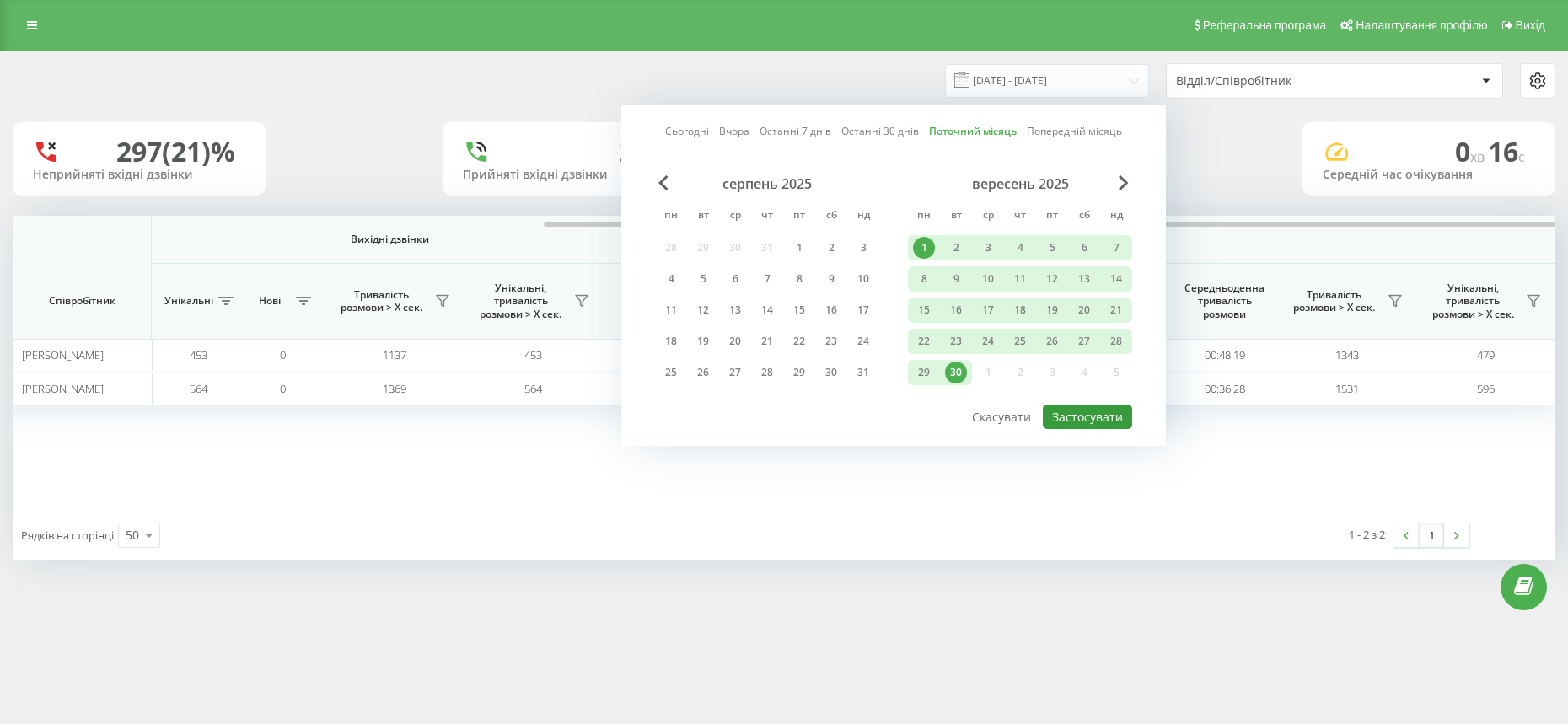
click at [1080, 409] on button "Застосувати" at bounding box center [1086, 416] width 89 height 25
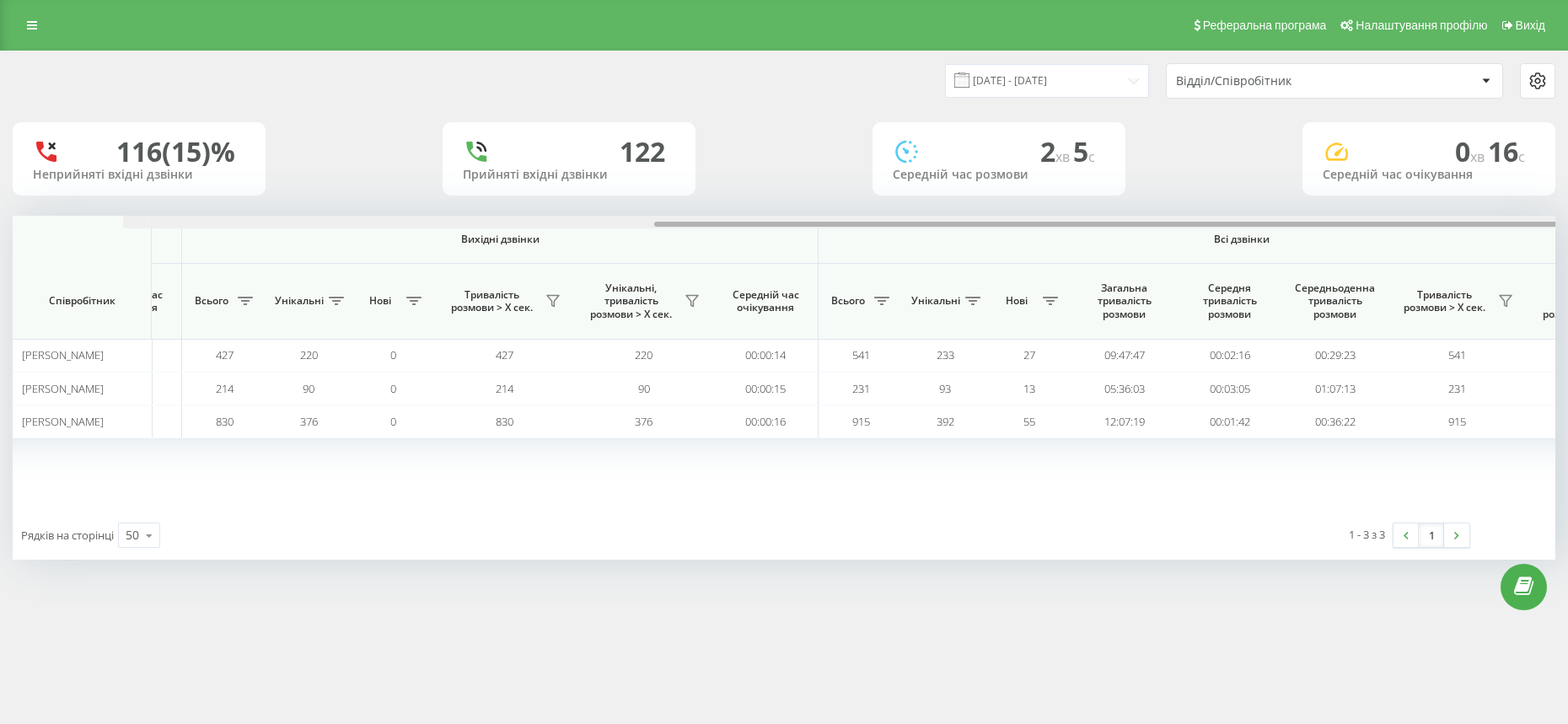
scroll to position [0, 809]
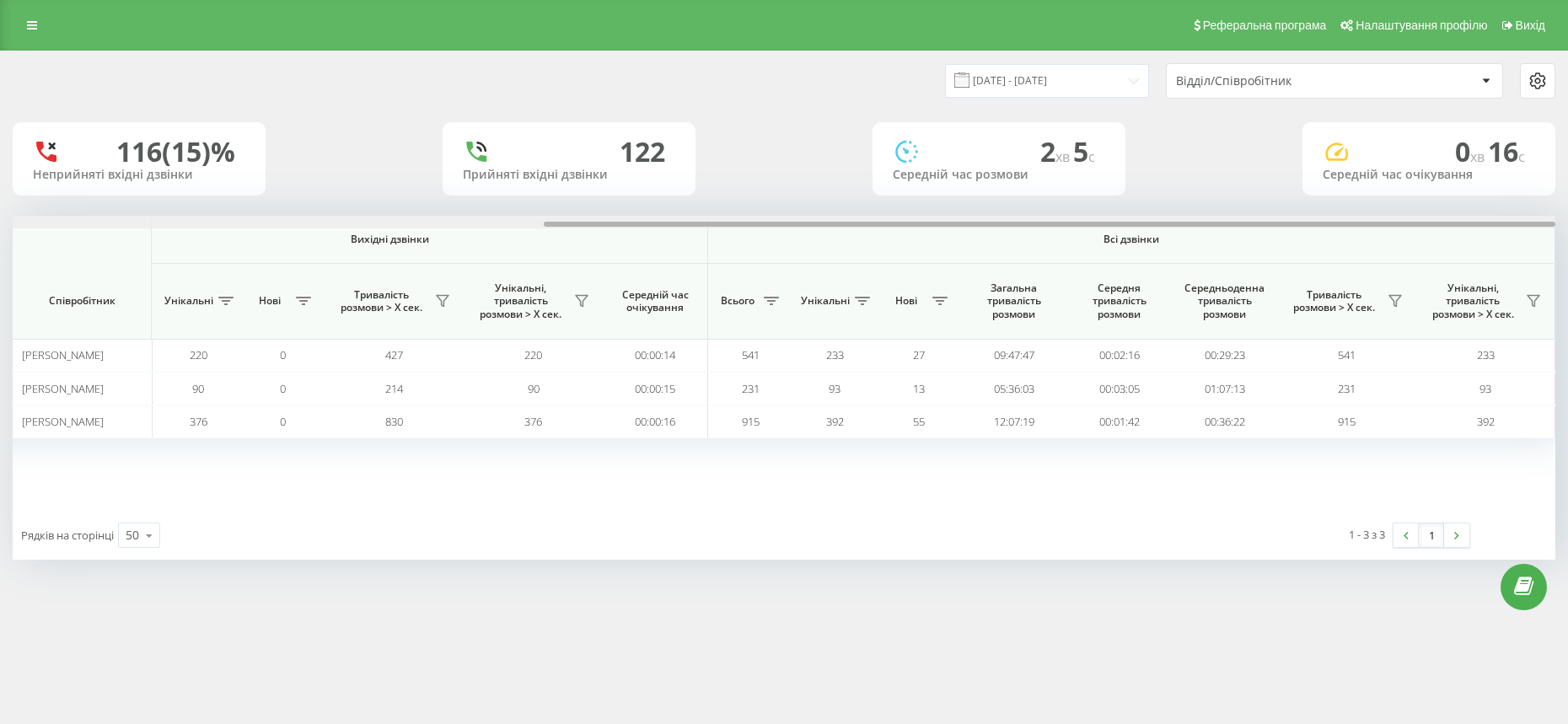
drag, startPoint x: 929, startPoint y: 223, endPoint x: 1571, endPoint y: 242, distance: 642.3
click at [1567, 242] on html "Chernivtsi.bossauto Проекти Chernivtsi.bossauto Центр звернень Аналiтика Співро…" at bounding box center [784, 362] width 1568 height 724
click at [1108, 82] on input "[DATE] - [DATE]" at bounding box center [1046, 81] width 204 height 33
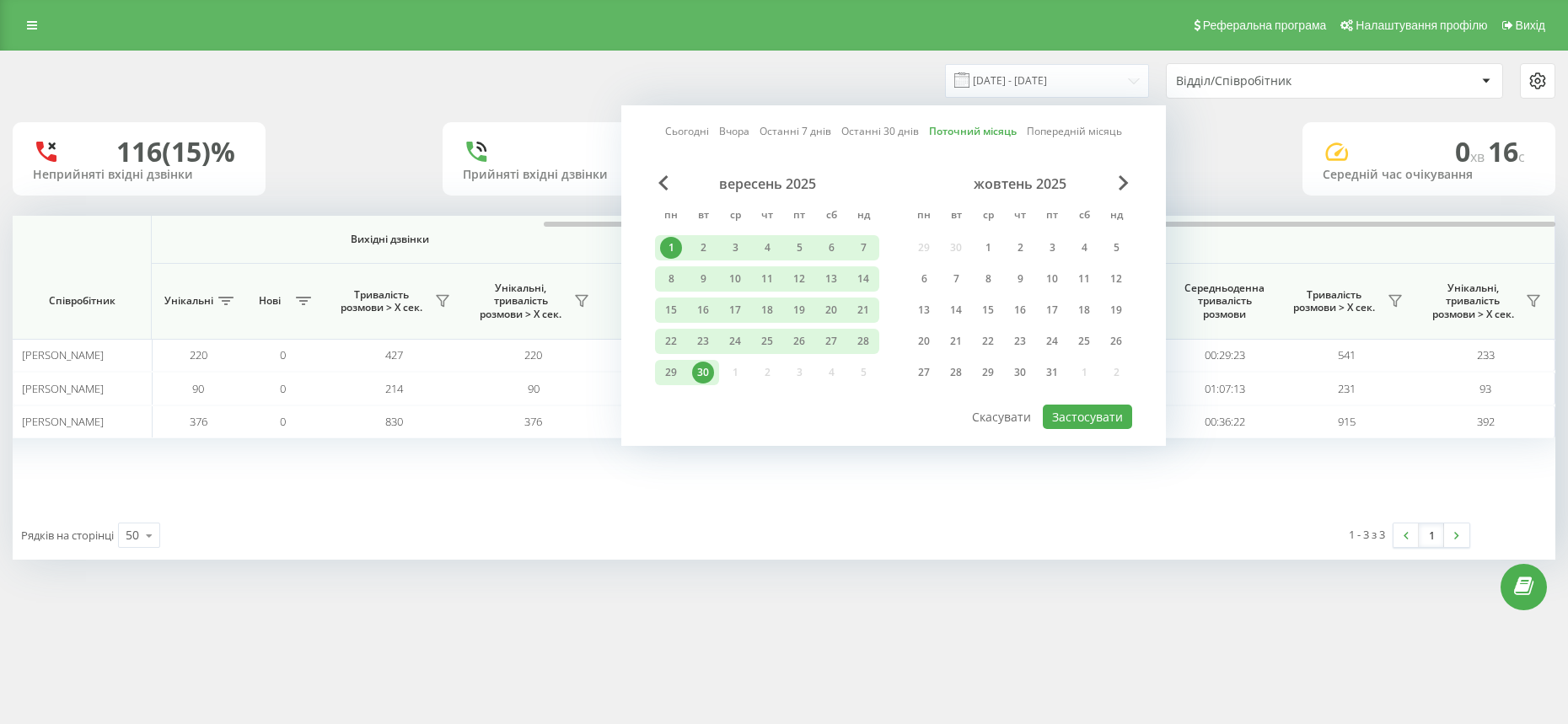
click at [1039, 129] on link "Попередній місяць" at bounding box center [1074, 131] width 95 height 16
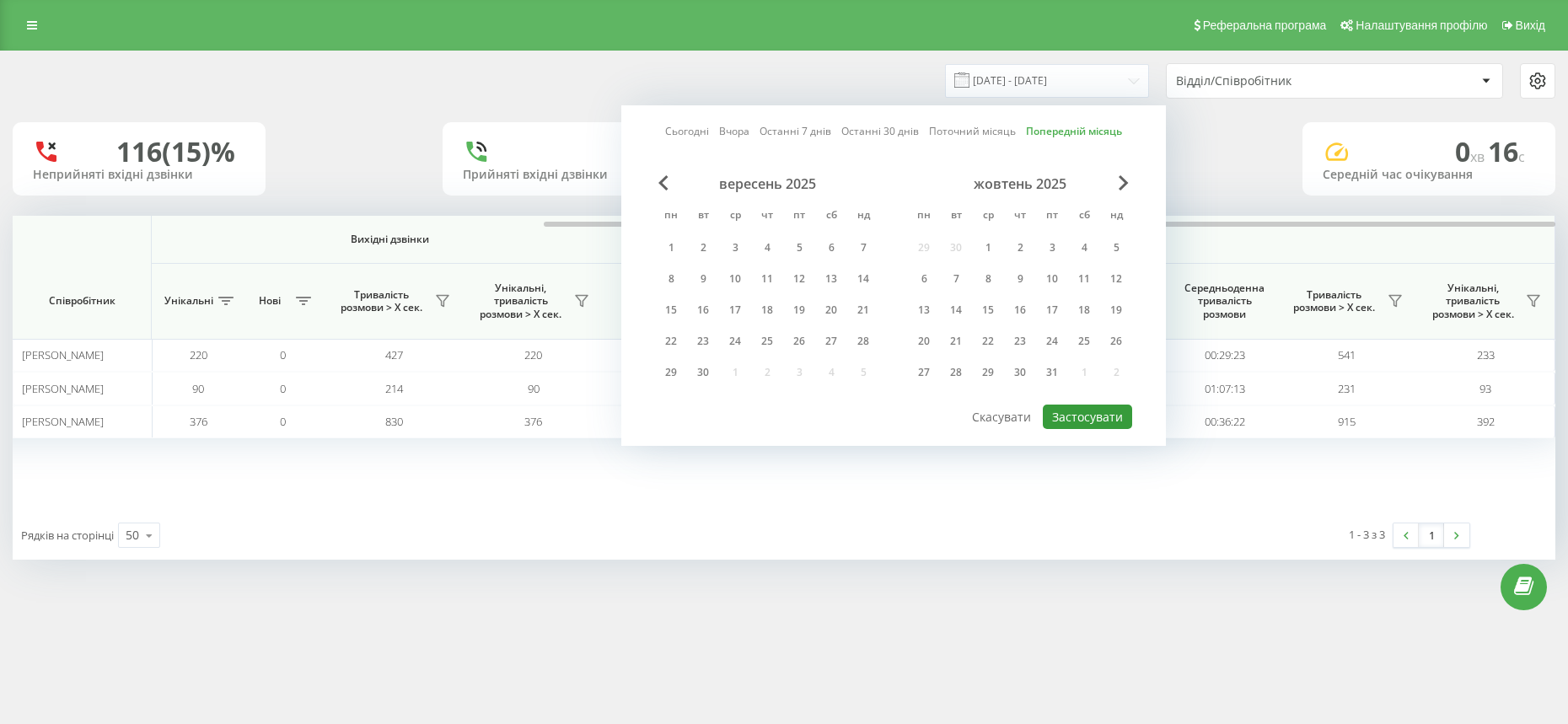
click at [1075, 412] on button "Застосувати" at bounding box center [1086, 416] width 89 height 25
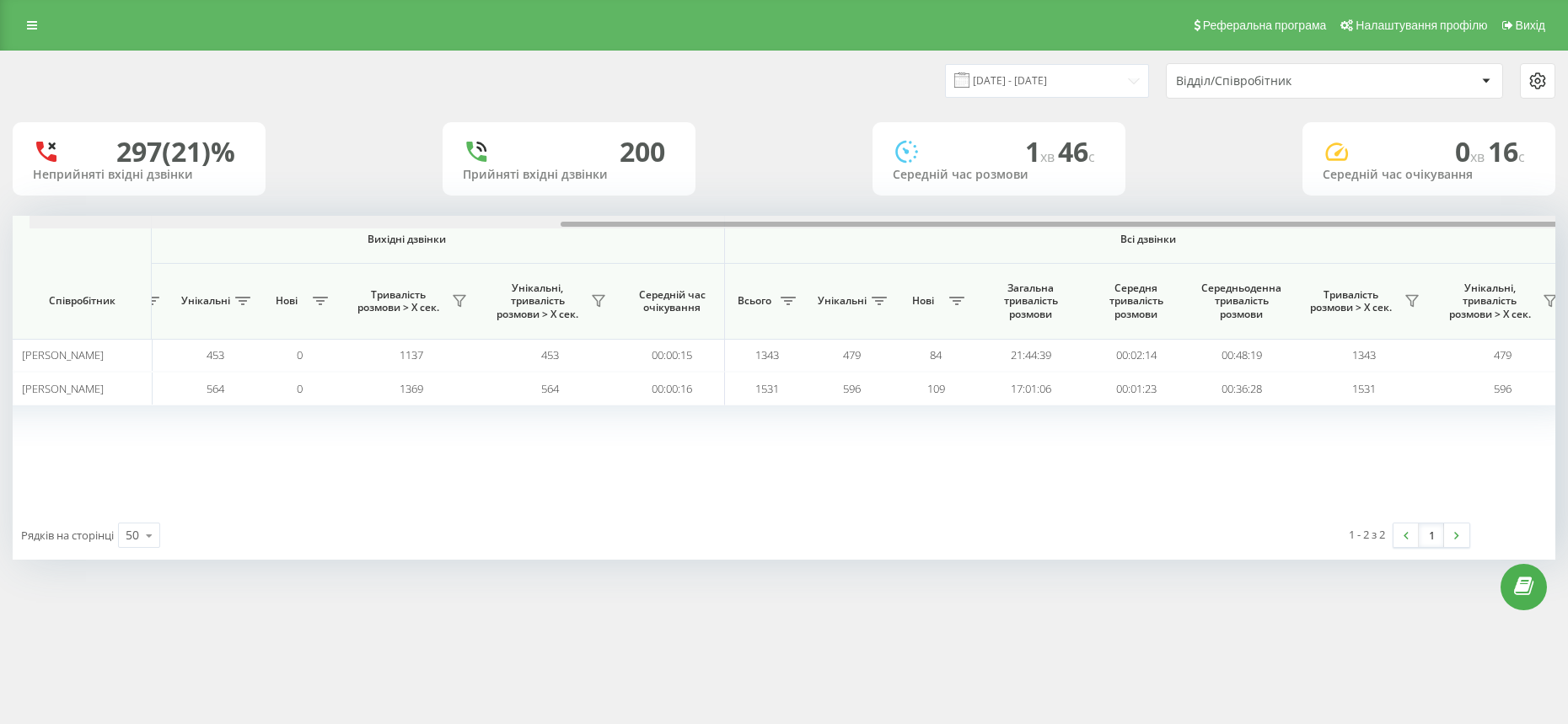
scroll to position [0, 809]
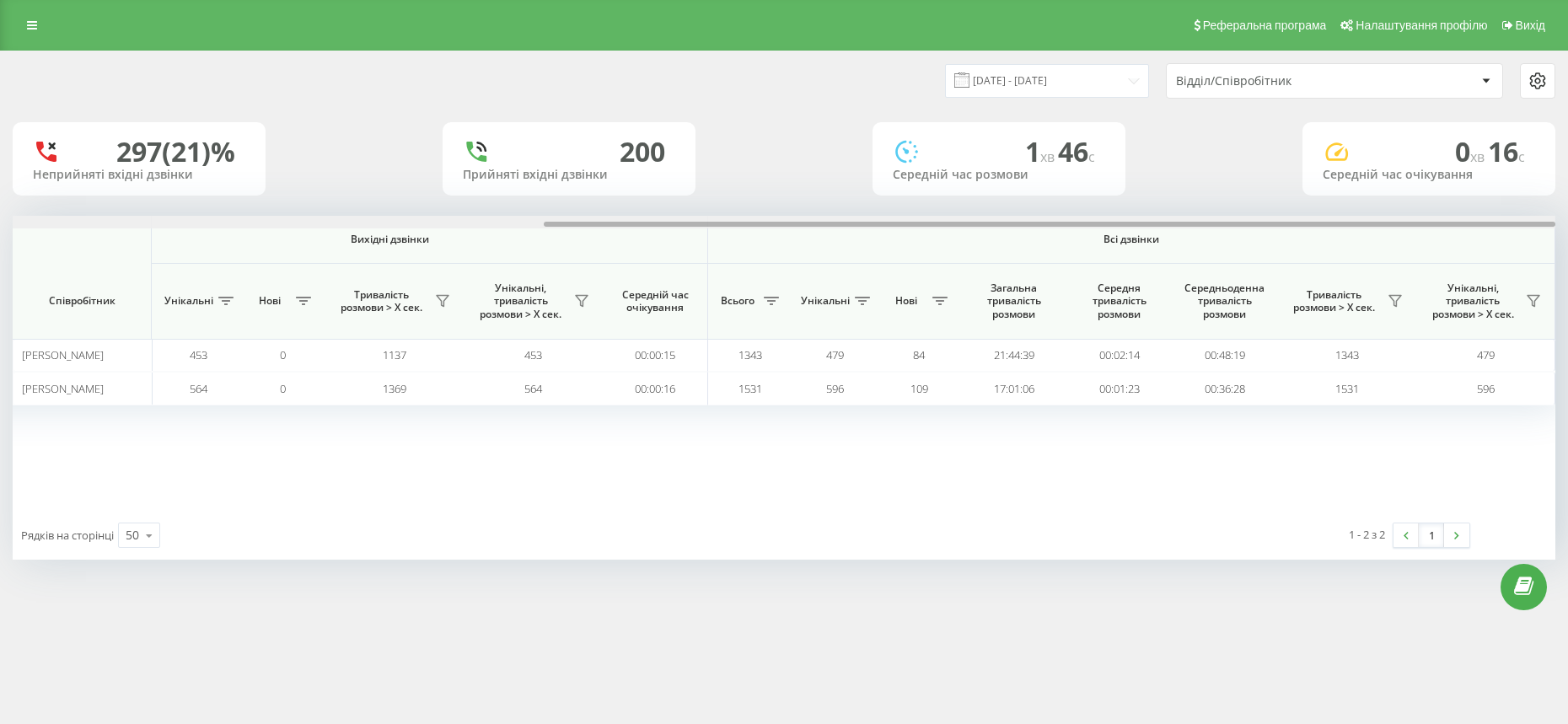
drag, startPoint x: 961, startPoint y: 223, endPoint x: 1571, endPoint y: 238, distance: 610.2
click at [1567, 238] on html "Chernivtsi.bossauto Проекти Chernivtsi.bossauto Центр звернень Аналiтика Співро…" at bounding box center [784, 362] width 1568 height 724
click at [1100, 81] on input "[DATE] - [DATE]" at bounding box center [1046, 81] width 204 height 33
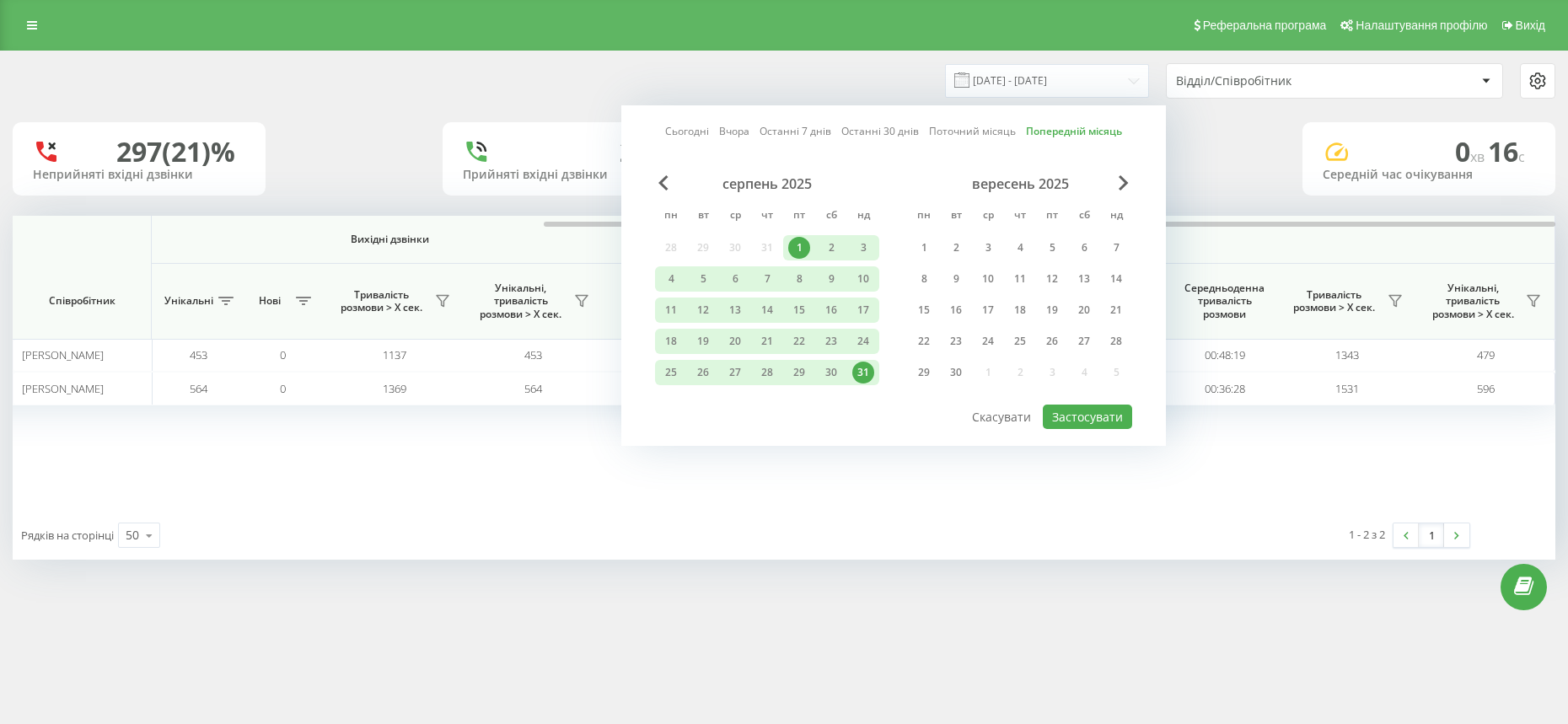
click at [968, 139] on div "Сьогодні Вчора Останні 7 днів Останні 30 днів Поточний місяць Попередній місяць" at bounding box center [893, 131] width 457 height 17
click at [992, 130] on link "Поточний місяць" at bounding box center [972, 131] width 86 height 16
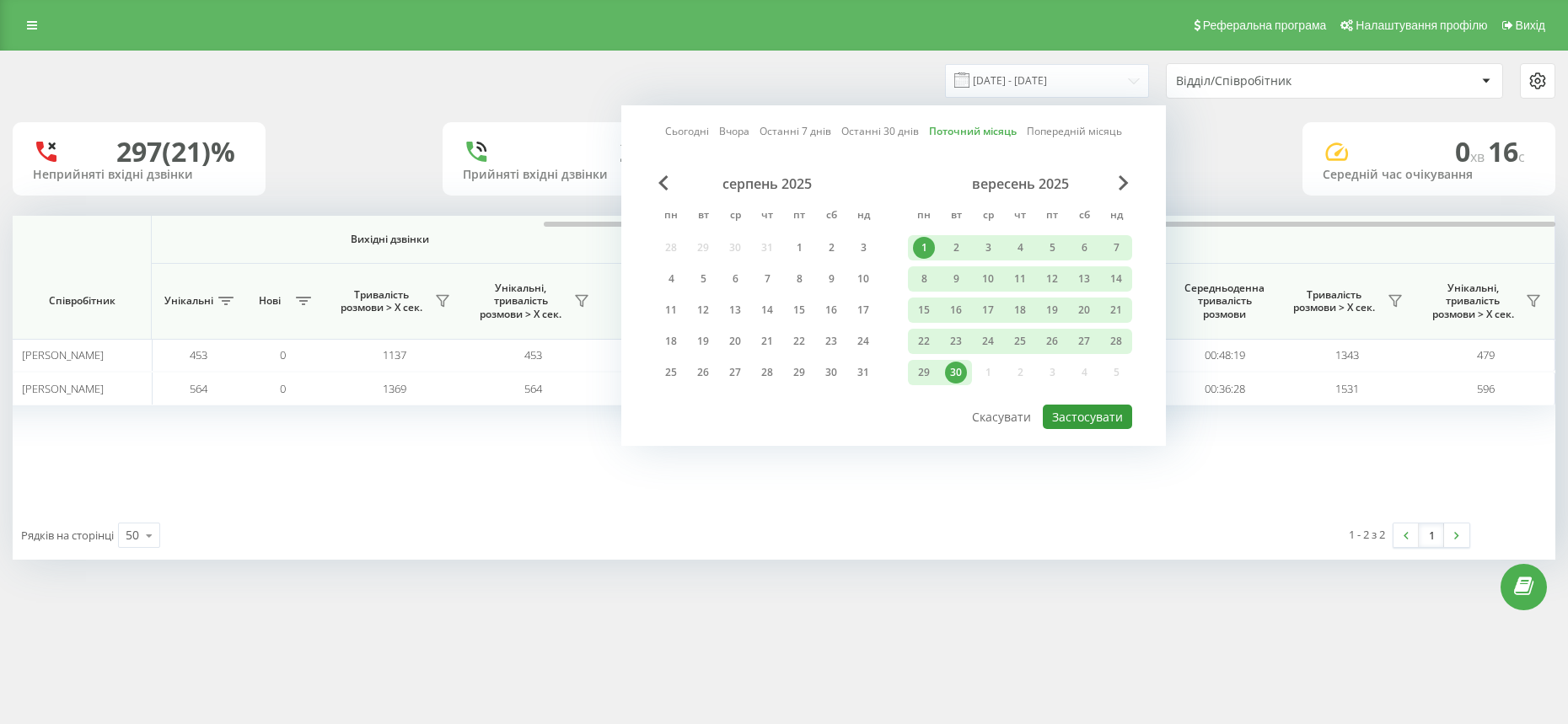
click at [1113, 418] on button "Застосувати" at bounding box center [1086, 416] width 89 height 25
type input "[DATE] - [DATE]"
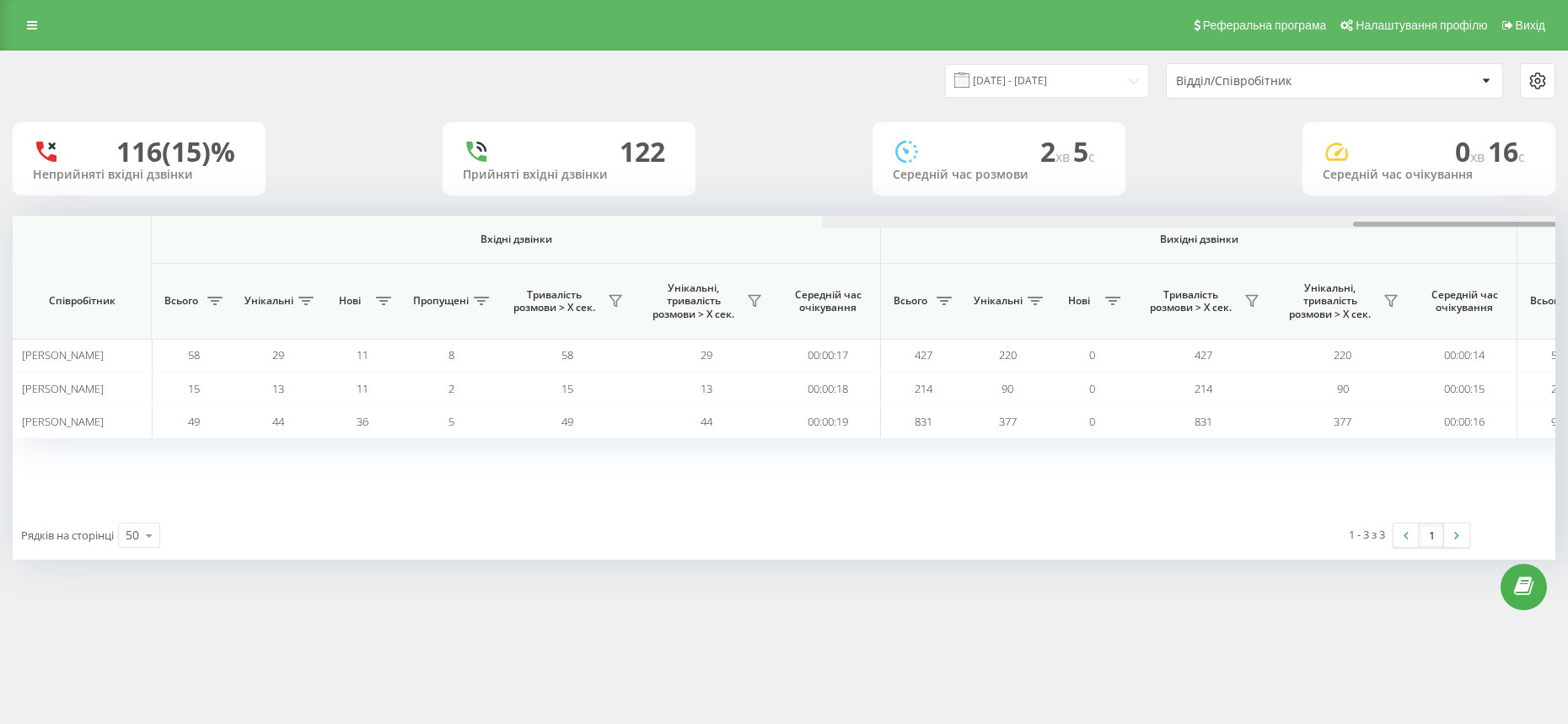
scroll to position [0, 809]
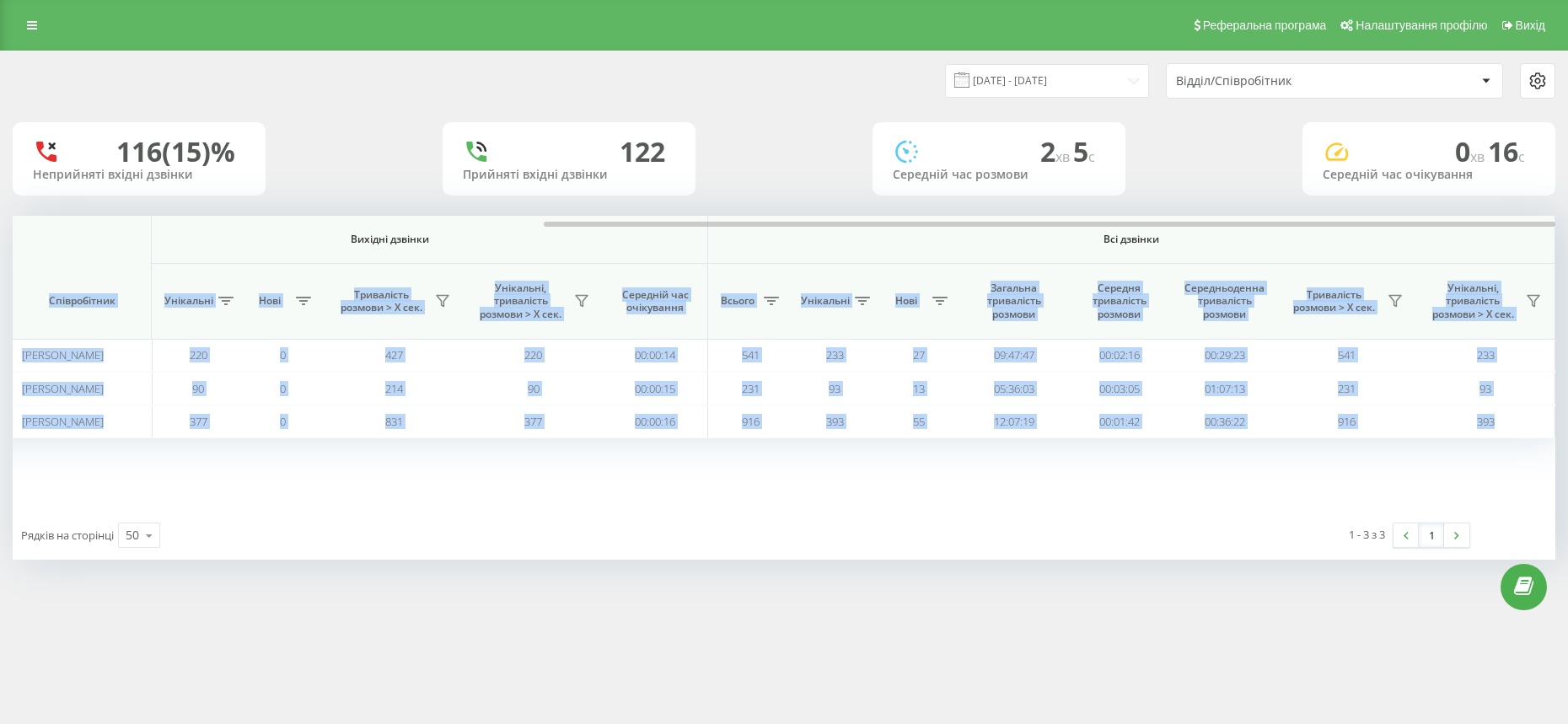
drag, startPoint x: 1067, startPoint y: 220, endPoint x: 1543, endPoint y: 233, distance: 476.2
click at [1543, 233] on div "Вхідні дзвінки Вихідні дзвінки Всі дзвінки Співробітник Всього Унікальні Нові П…" at bounding box center [784, 363] width 1543 height 295
click at [1128, 264] on th "Середня тривалість розмови" at bounding box center [1119, 301] width 105 height 75
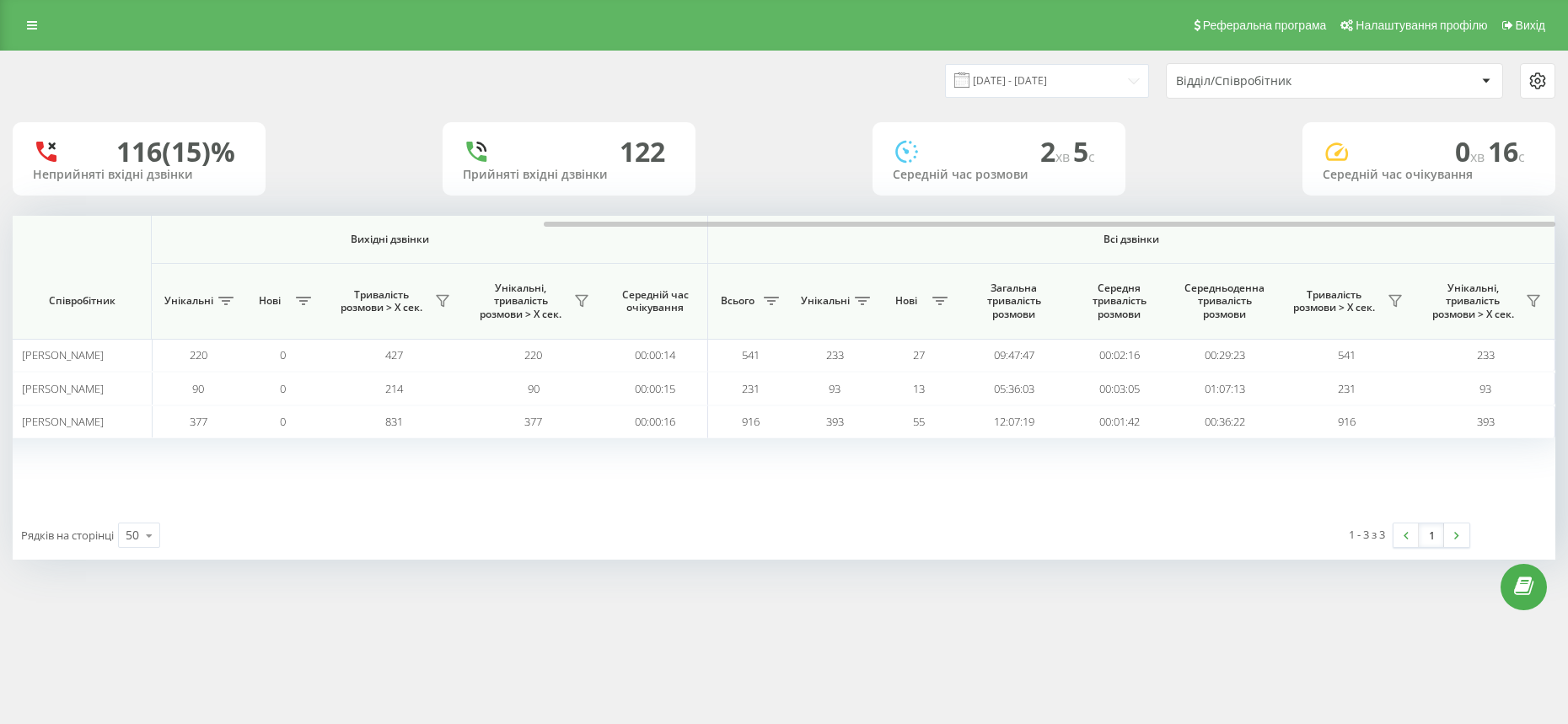
click at [1084, 244] on span "Всі дзвінки" at bounding box center [1130, 239] width 747 height 14
